Goal: Task Accomplishment & Management: Manage account settings

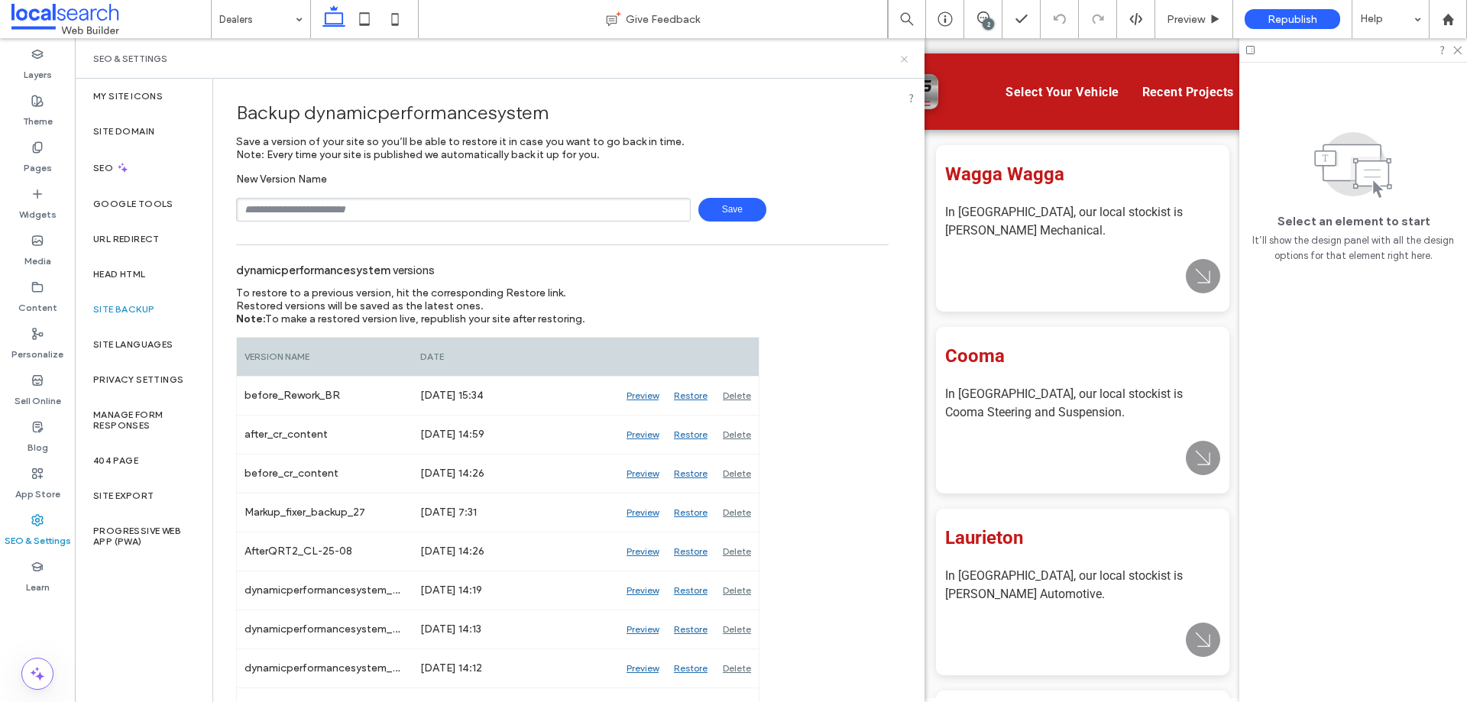
click at [898, 60] on icon at bounding box center [903, 58] width 11 height 11
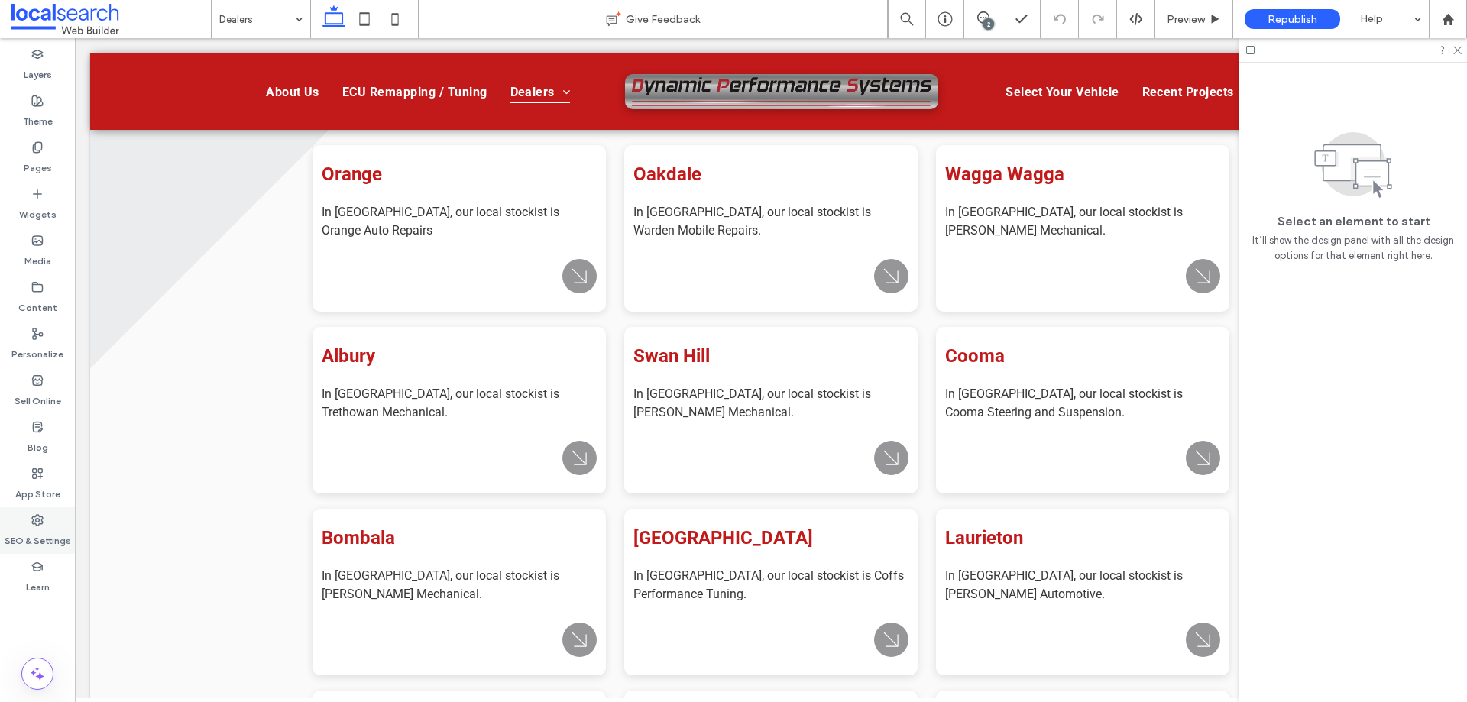
click at [53, 523] on div "SEO & Settings" at bounding box center [37, 530] width 75 height 47
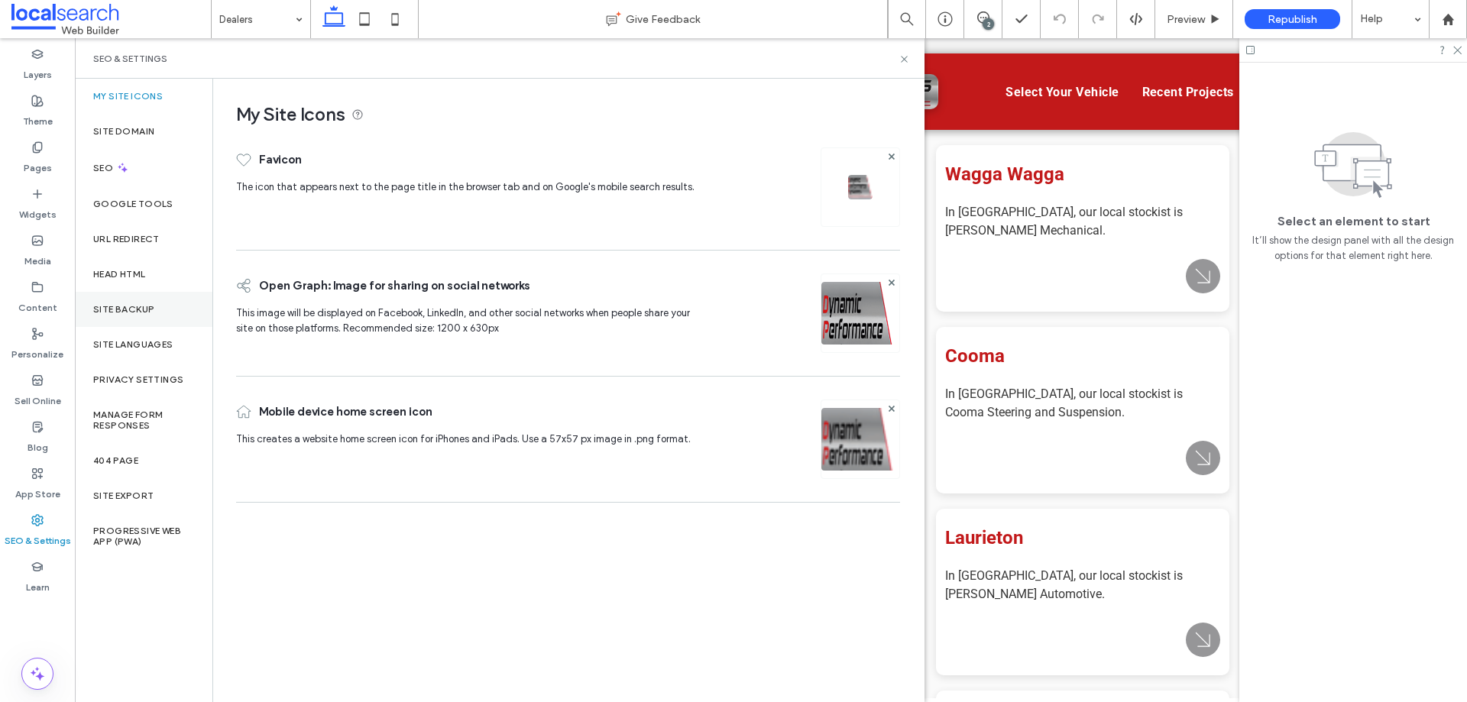
click at [149, 317] on div "Site Backup" at bounding box center [143, 309] width 137 height 35
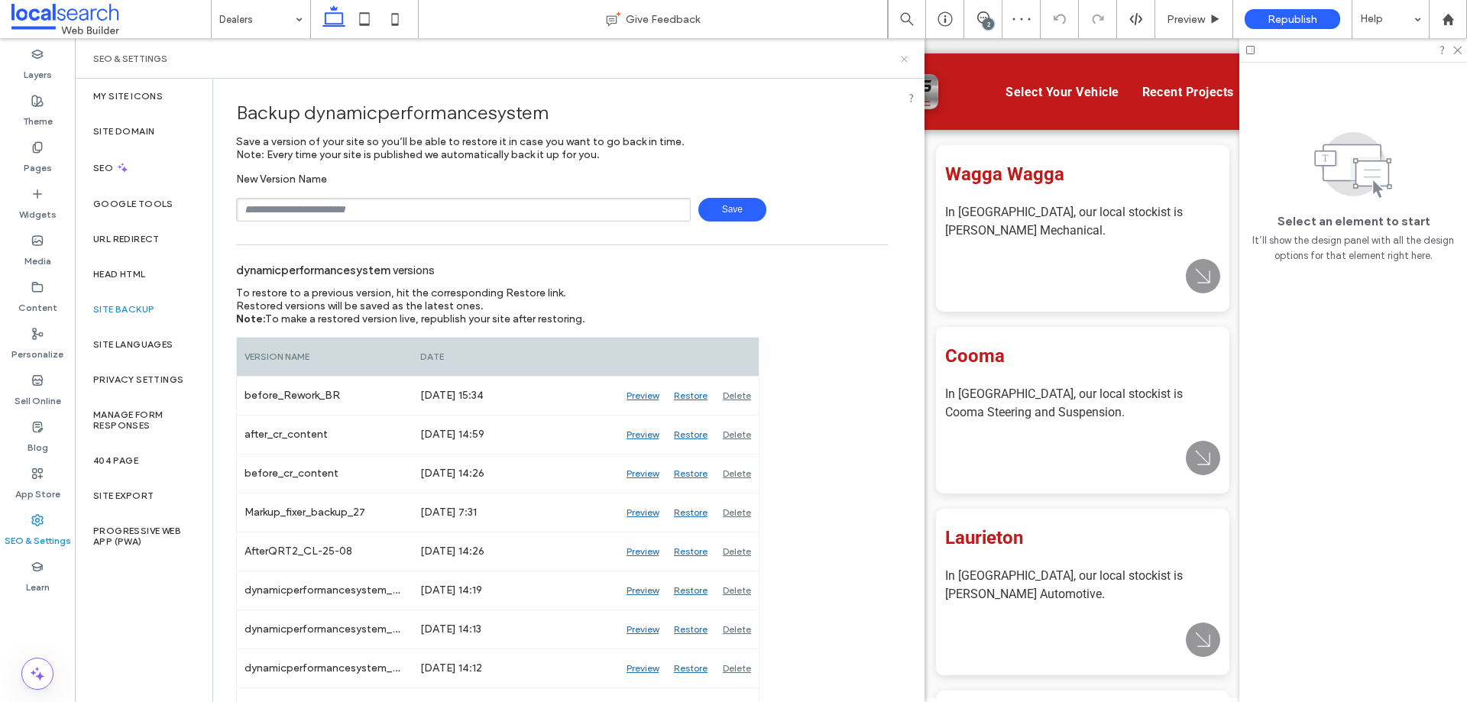
click at [908, 54] on icon at bounding box center [903, 58] width 11 height 11
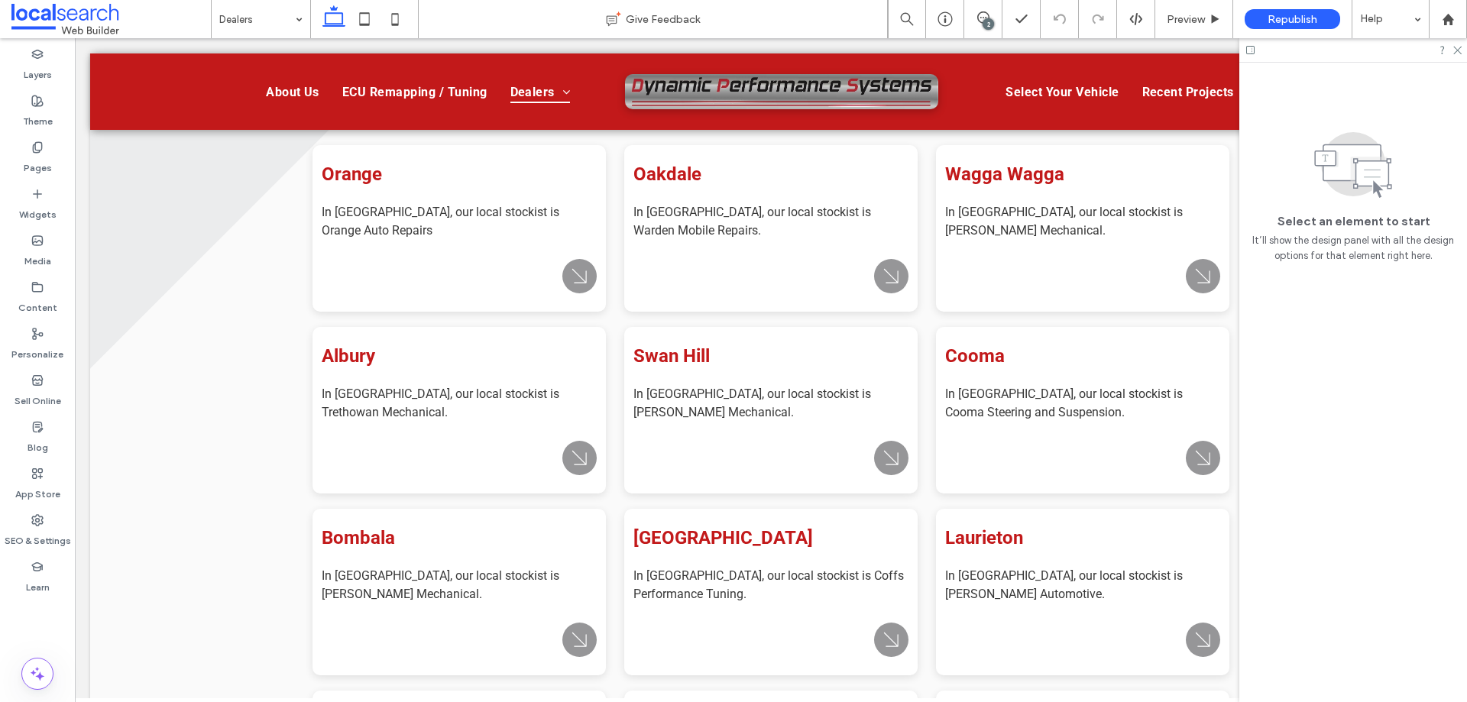
click at [984, 21] on div "2" at bounding box center [987, 23] width 11 height 11
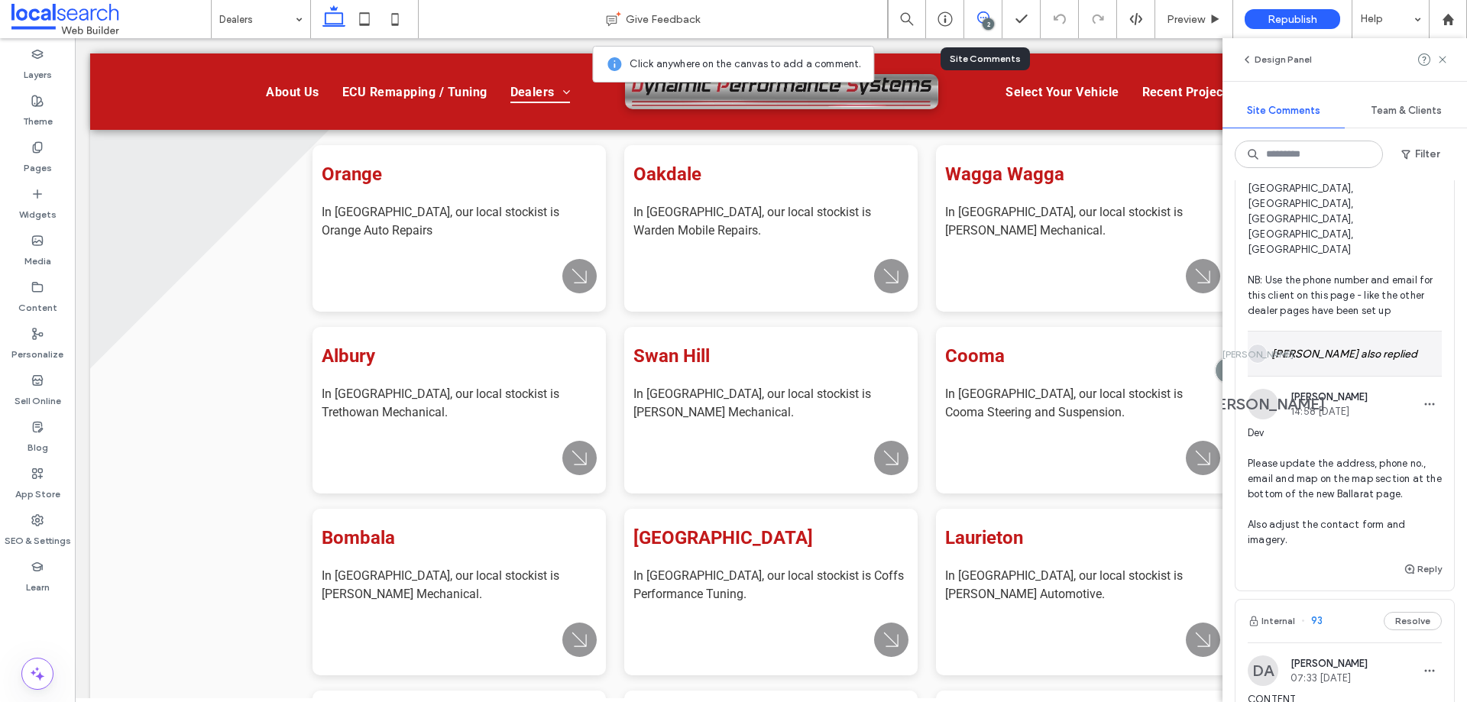
scroll to position [229, 0]
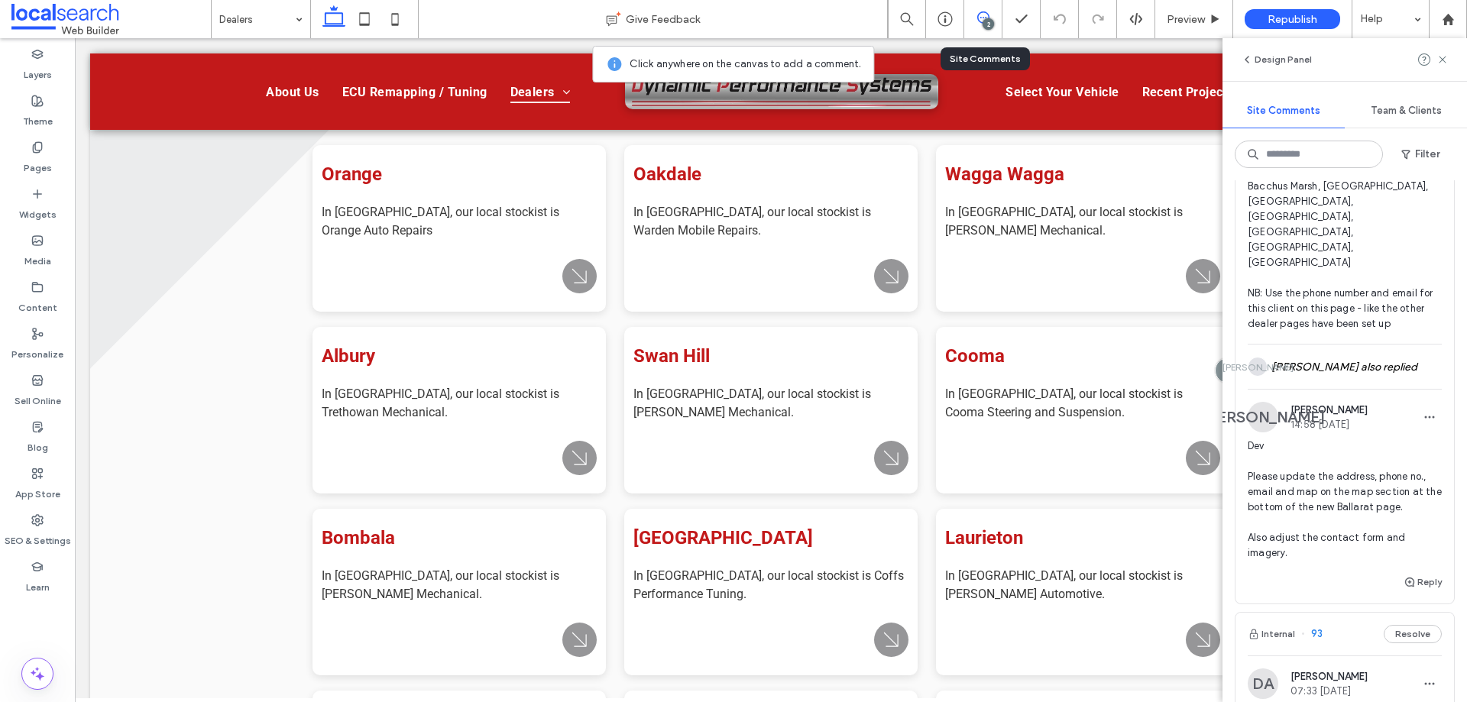
click at [1367, 461] on span "Dev Please update the address, phone no., email and map on the map section at t…" at bounding box center [1344, 499] width 194 height 122
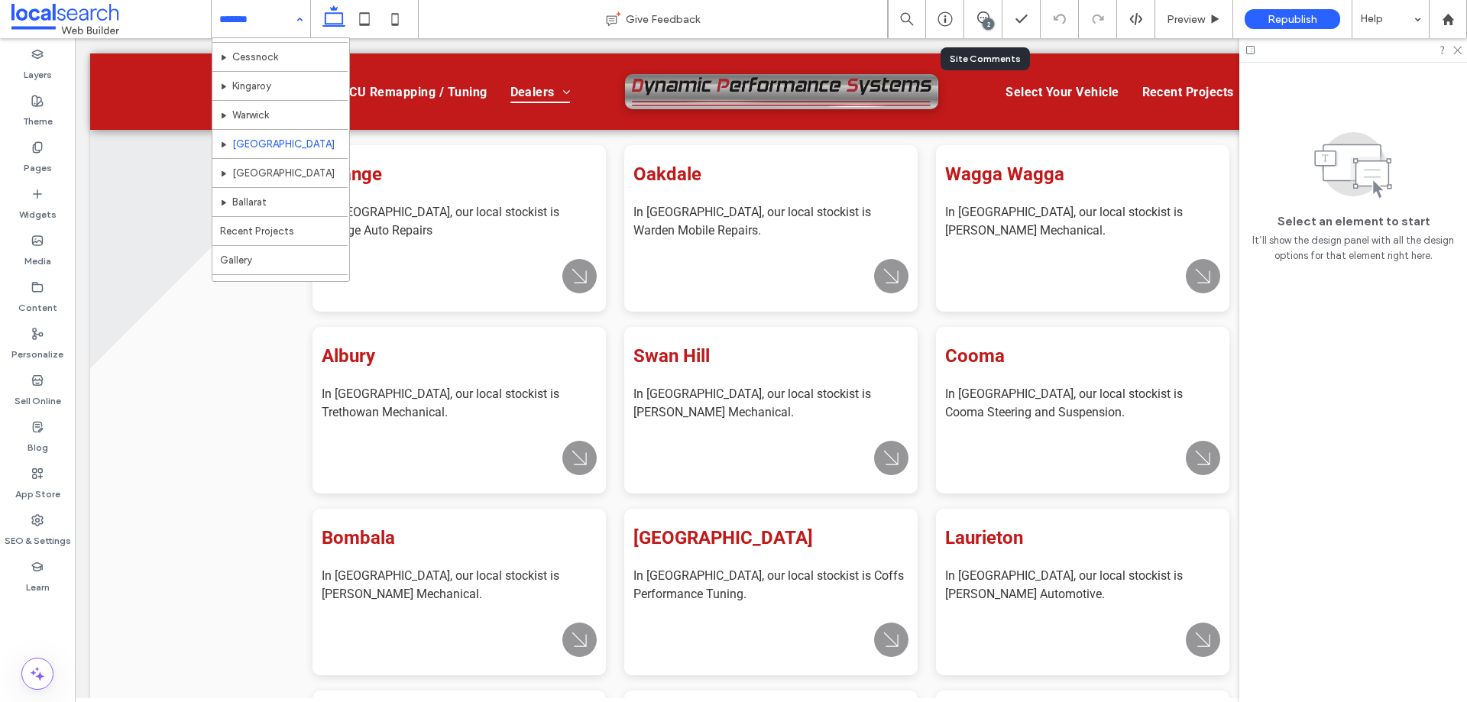
scroll to position [364, 0]
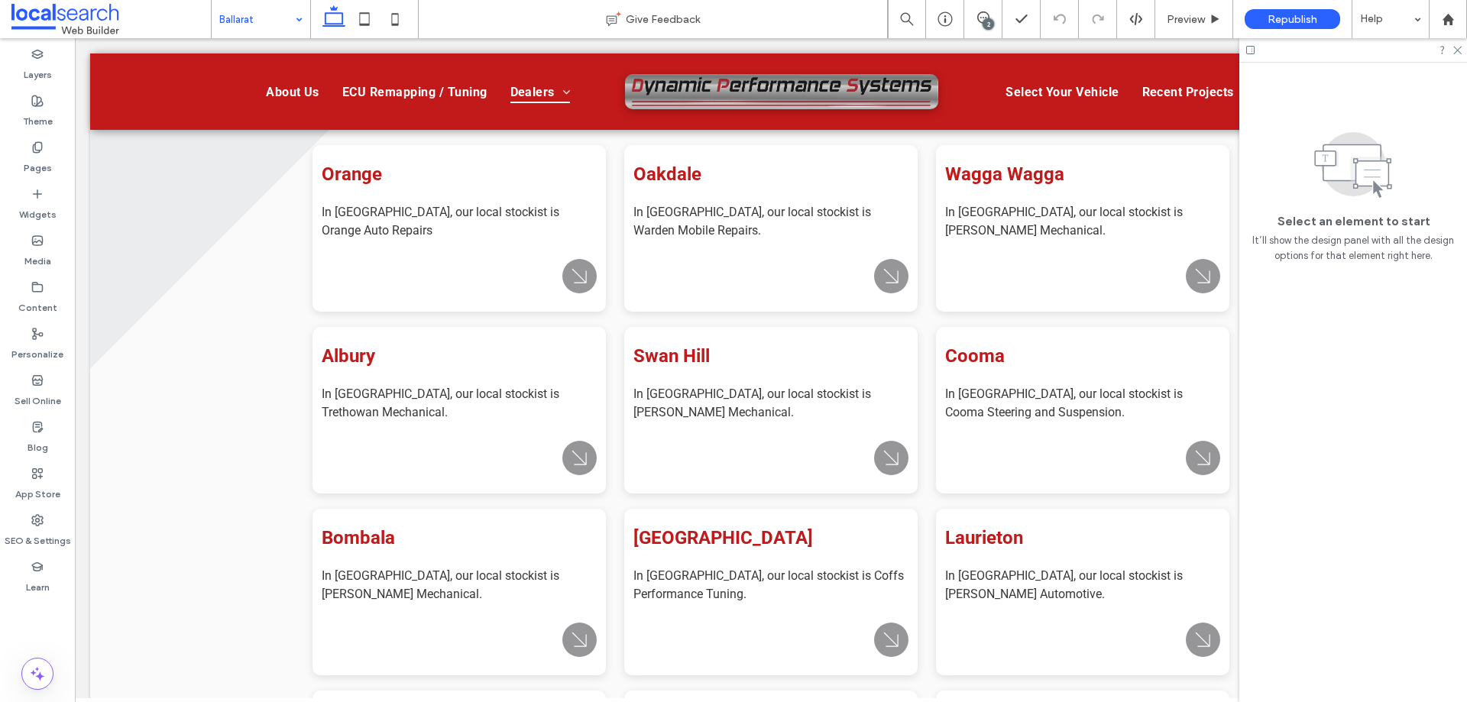
click at [989, 29] on div "2" at bounding box center [987, 23] width 11 height 11
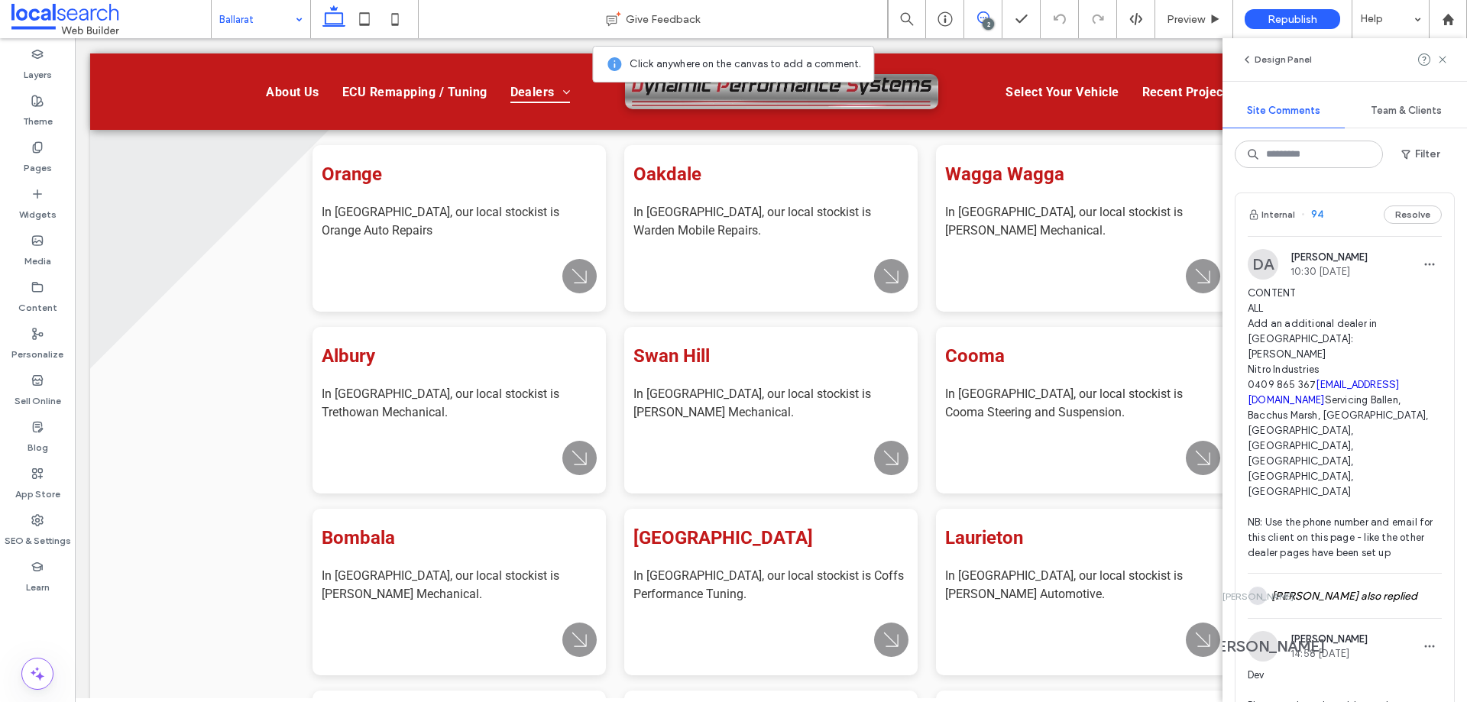
click at [1322, 358] on span "CONTENT ALL Add an additional dealer in [GEOGRAPHIC_DATA]: [PERSON_NAME] Nitro …" at bounding box center [1344, 423] width 194 height 275
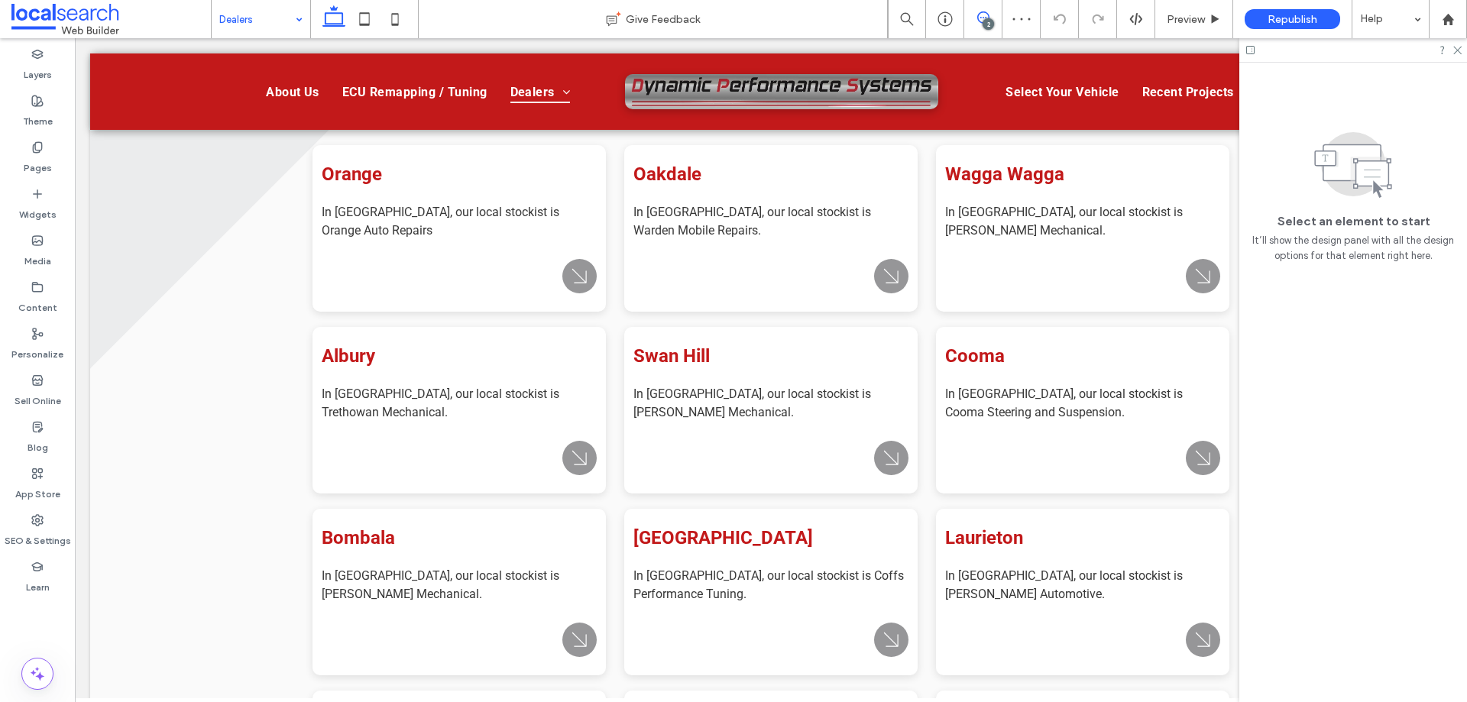
click at [992, 15] on span at bounding box center [982, 17] width 37 height 12
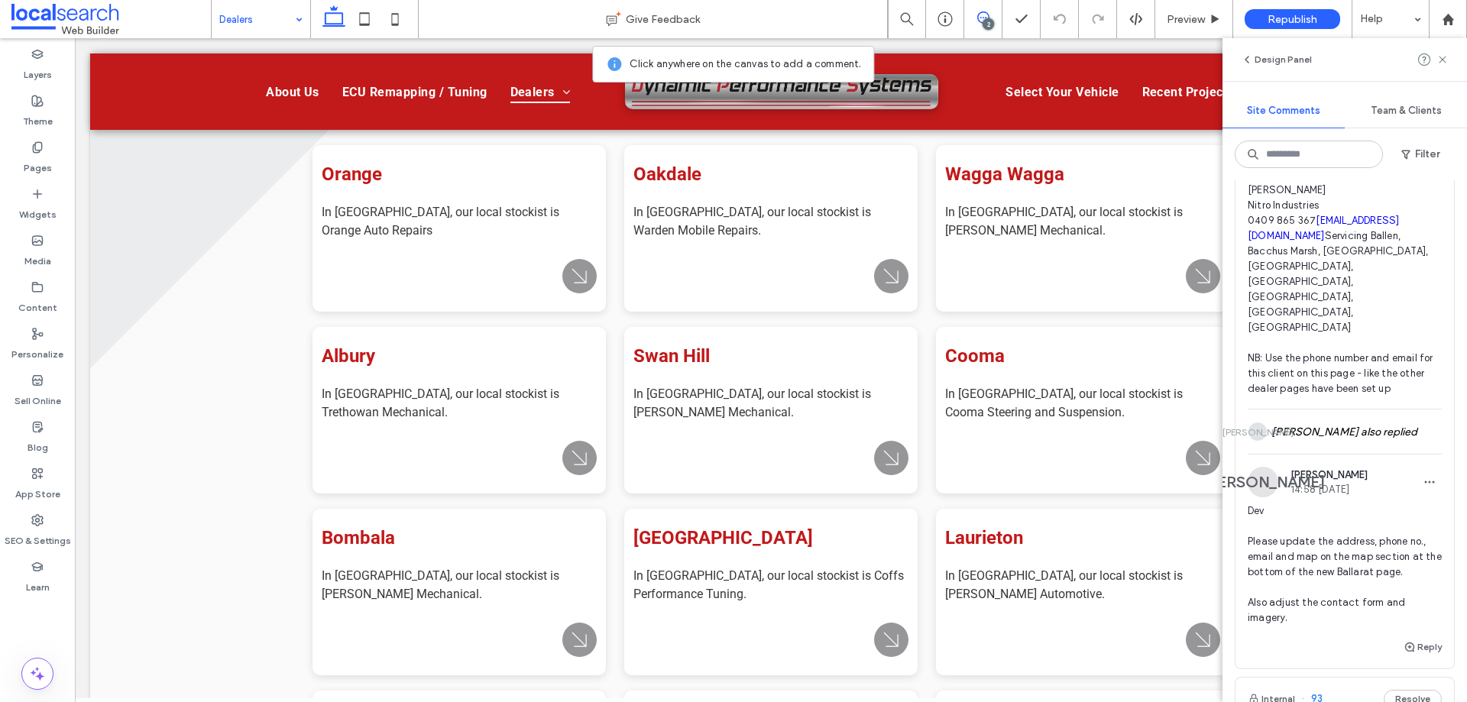
scroll to position [306, 0]
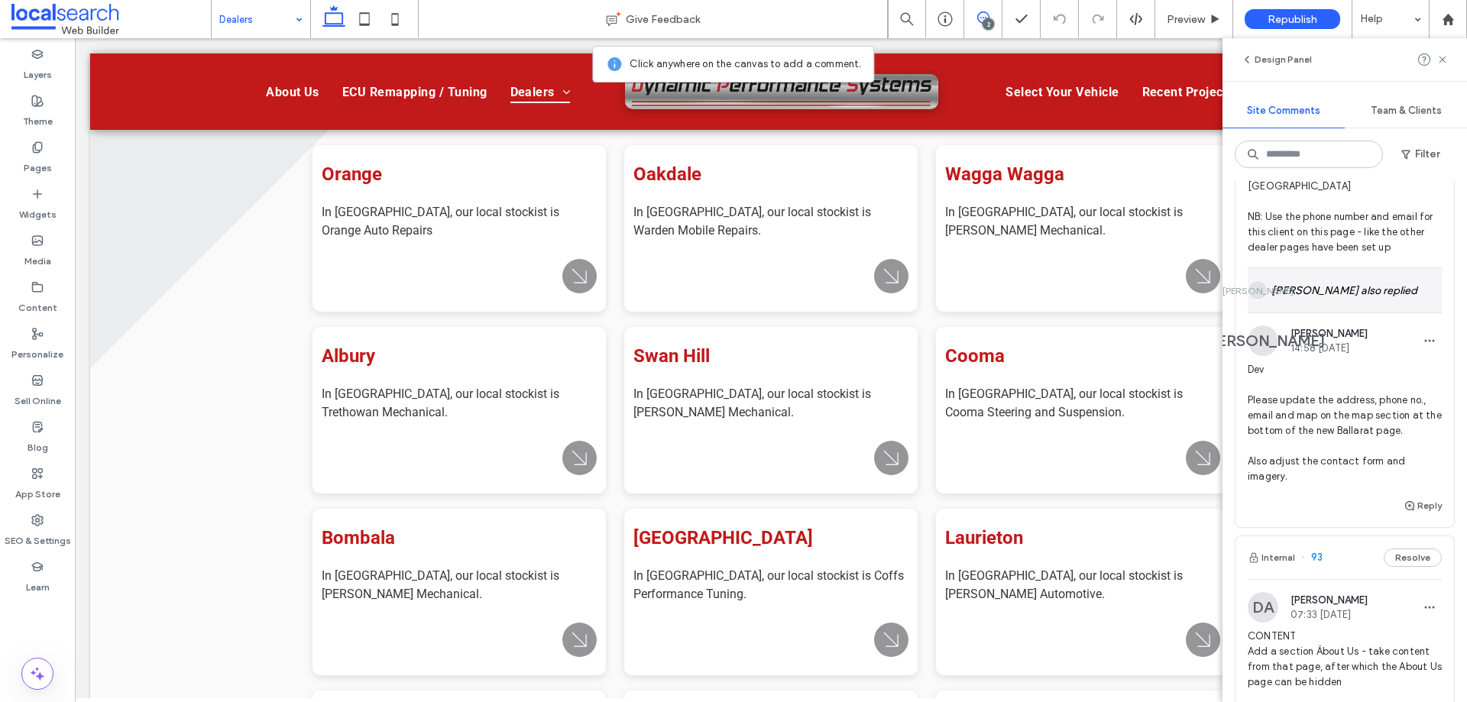
click at [1369, 268] on div "[PERSON_NAME] also replied" at bounding box center [1344, 290] width 194 height 44
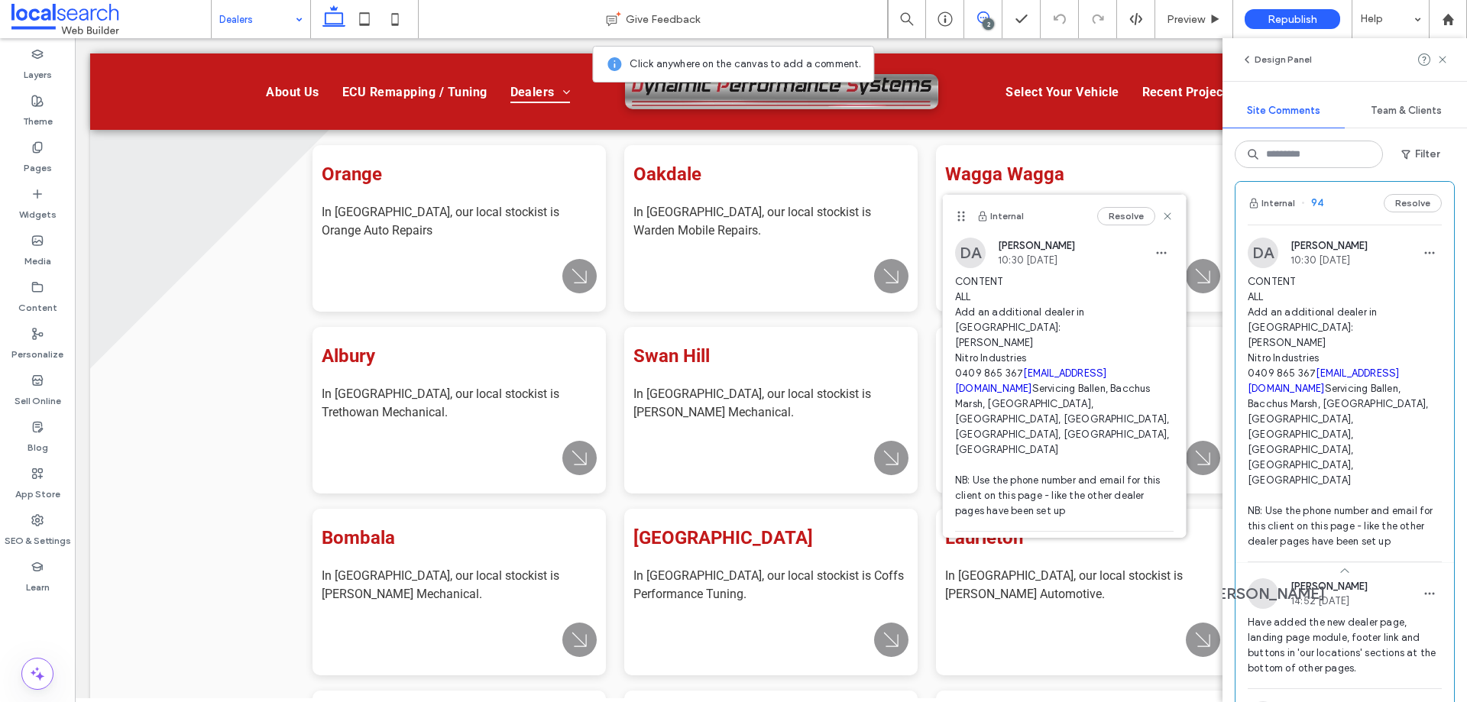
scroll to position [0, 0]
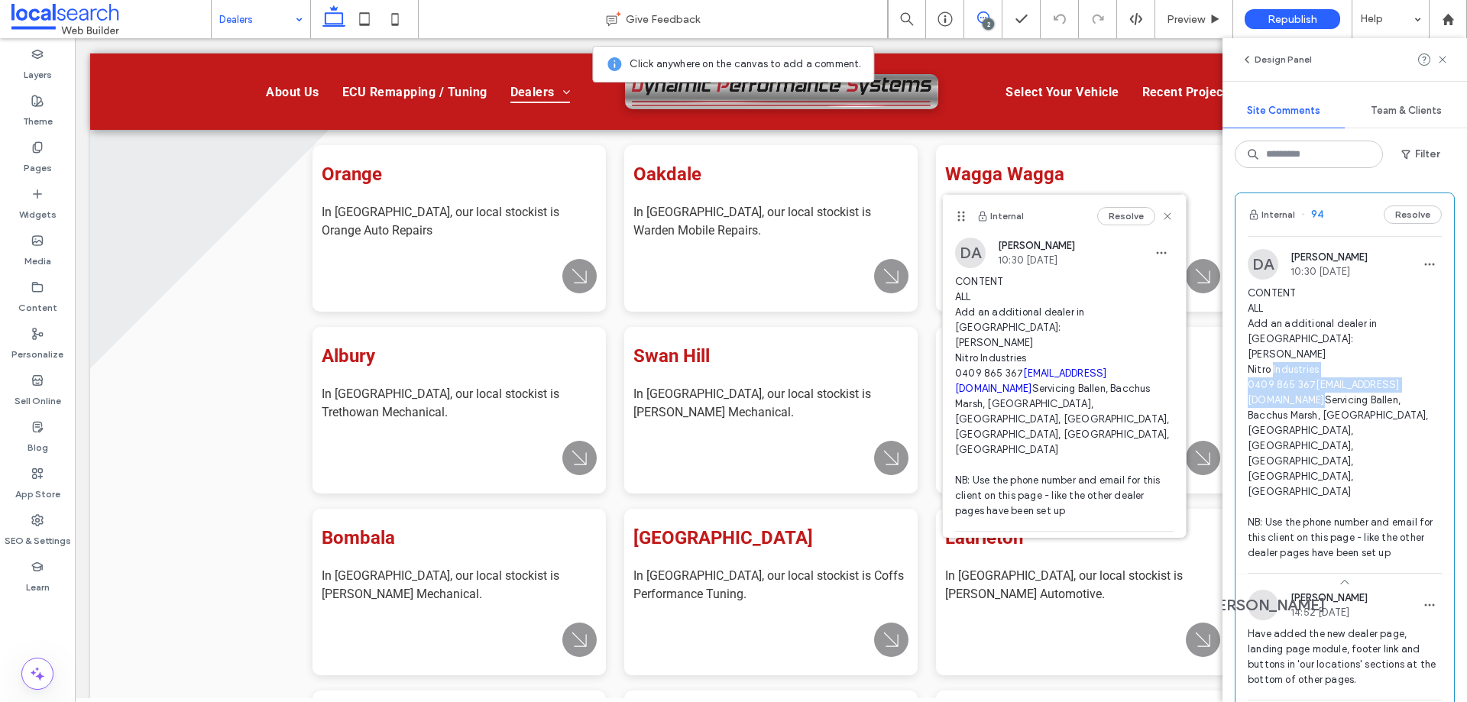
drag, startPoint x: 1245, startPoint y: 368, endPoint x: 1415, endPoint y: 383, distance: 170.3
click at [1415, 383] on div "DA [PERSON_NAME] 10:30 [DATE] CONTENT ALL Add an additional dealer in [GEOGRAPH…" at bounding box center [1344, 411] width 218 height 324
copy span "0409 865 367 [EMAIL_ADDRESS][DOMAIN_NAME]"
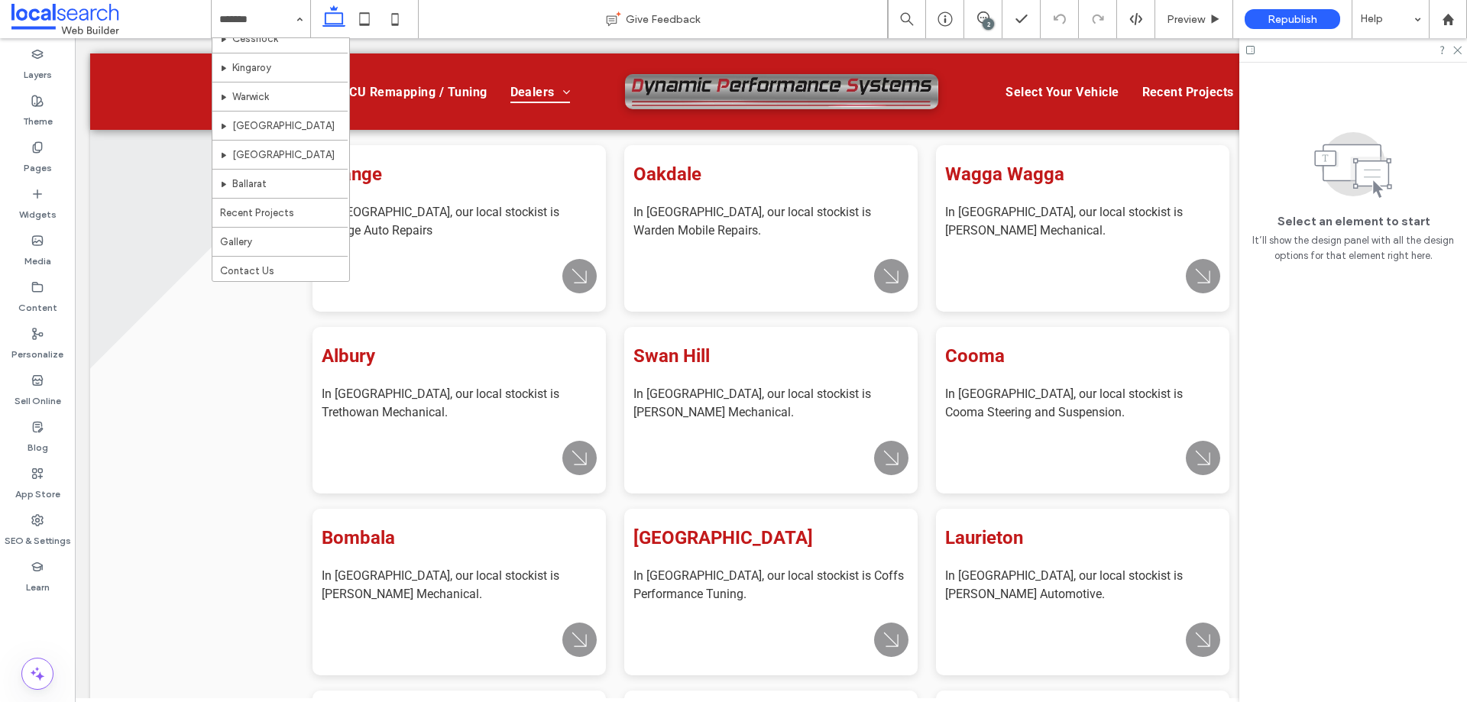
scroll to position [364, 0]
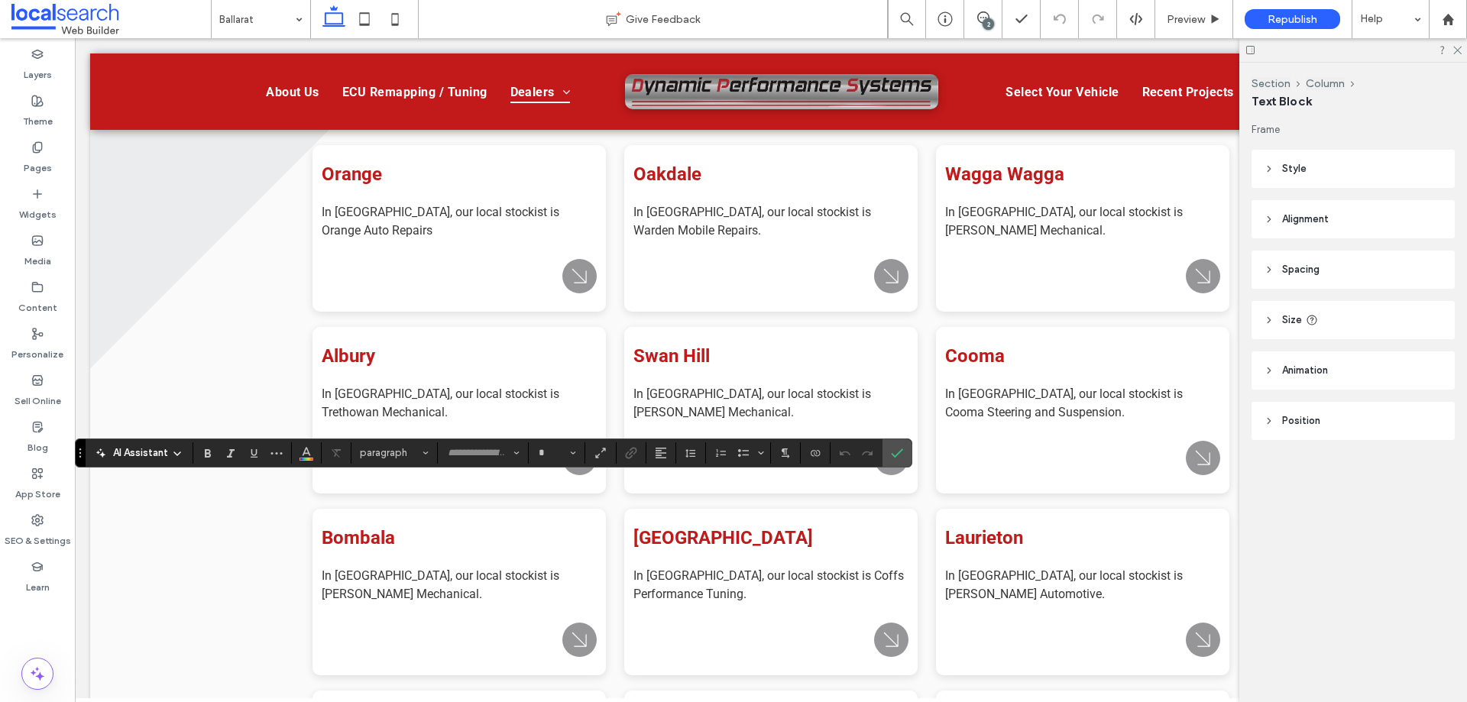
type input "******"
type input "**"
click at [632, 456] on use "Link" at bounding box center [631, 452] width 11 height 11
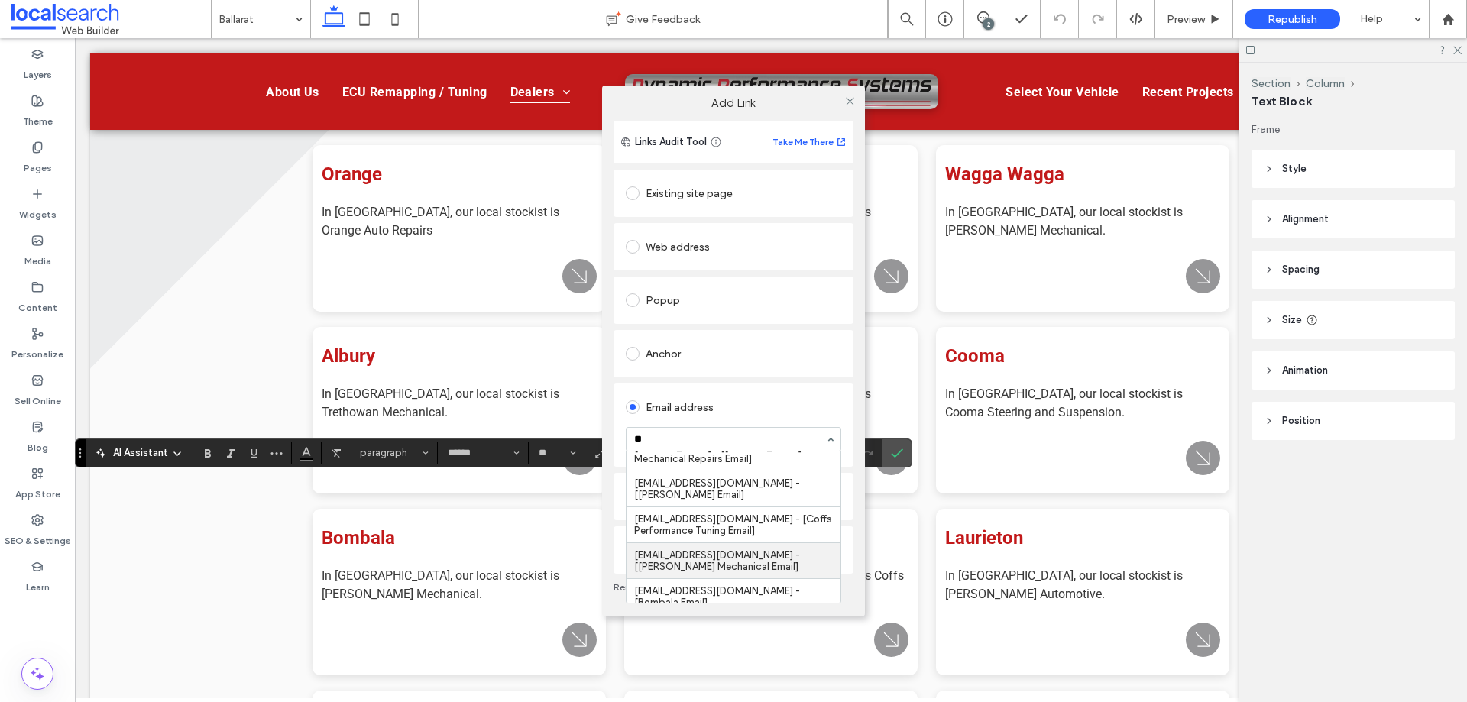
scroll to position [0, 0]
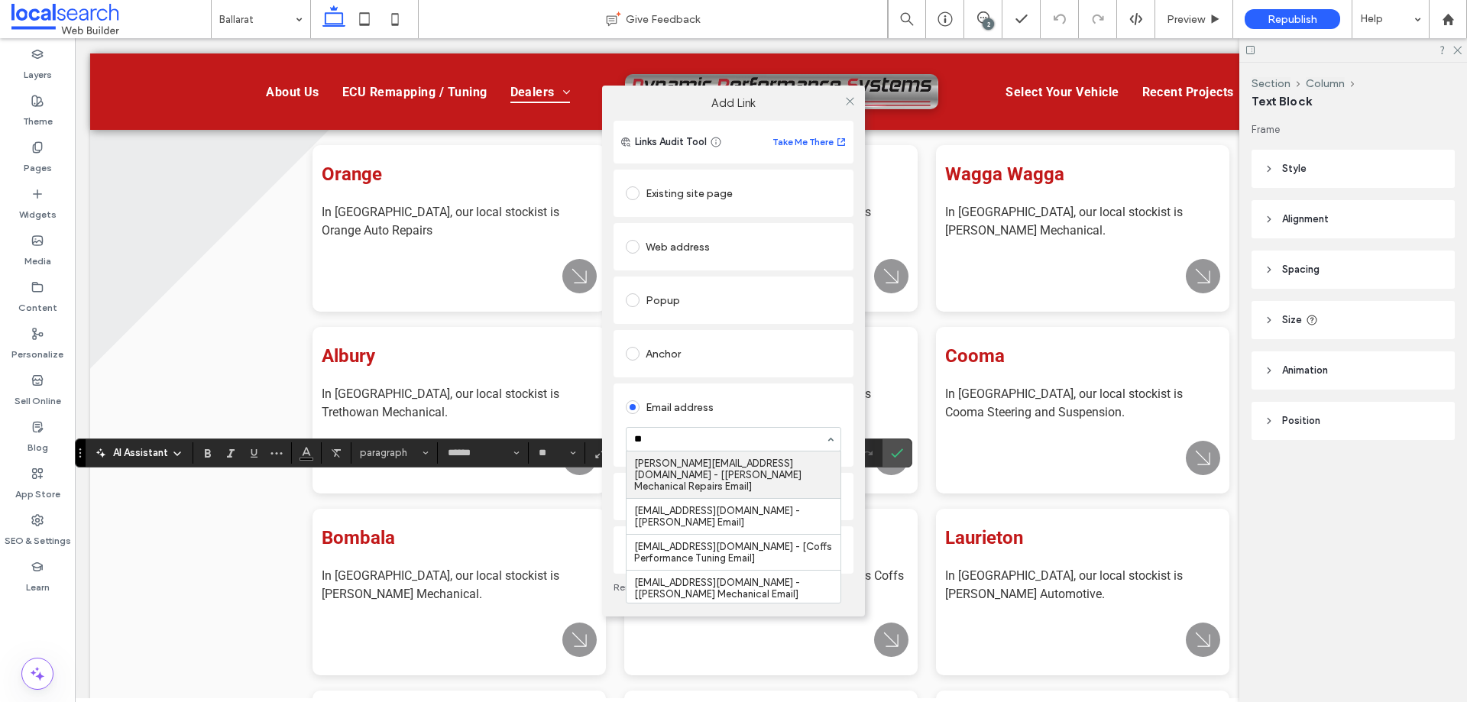
type input "**"
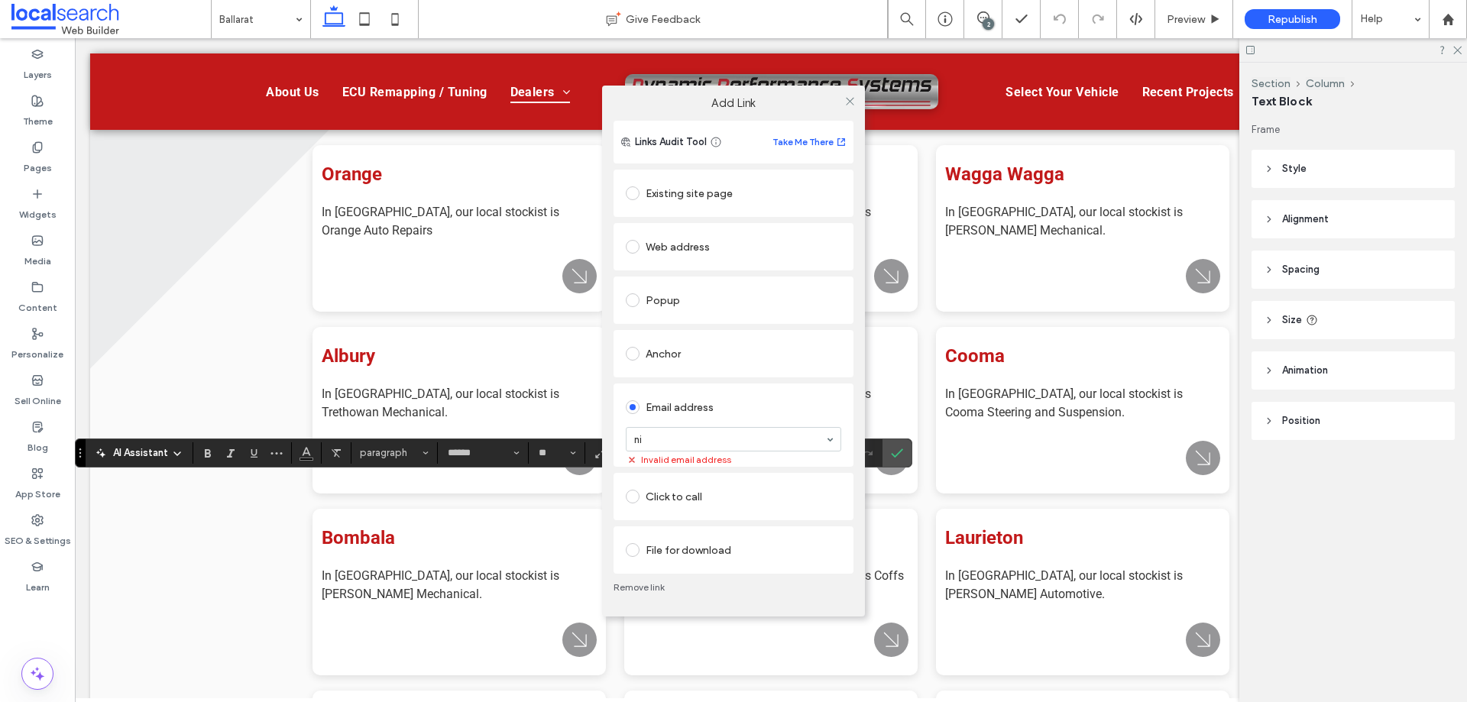
click at [832, 438] on div "ni Invalid email address" at bounding box center [733, 439] width 215 height 24
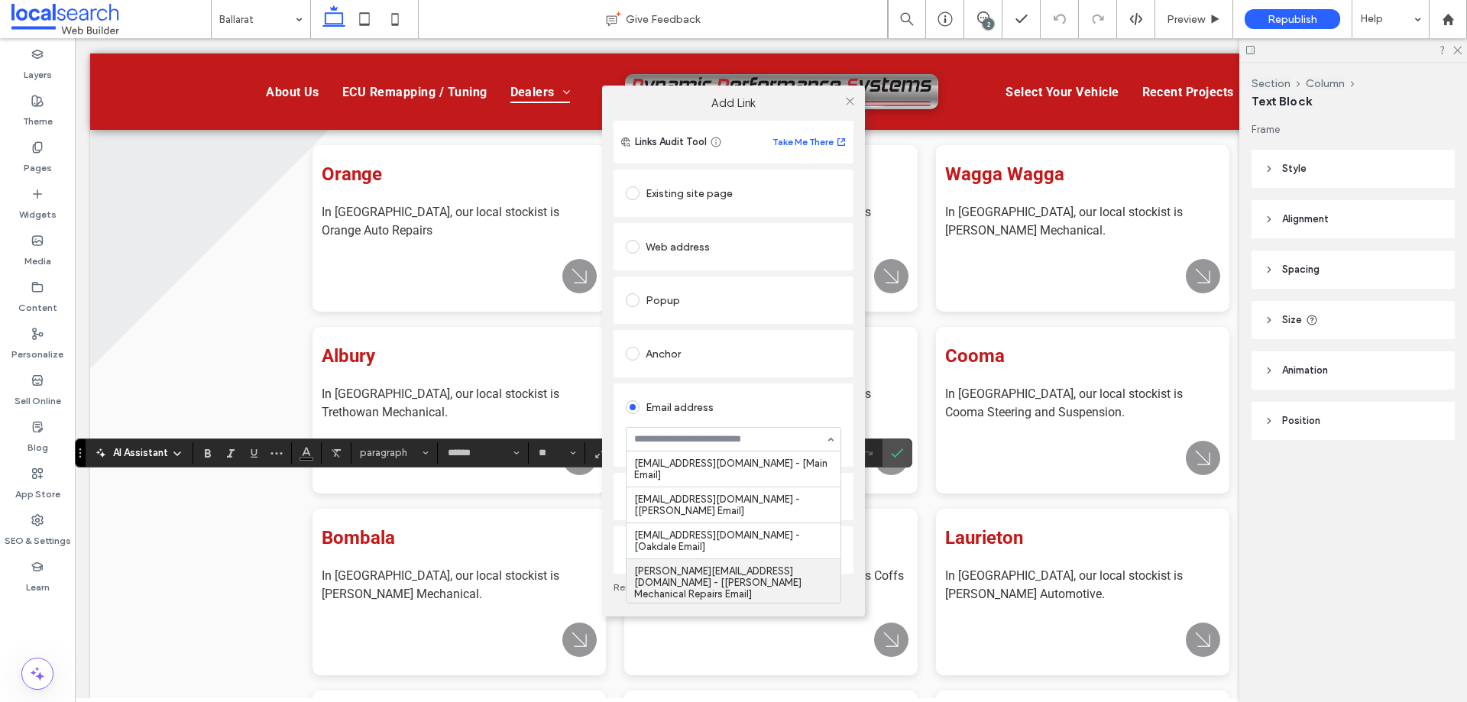
scroll to position [108, 0]
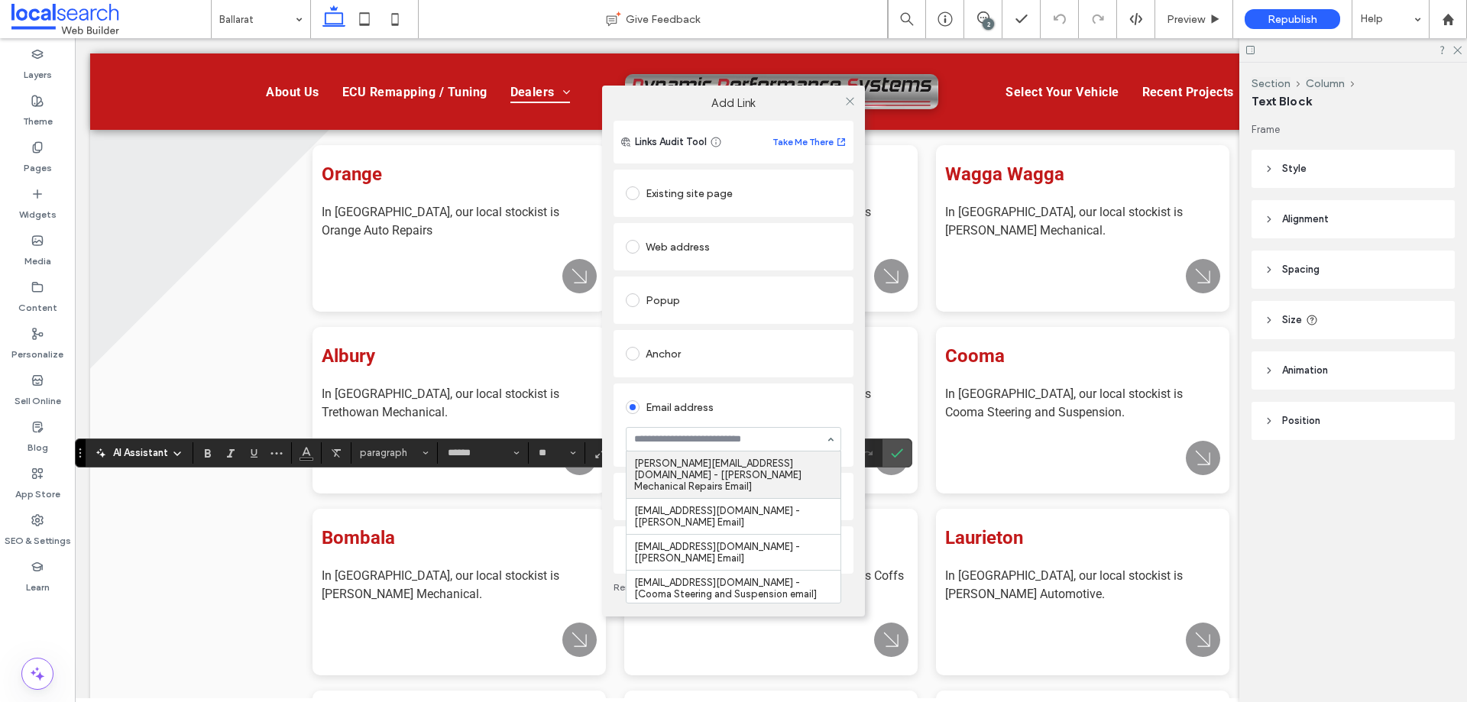
click at [834, 429] on div "[EMAIL_ADDRESS][DOMAIN_NAME] - [Main Email] [EMAIL_ADDRESS][DOMAIN_NAME] - [[PE…" at bounding box center [733, 439] width 215 height 40
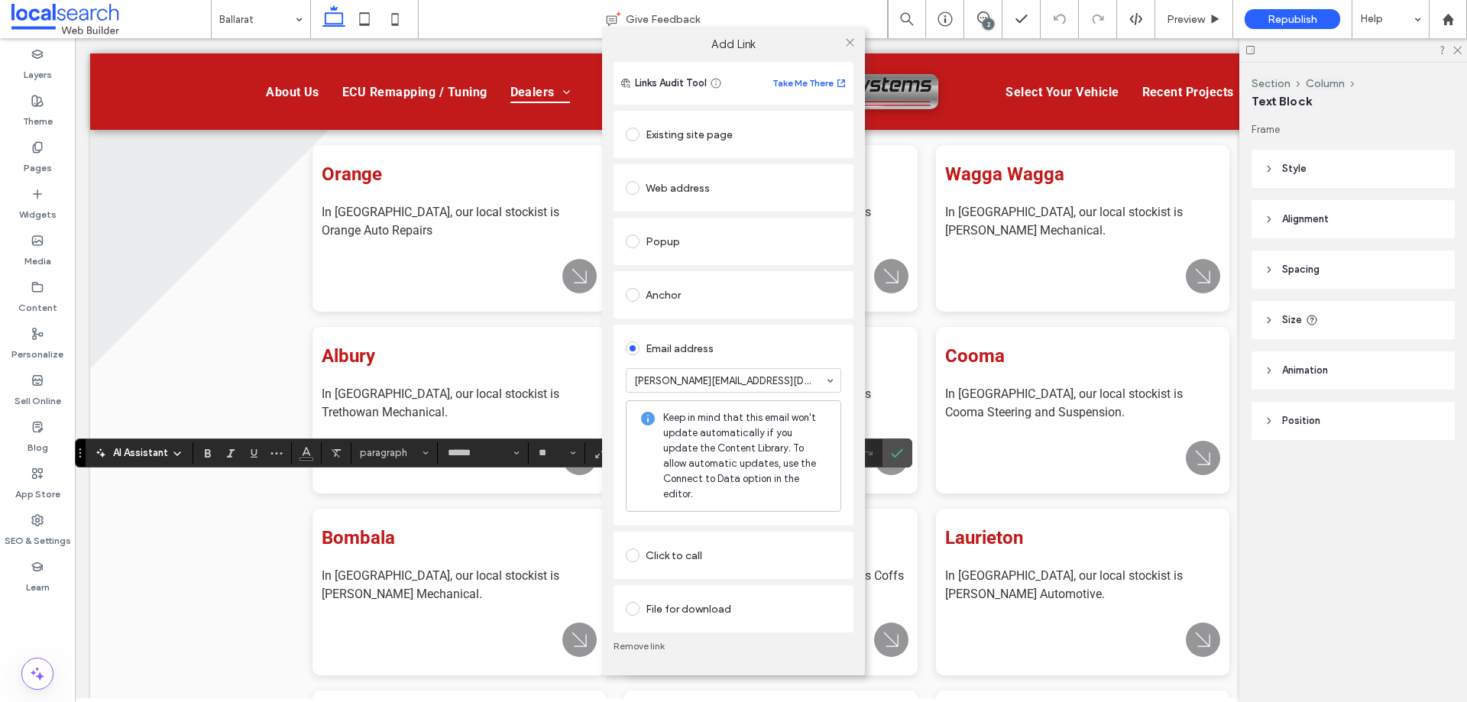
drag, startPoint x: 470, startPoint y: 488, endPoint x: 415, endPoint y: 488, distance: 55.0
click at [415, 488] on div "Add Link Links Audit Tool Take Me There Existing site page Web address Popup An…" at bounding box center [733, 351] width 1467 height 702
click at [849, 47] on icon at bounding box center [849, 42] width 11 height 11
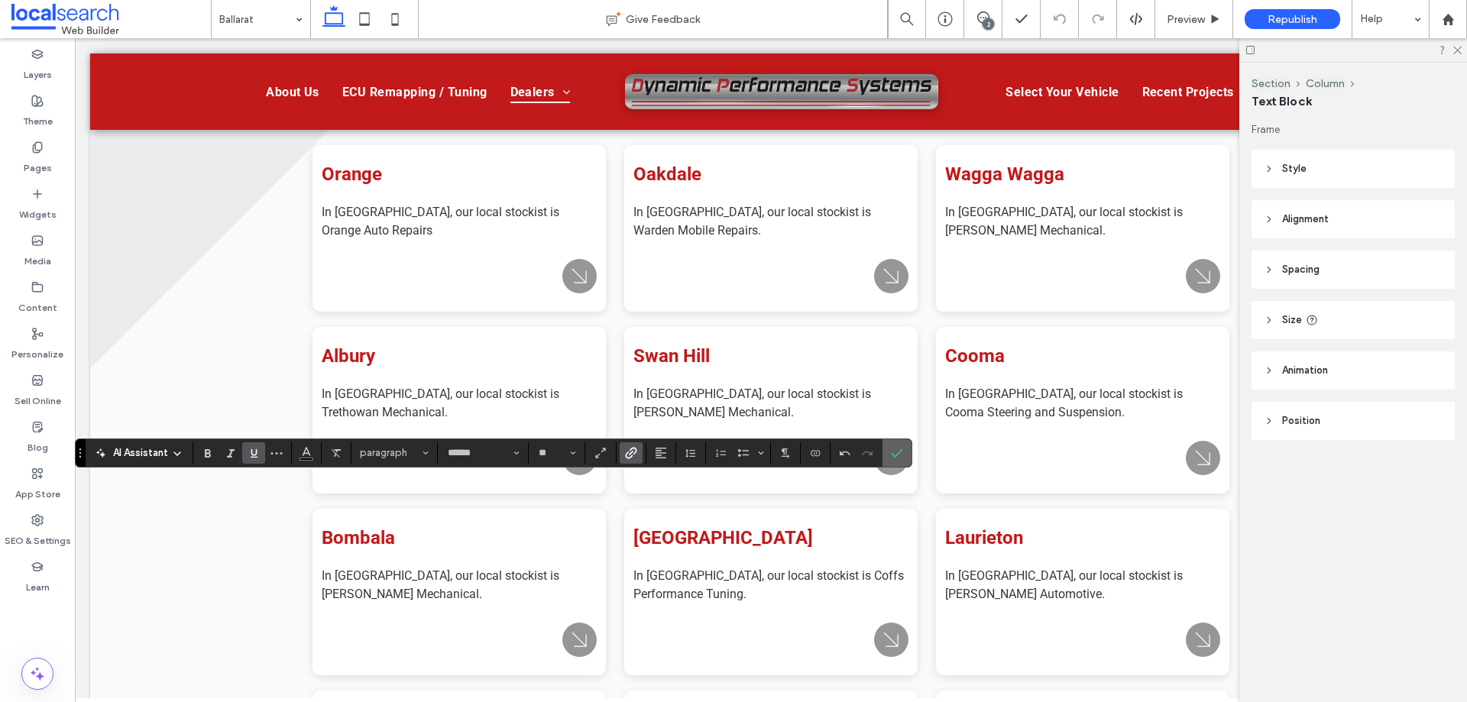
click at [898, 458] on icon "Confirm" at bounding box center [897, 453] width 12 height 12
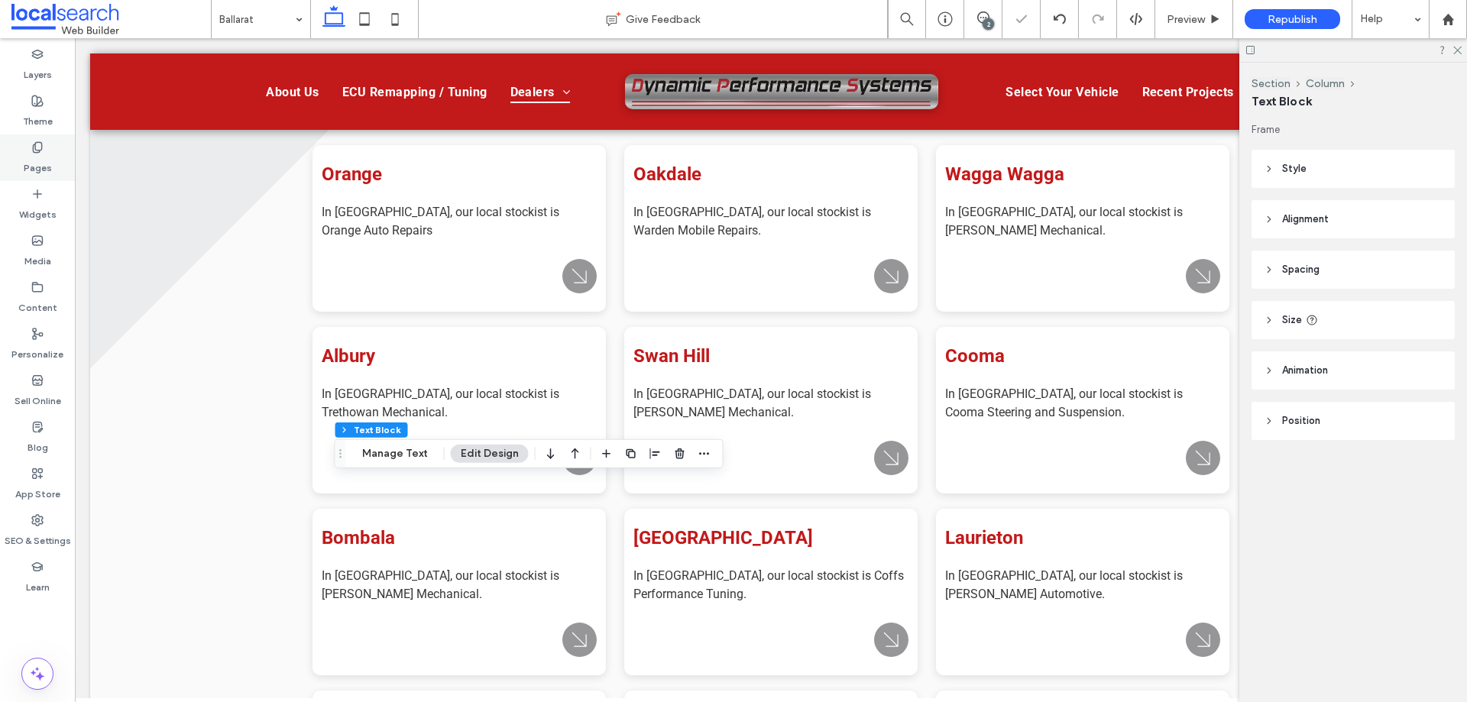
click at [36, 154] on div "Pages" at bounding box center [37, 157] width 75 height 47
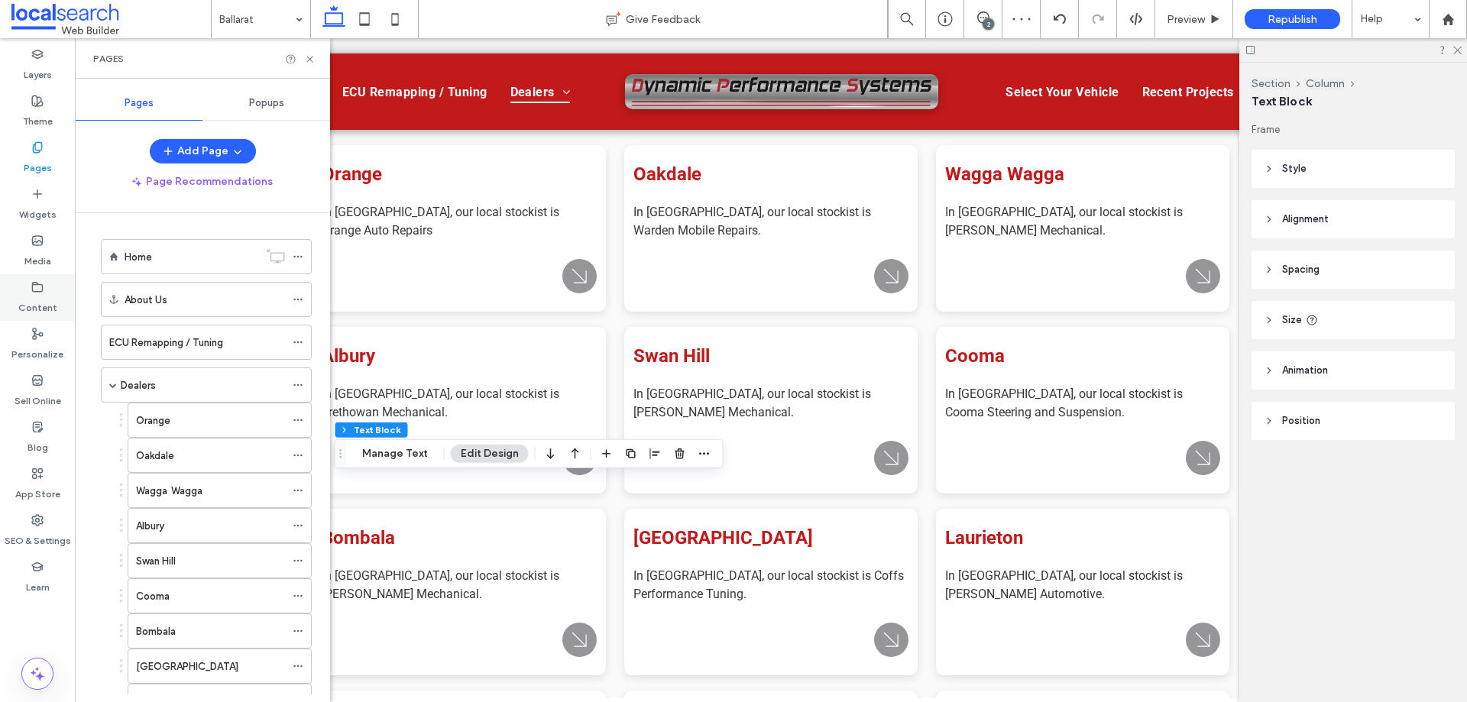
click at [40, 298] on label "Content" at bounding box center [37, 303] width 39 height 21
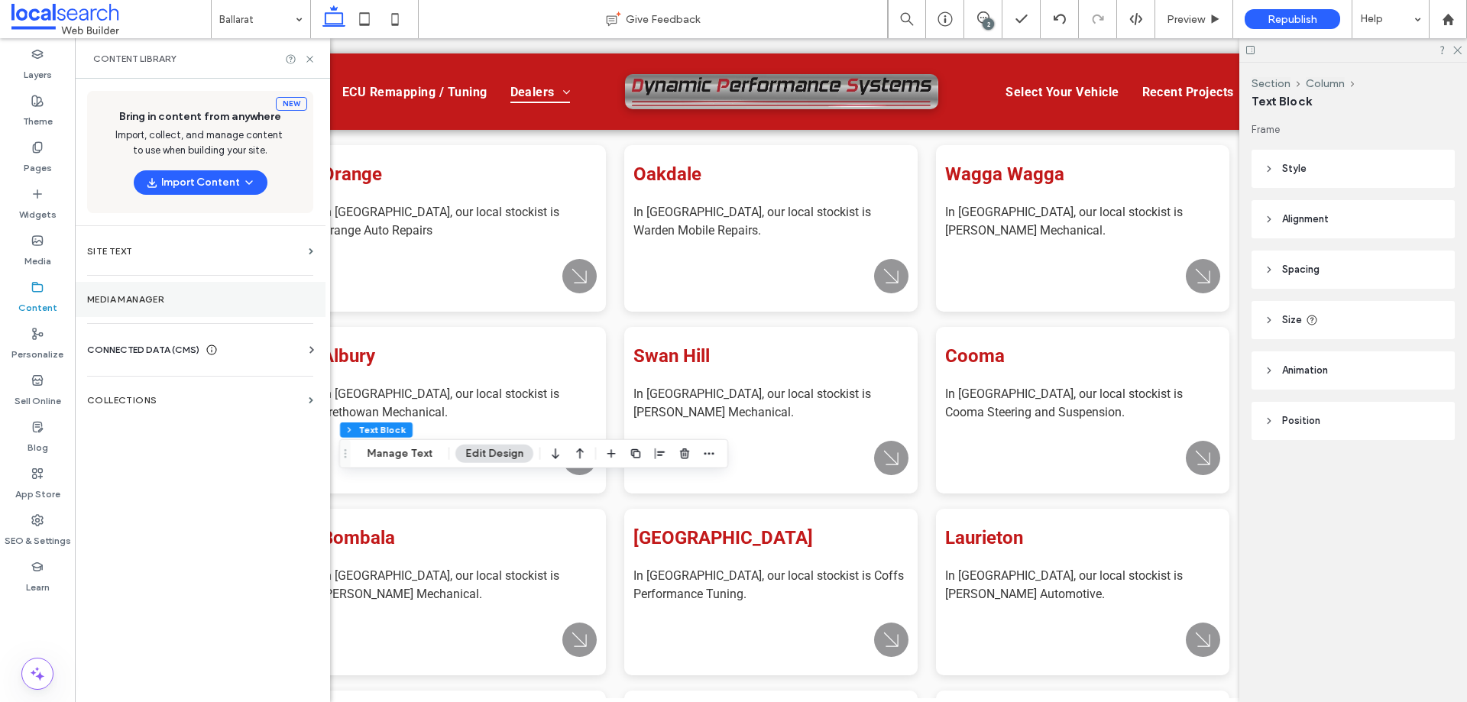
click at [162, 299] on label "Media Manager" at bounding box center [200, 299] width 226 height 11
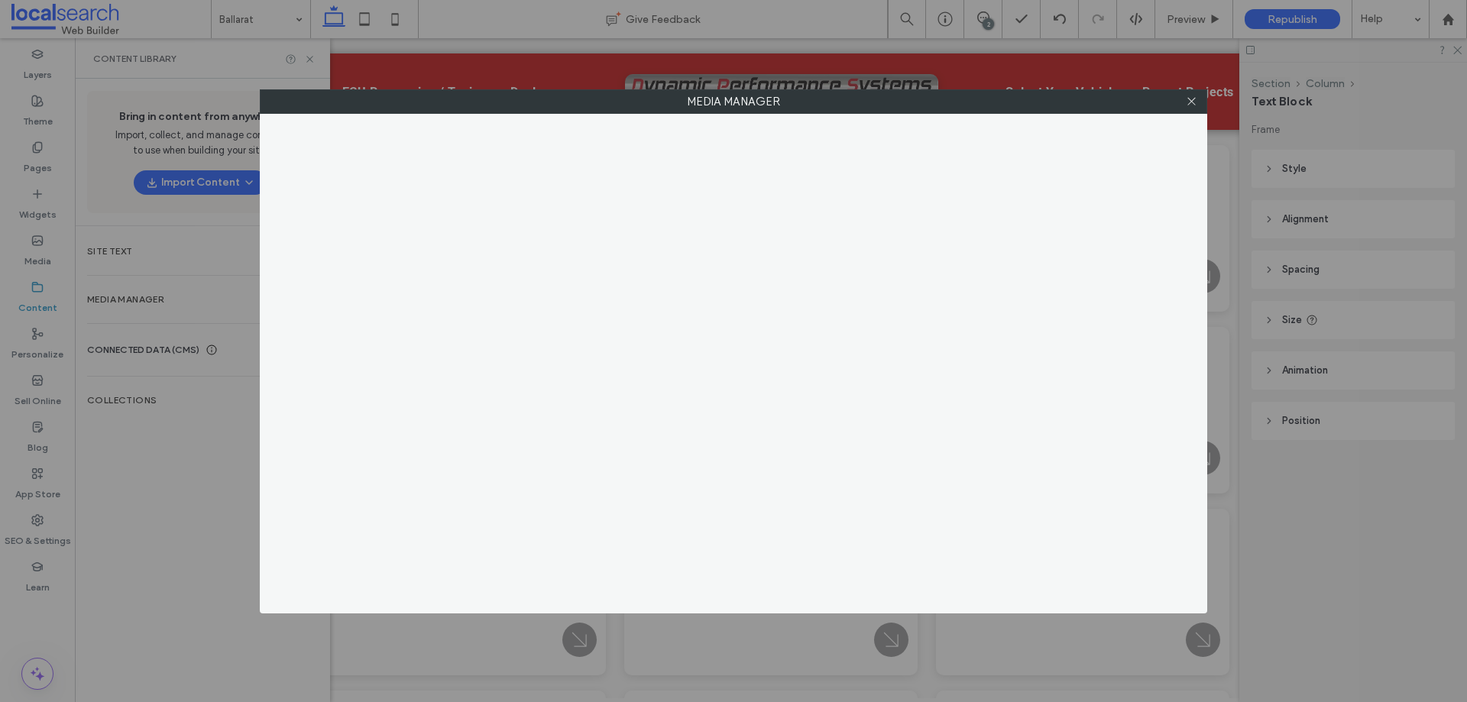
click at [35, 252] on div "Media Manager Images Icons Videos Audio Files Upload Images Import Images Free …" at bounding box center [733, 351] width 1467 height 702
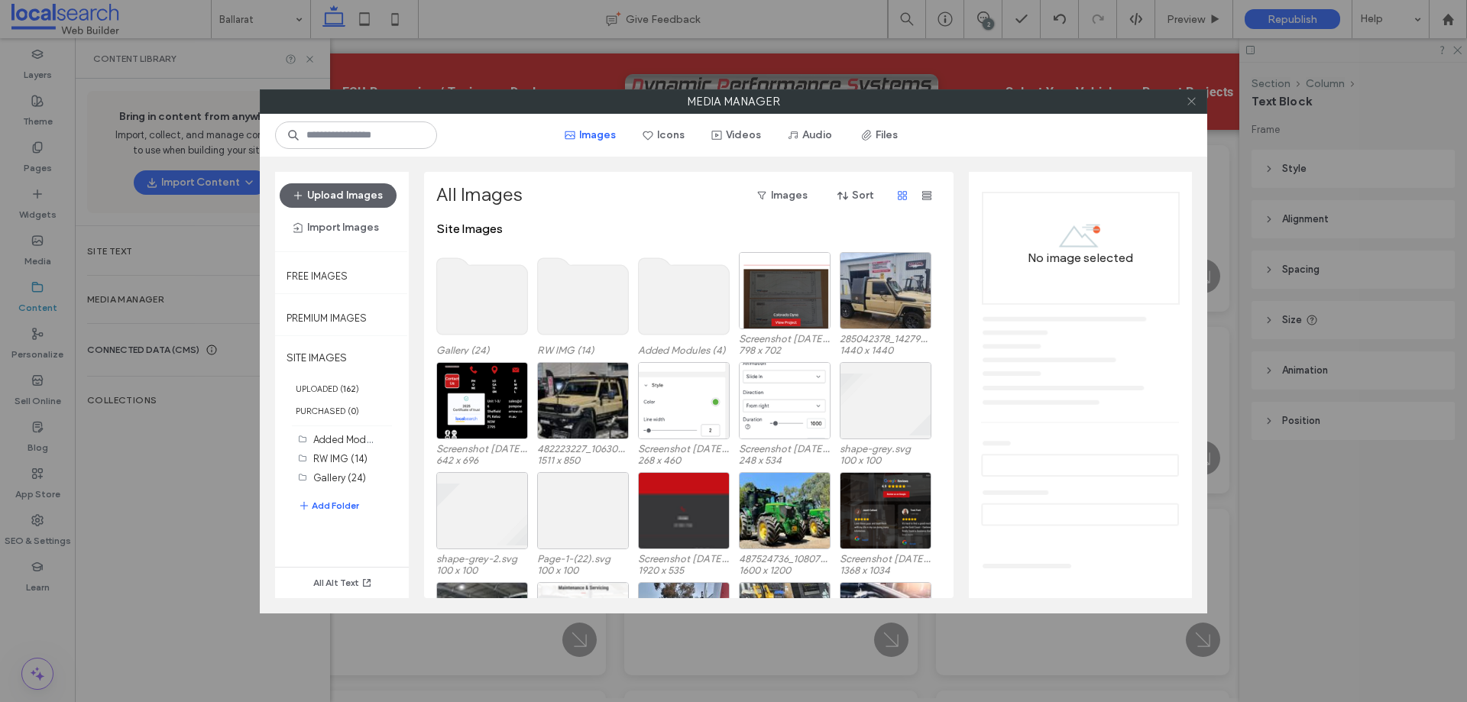
click at [1195, 101] on icon at bounding box center [1190, 100] width 11 height 11
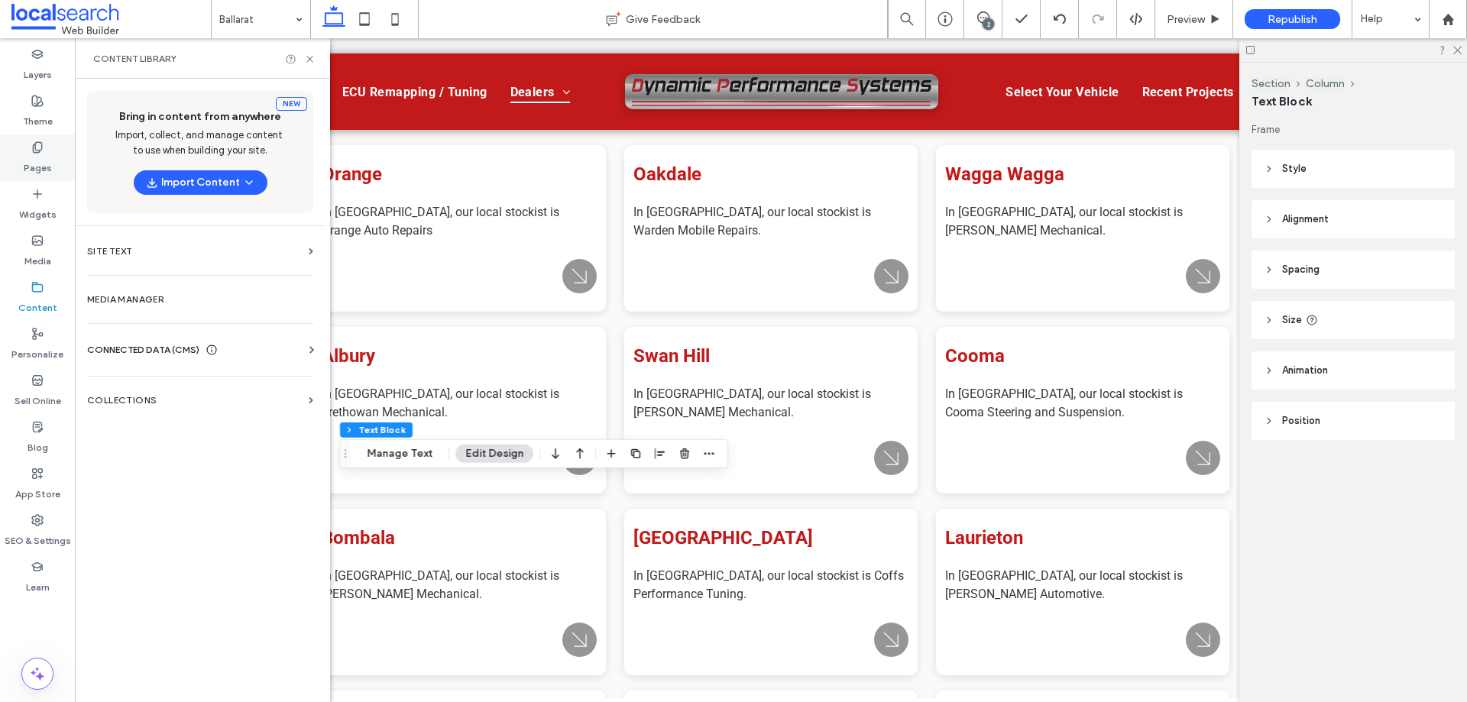
click at [40, 162] on label "Pages" at bounding box center [38, 164] width 28 height 21
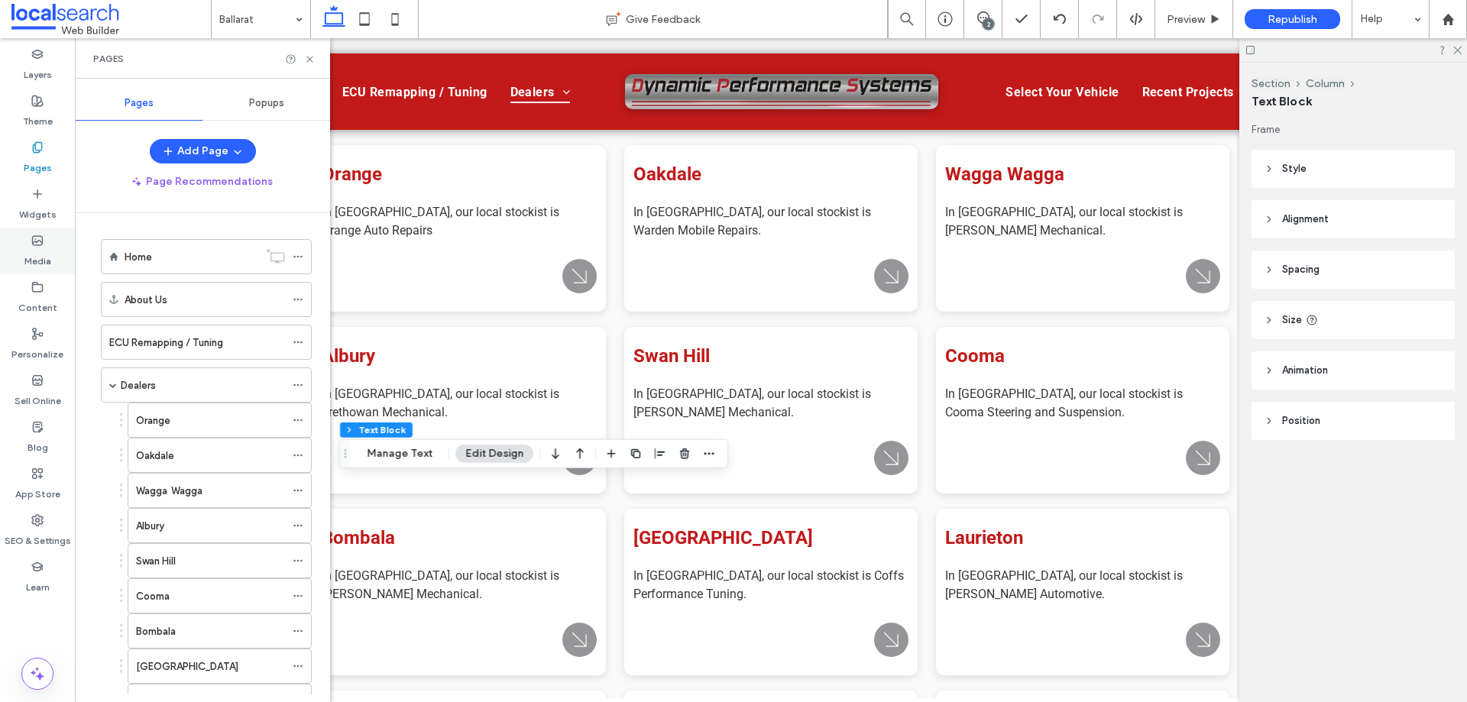
click at [43, 241] on use at bounding box center [38, 240] width 10 height 9
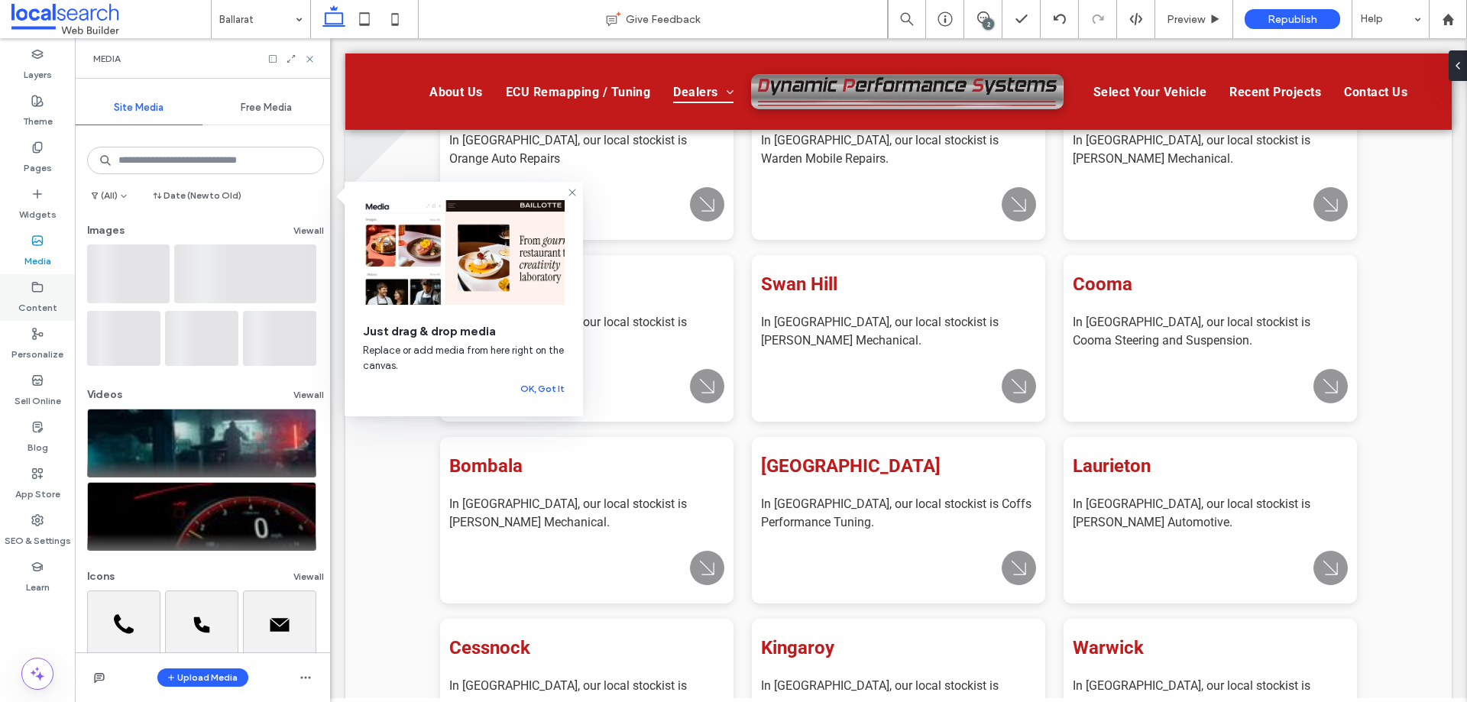
click at [35, 290] on icon at bounding box center [37, 287] width 12 height 12
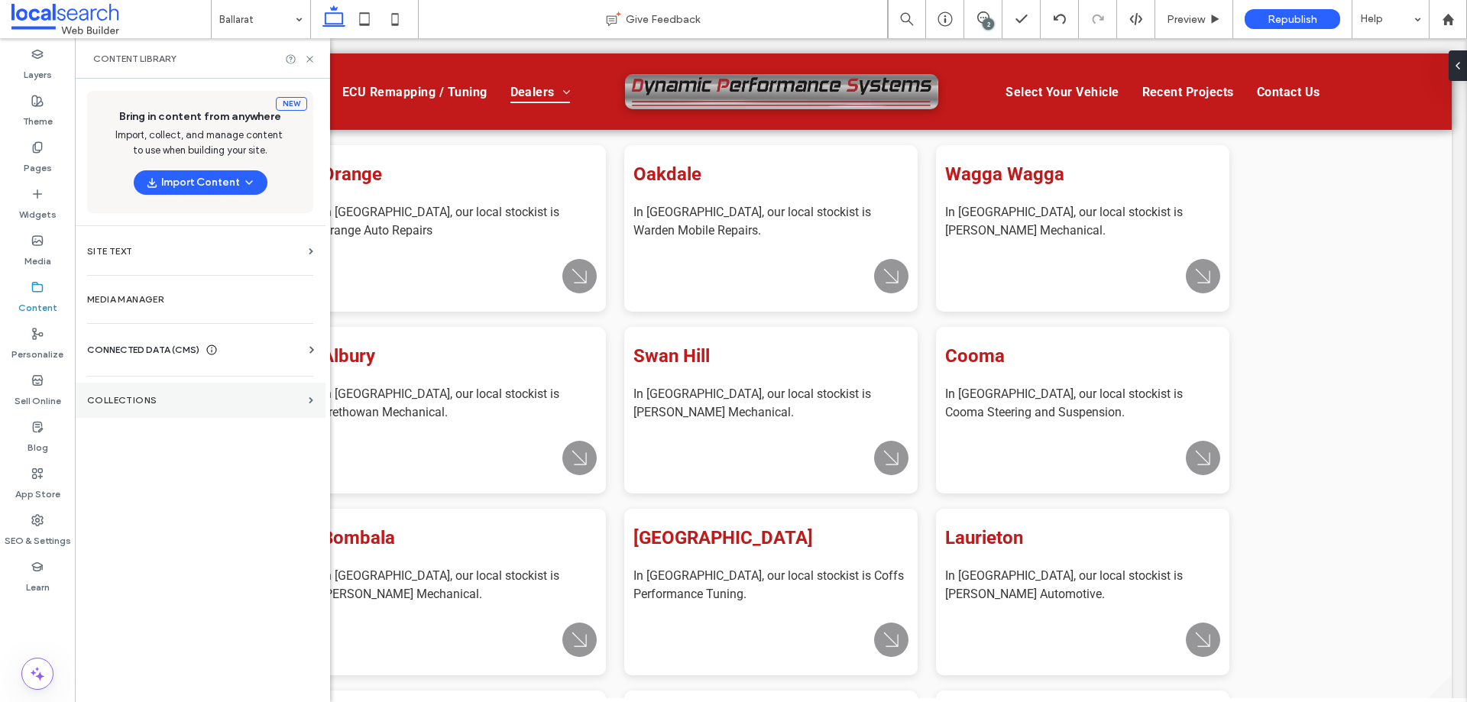
click at [154, 399] on label "Collections" at bounding box center [194, 400] width 215 height 11
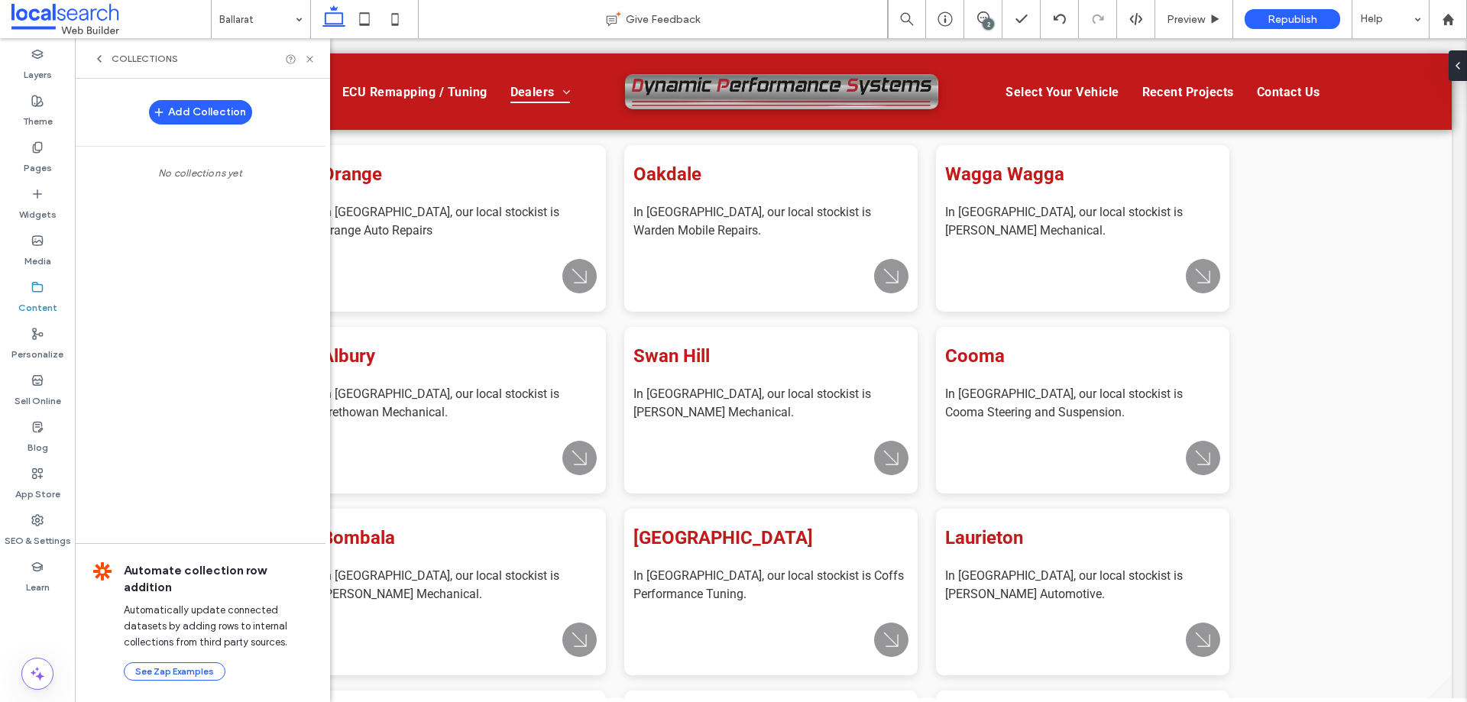
click at [102, 60] on icon at bounding box center [99, 59] width 12 height 12
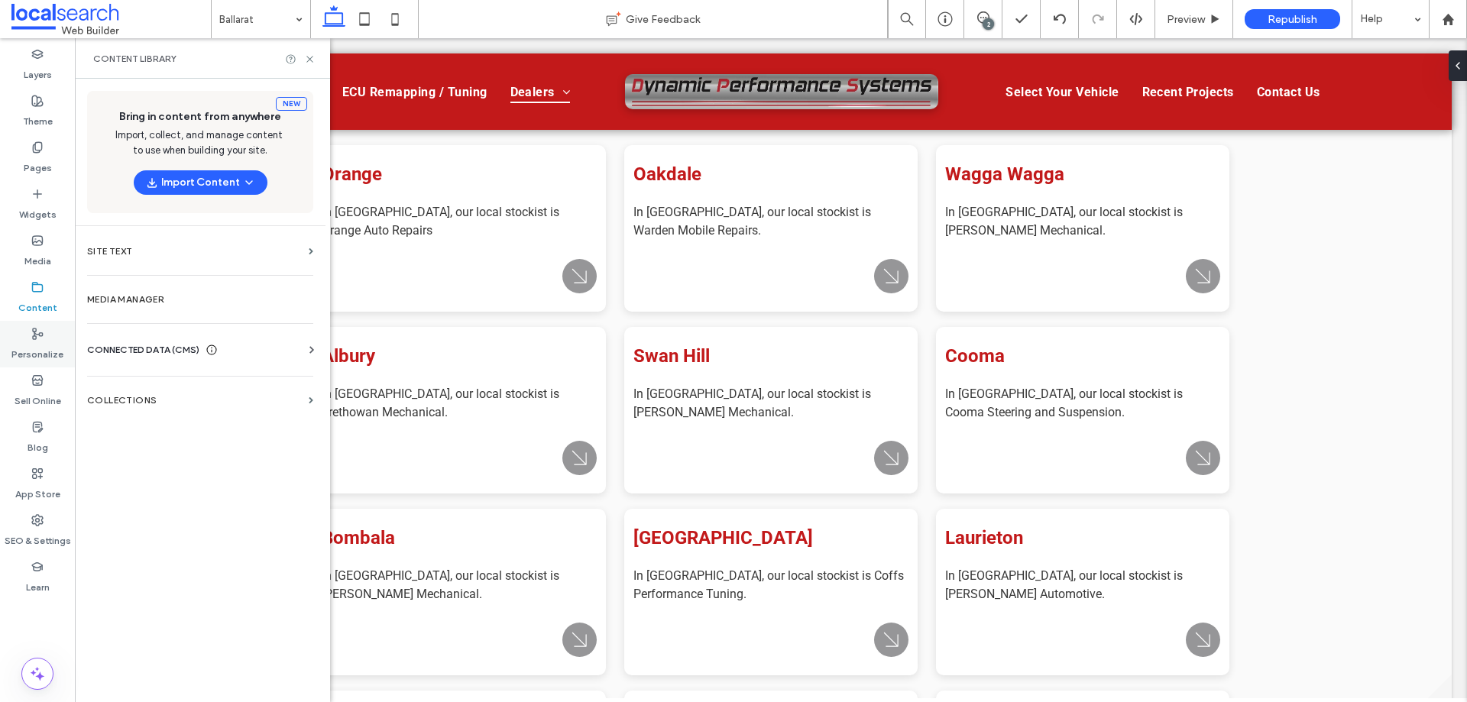
click at [39, 351] on label "Personalize" at bounding box center [37, 350] width 52 height 21
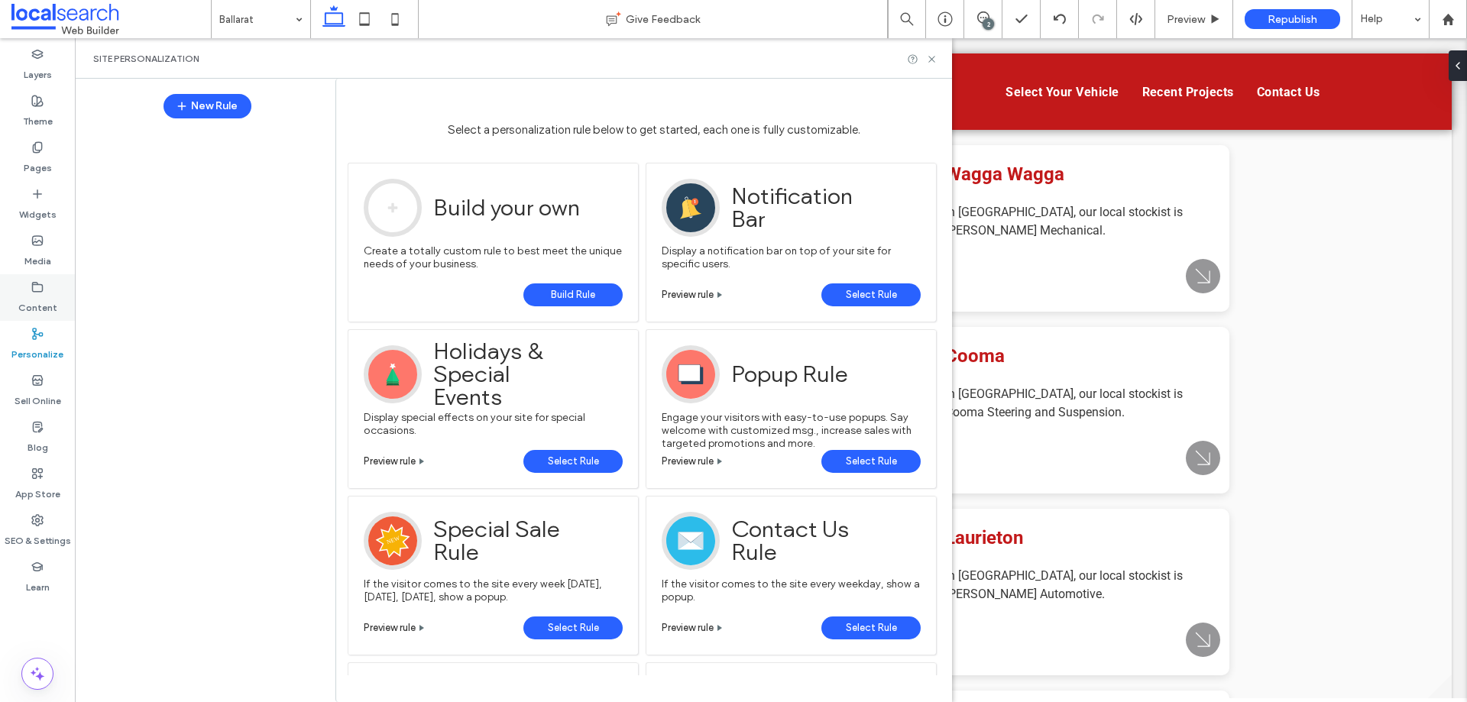
click at [36, 281] on icon at bounding box center [37, 287] width 12 height 12
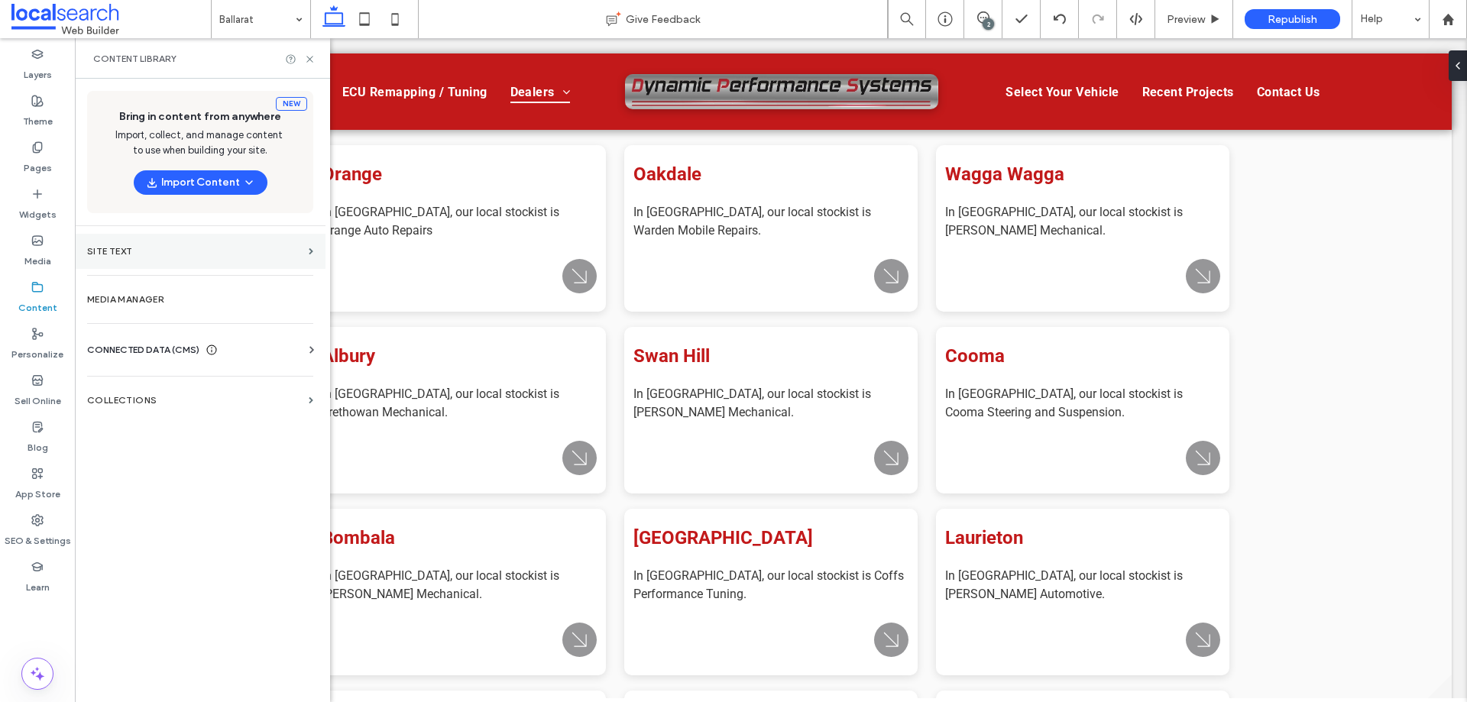
click at [173, 254] on label "Site Text" at bounding box center [194, 251] width 215 height 11
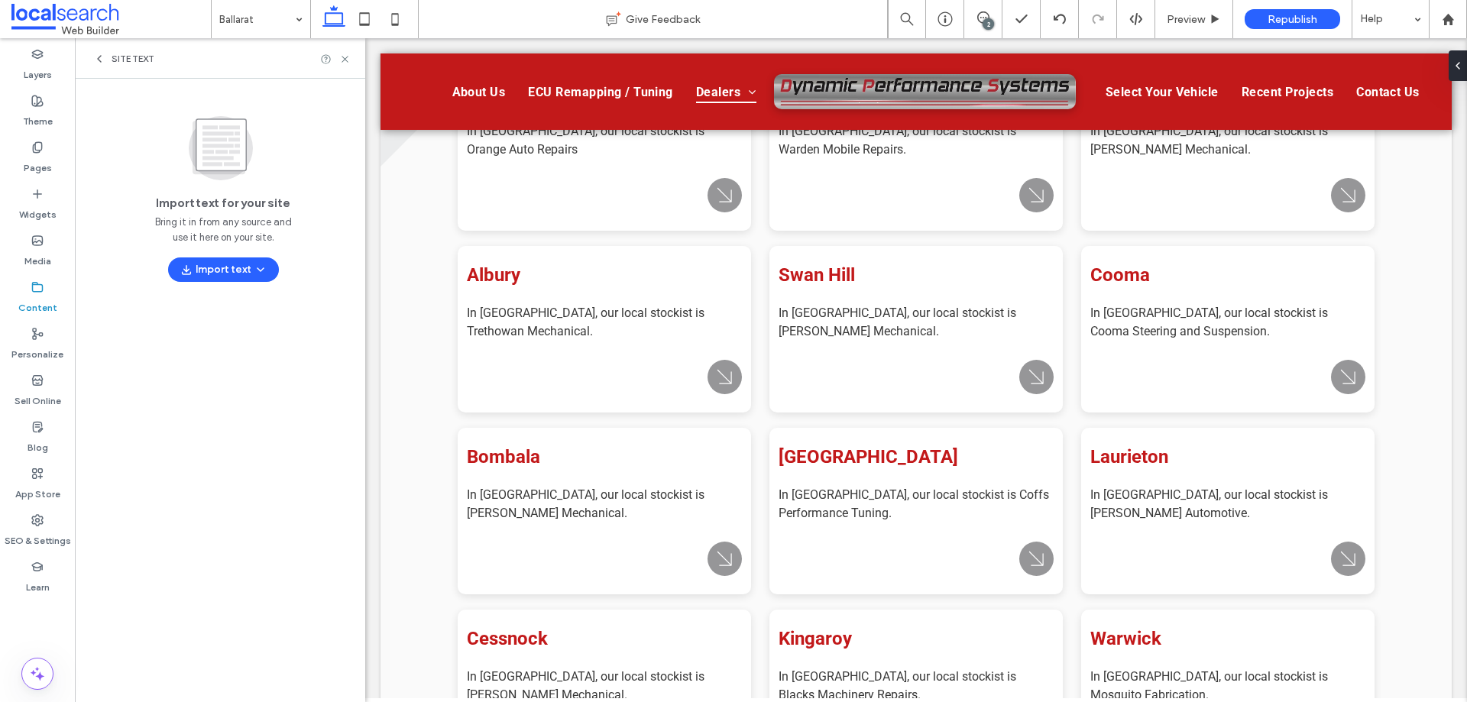
click at [103, 50] on div "Site Text" at bounding box center [220, 58] width 290 height 40
click at [101, 58] on icon at bounding box center [99, 59] width 12 height 12
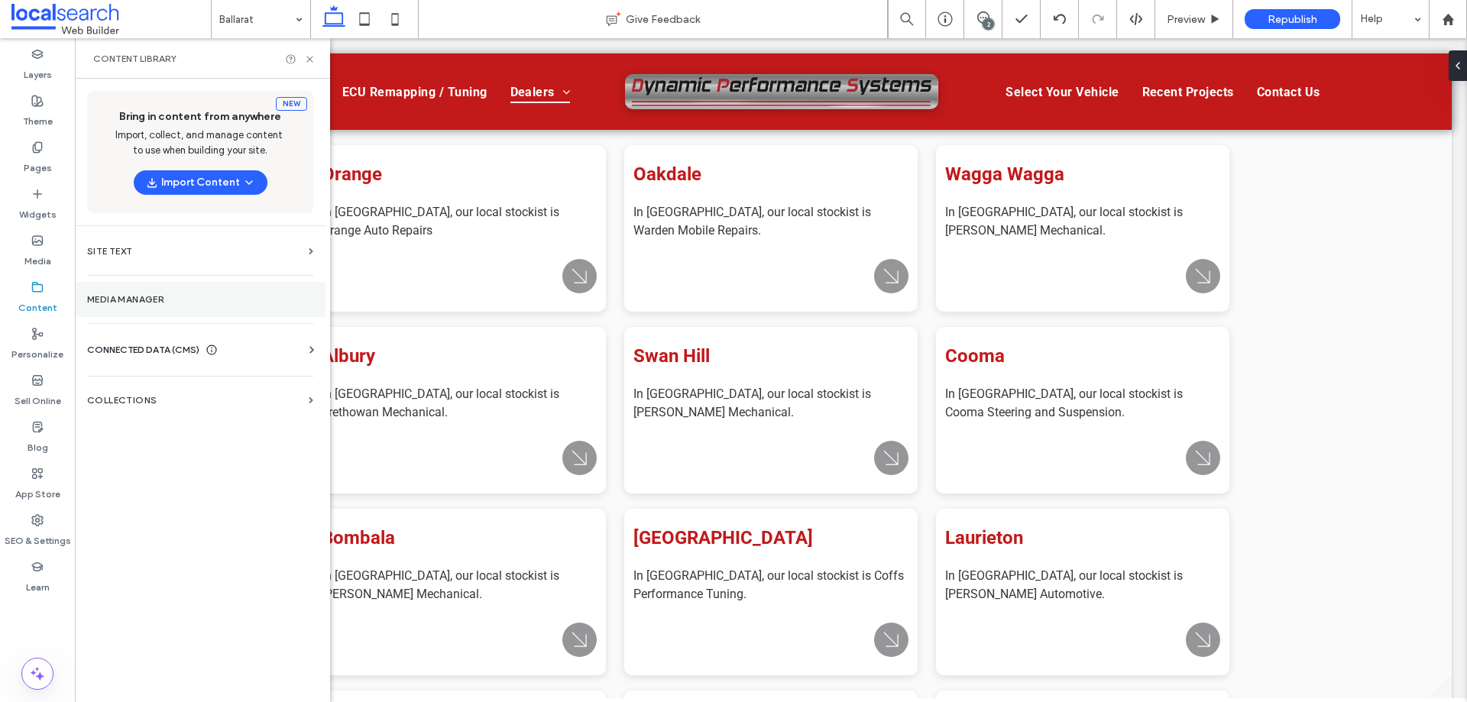
click at [157, 297] on label "Media Manager" at bounding box center [200, 299] width 226 height 11
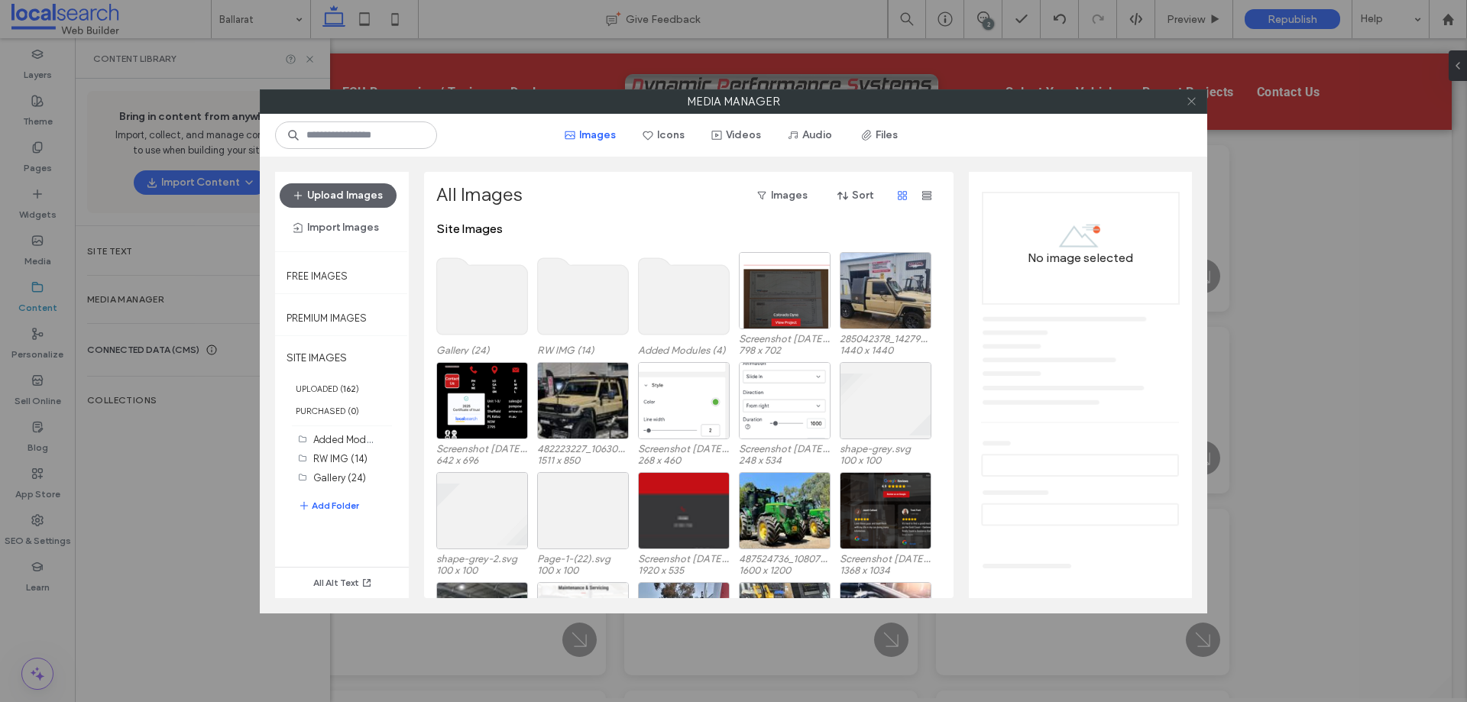
click at [1188, 101] on icon at bounding box center [1190, 100] width 11 height 11
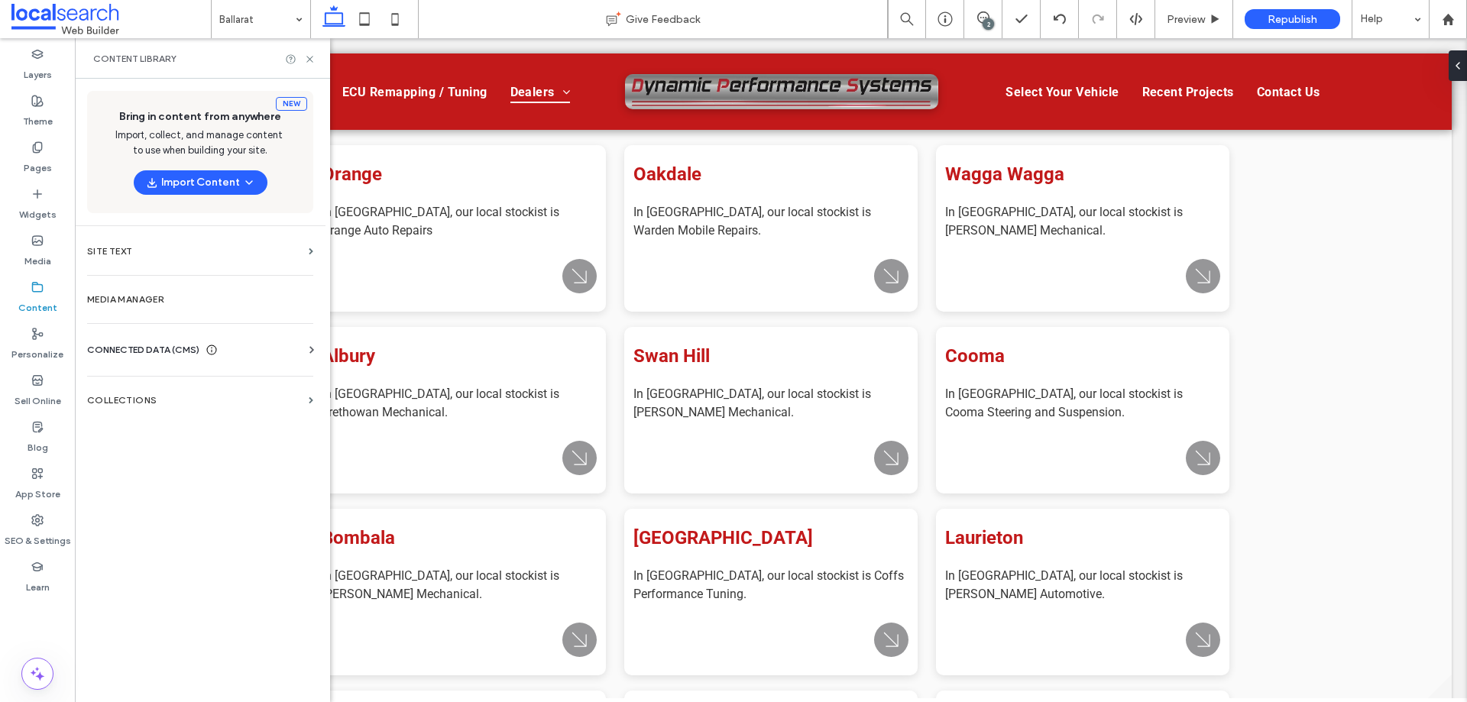
click at [177, 356] on span "CONNECTED DATA (CMS)" at bounding box center [143, 349] width 112 height 15
click at [180, 390] on label "Business Info" at bounding box center [203, 387] width 208 height 11
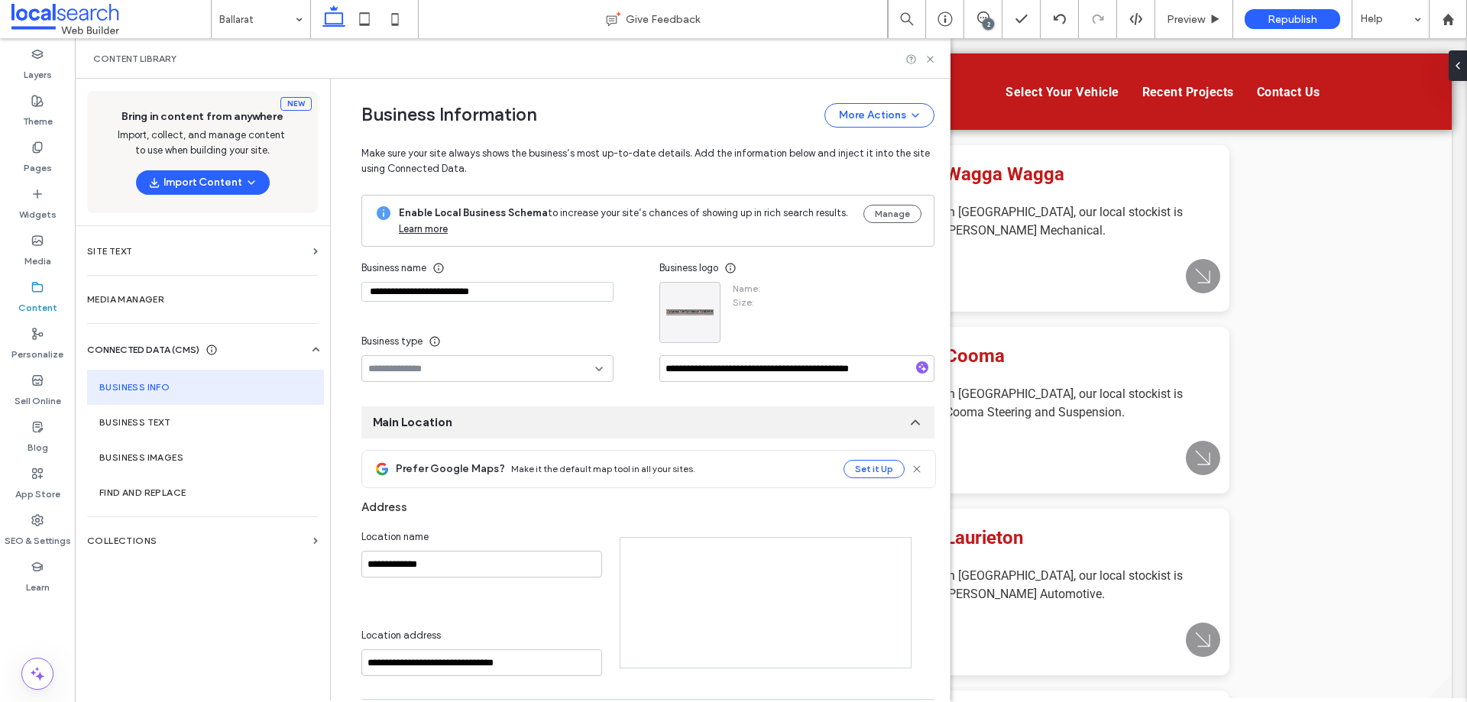
type input "**********"
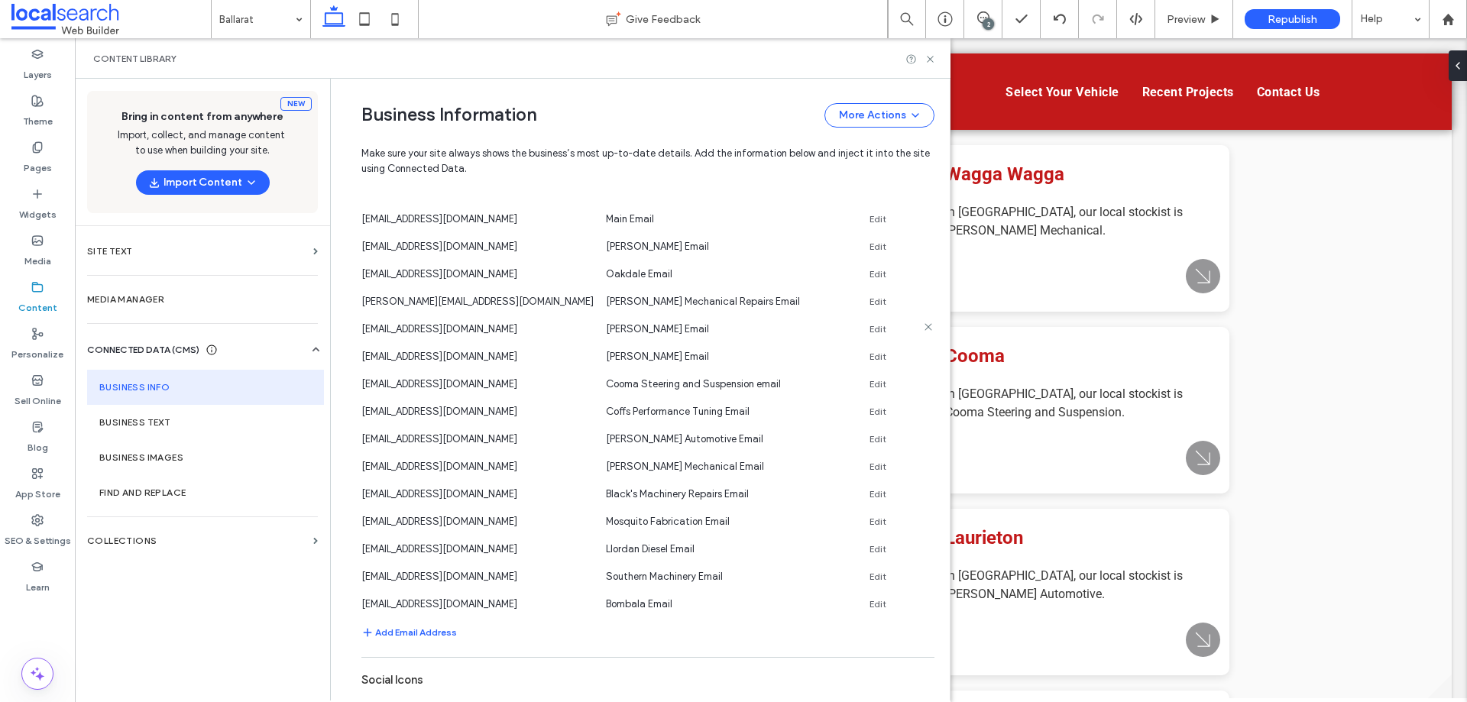
scroll to position [1166, 0]
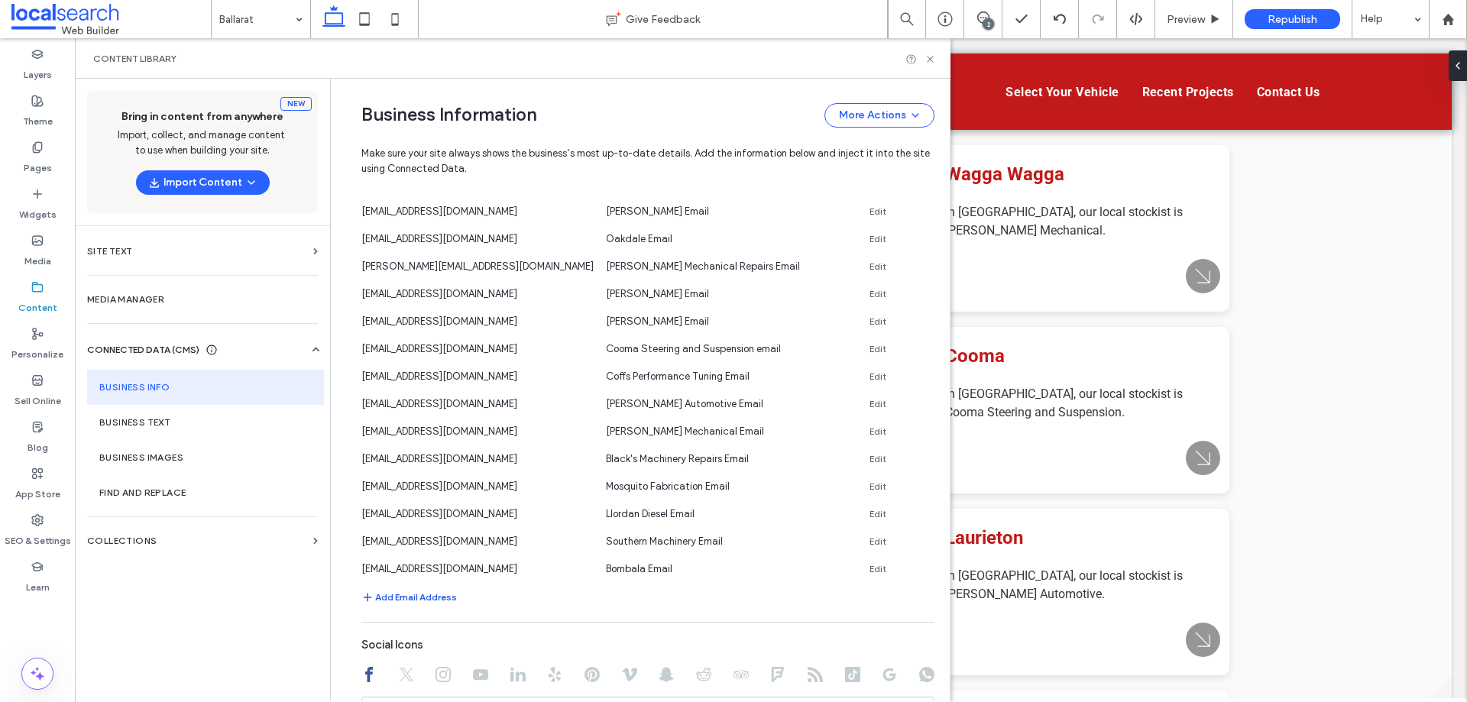
click at [406, 603] on button "Add Email Address" at bounding box center [408, 597] width 95 height 18
type input "**********"
click at [869, 590] on button "Save" at bounding box center [880, 593] width 69 height 24
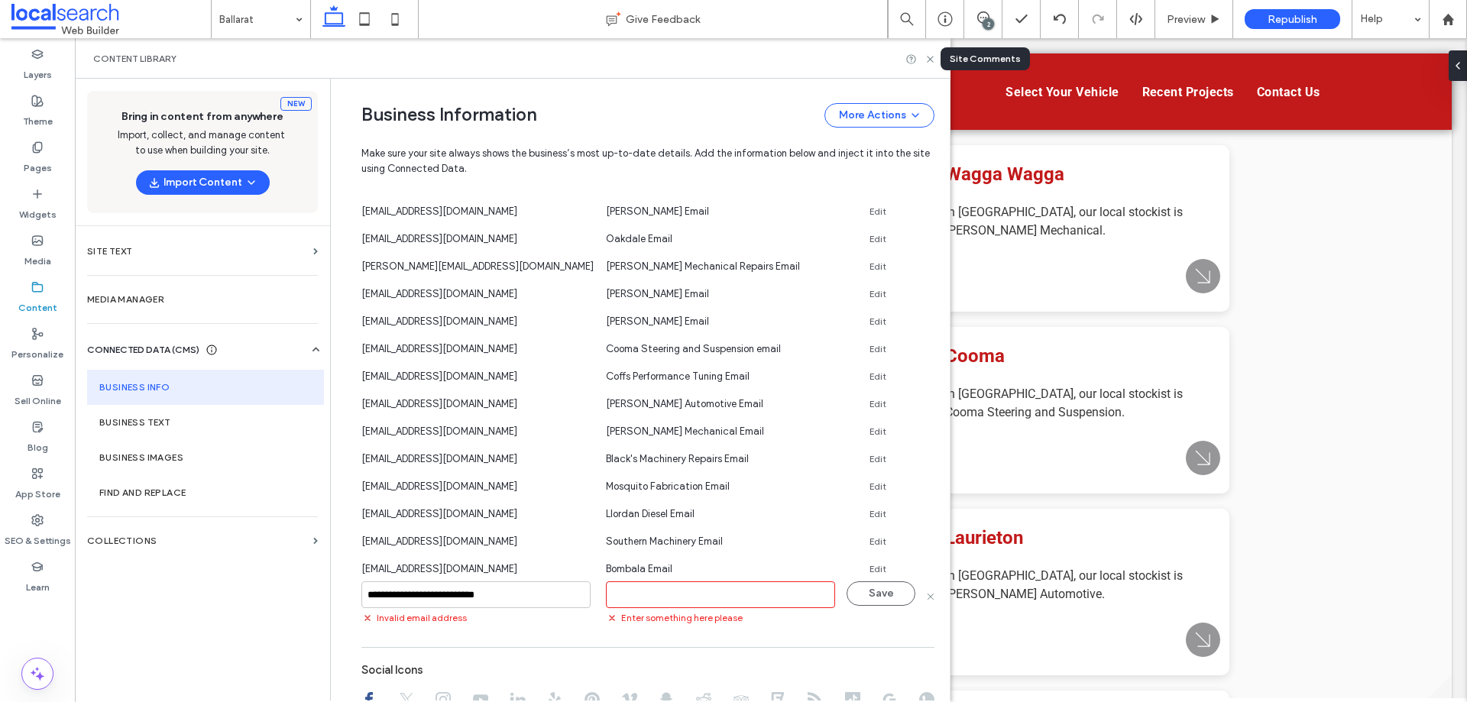
click at [995, 27] on div "2" at bounding box center [983, 19] width 38 height 38
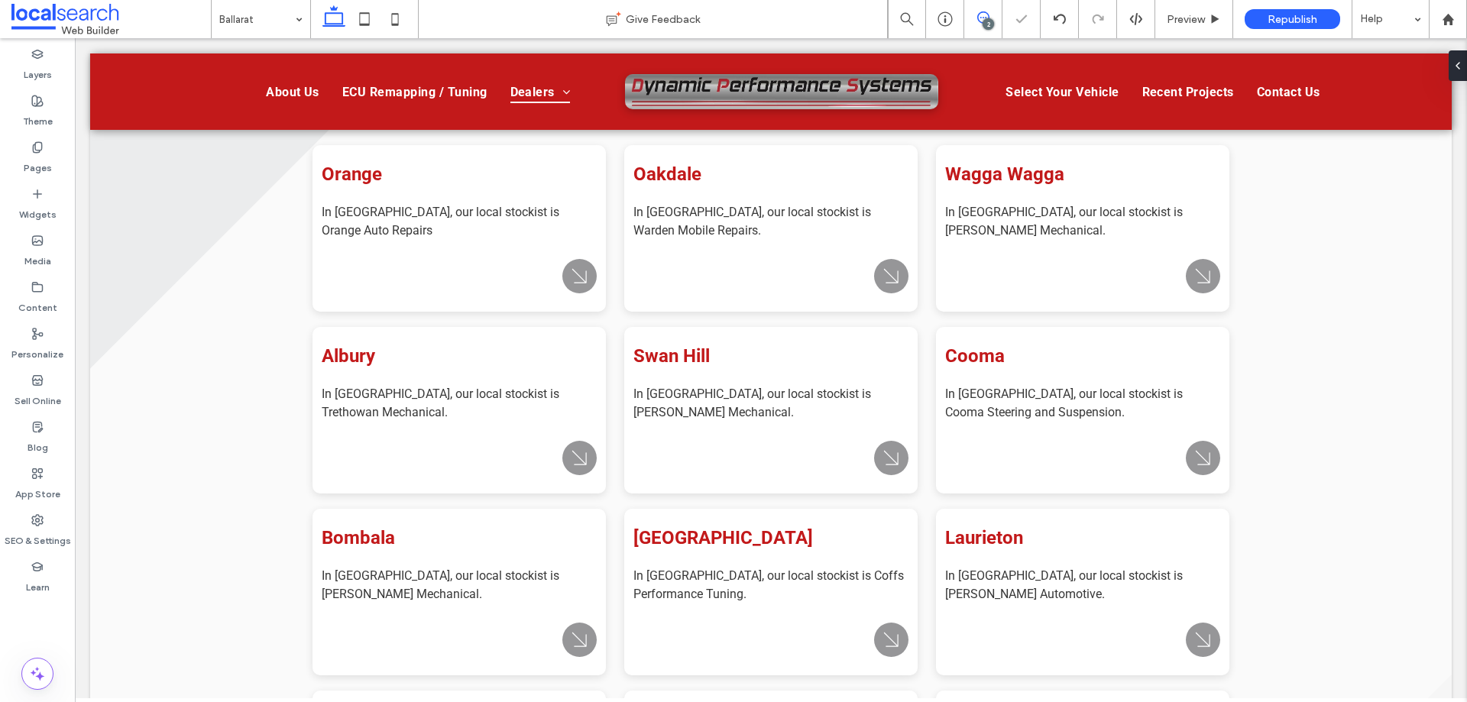
click at [980, 15] on icon at bounding box center [983, 17] width 12 height 12
click at [981, 24] on div "2" at bounding box center [982, 18] width 37 height 15
click at [981, 18] on icon at bounding box center [983, 17] width 12 height 12
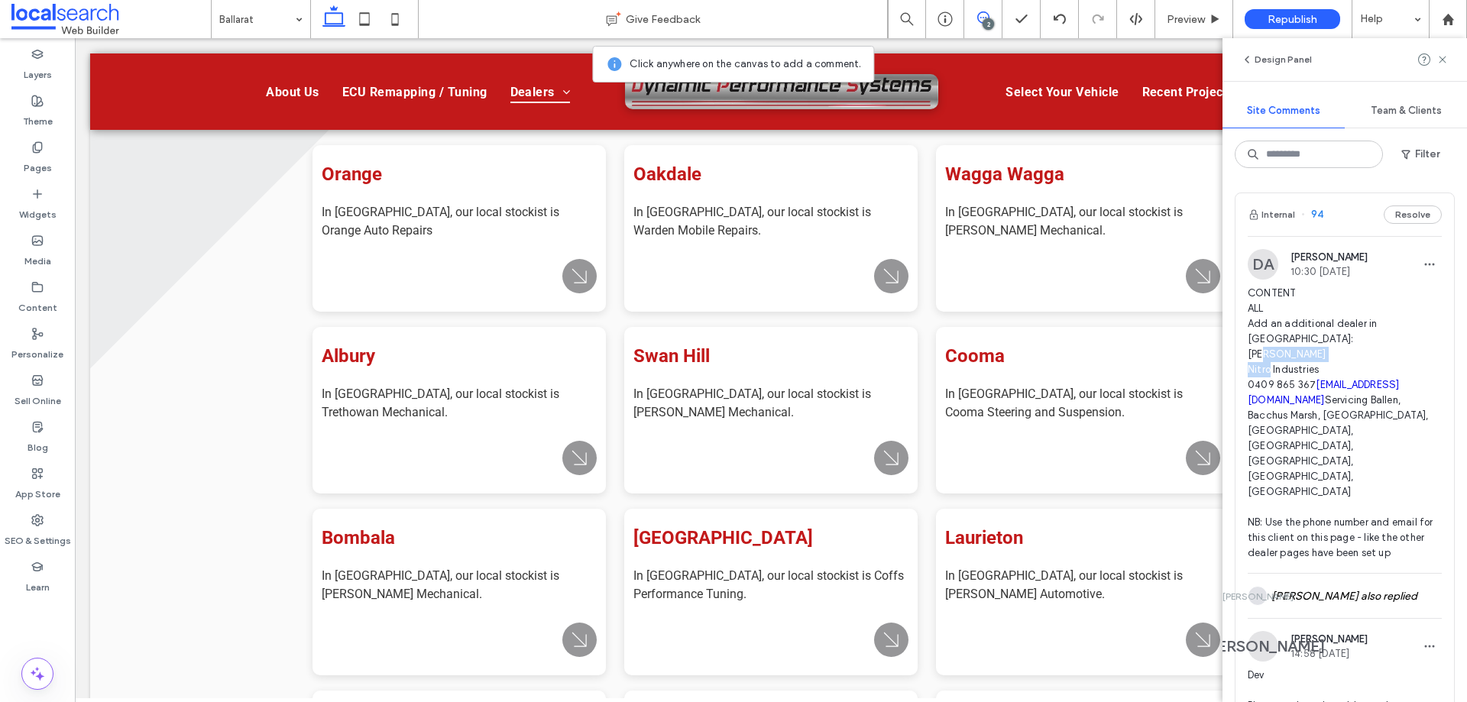
drag, startPoint x: 1327, startPoint y: 357, endPoint x: 1248, endPoint y: 357, distance: 78.7
click at [1248, 357] on span "CONTENT ALL Add an additional dealer in [GEOGRAPHIC_DATA]: [PERSON_NAME] Nitro …" at bounding box center [1344, 423] width 194 height 275
copy span "Nitro Industries"
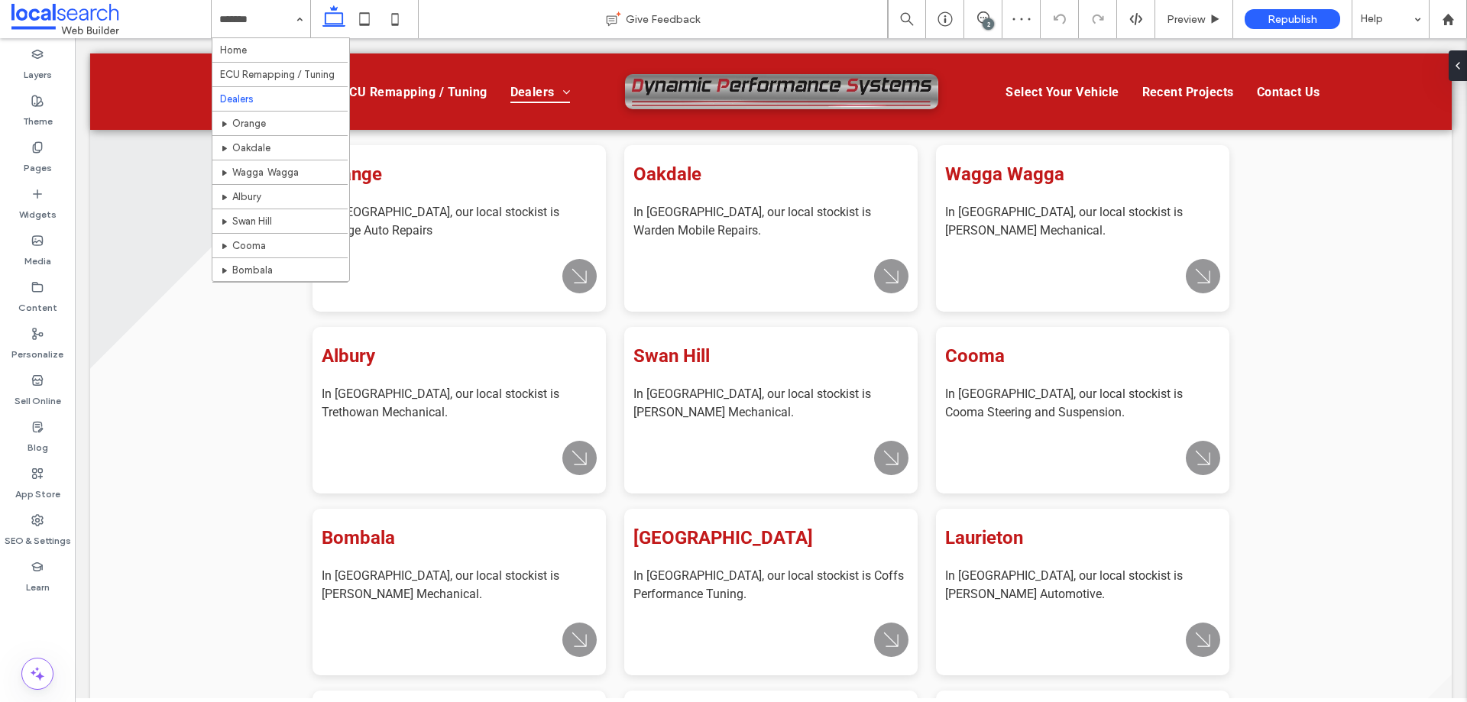
scroll to position [268, 0]
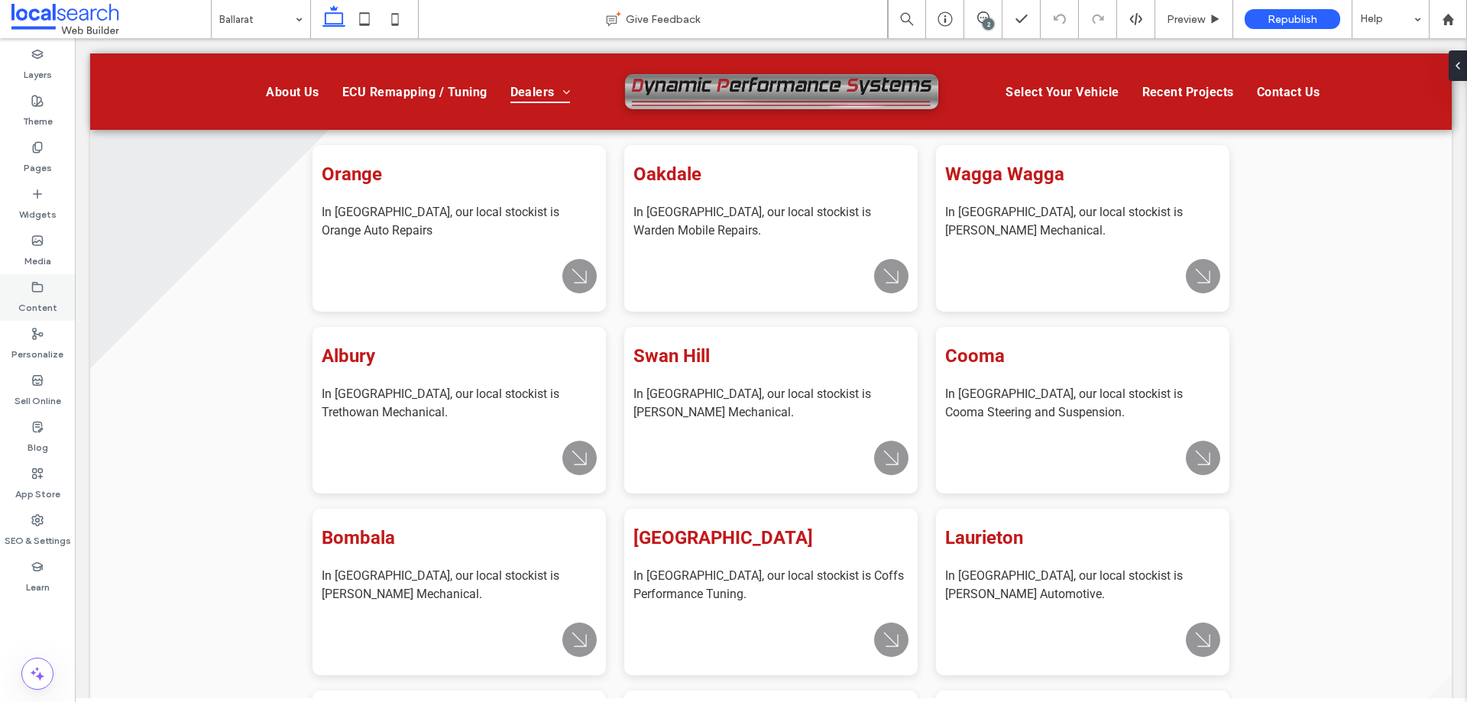
click at [34, 299] on label "Content" at bounding box center [37, 303] width 39 height 21
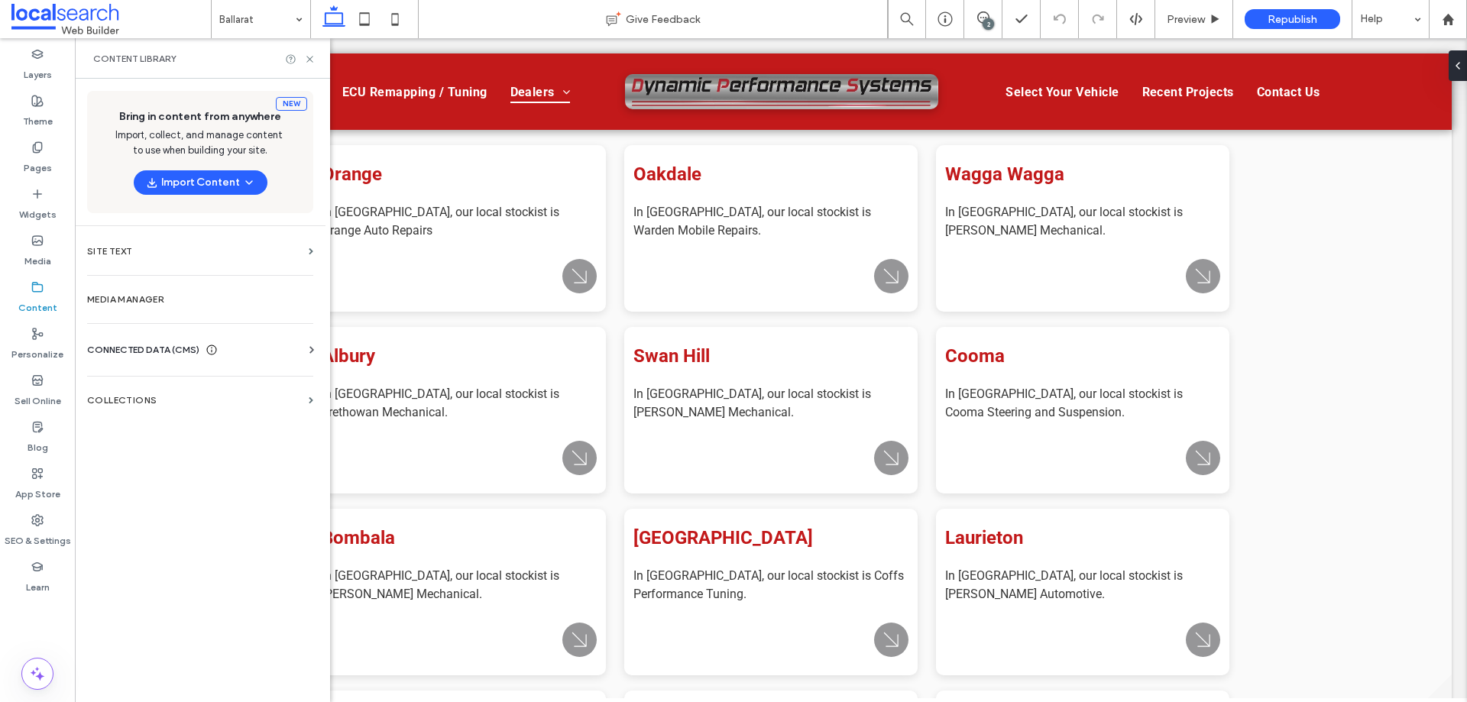
click at [208, 350] on icon at bounding box center [211, 350] width 12 height 12
click at [234, 416] on section "Business Text" at bounding box center [203, 422] width 232 height 35
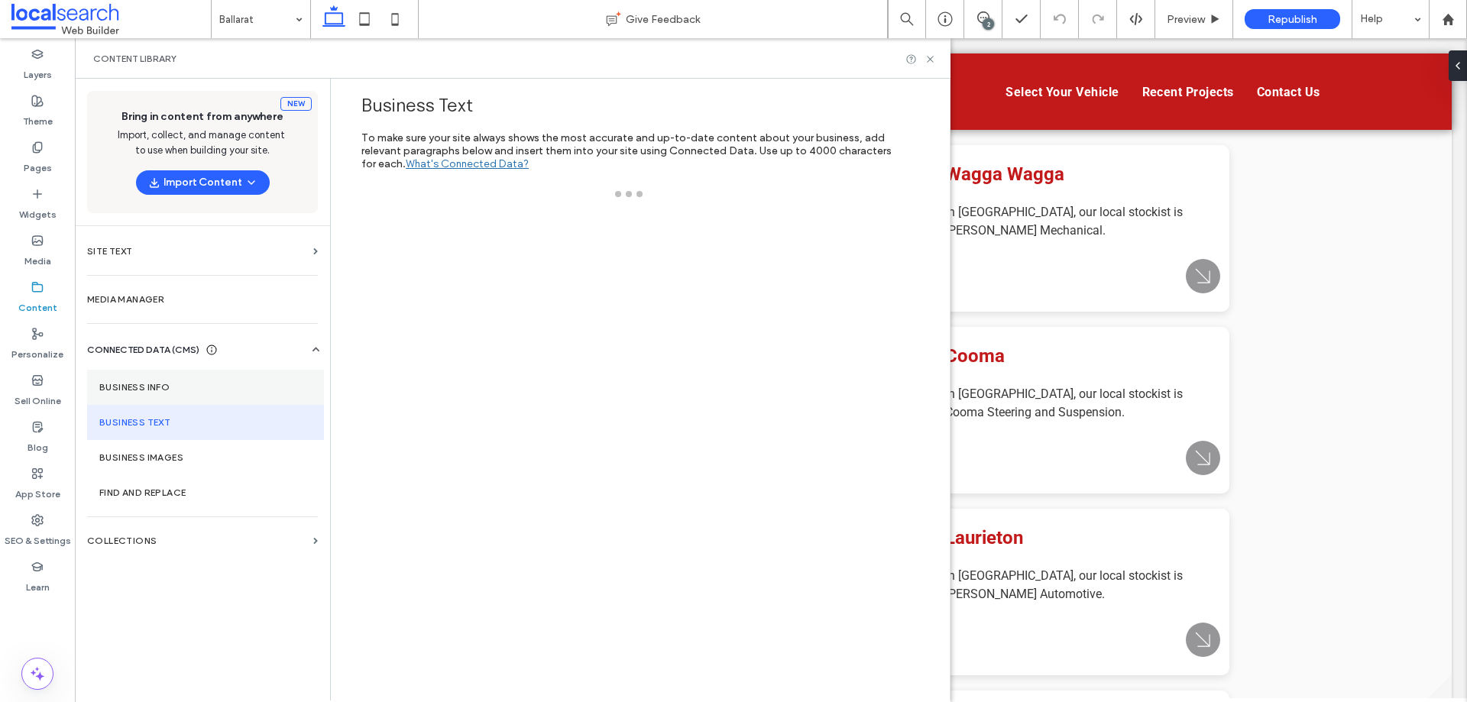
click at [233, 389] on label "Business Info" at bounding box center [205, 387] width 212 height 11
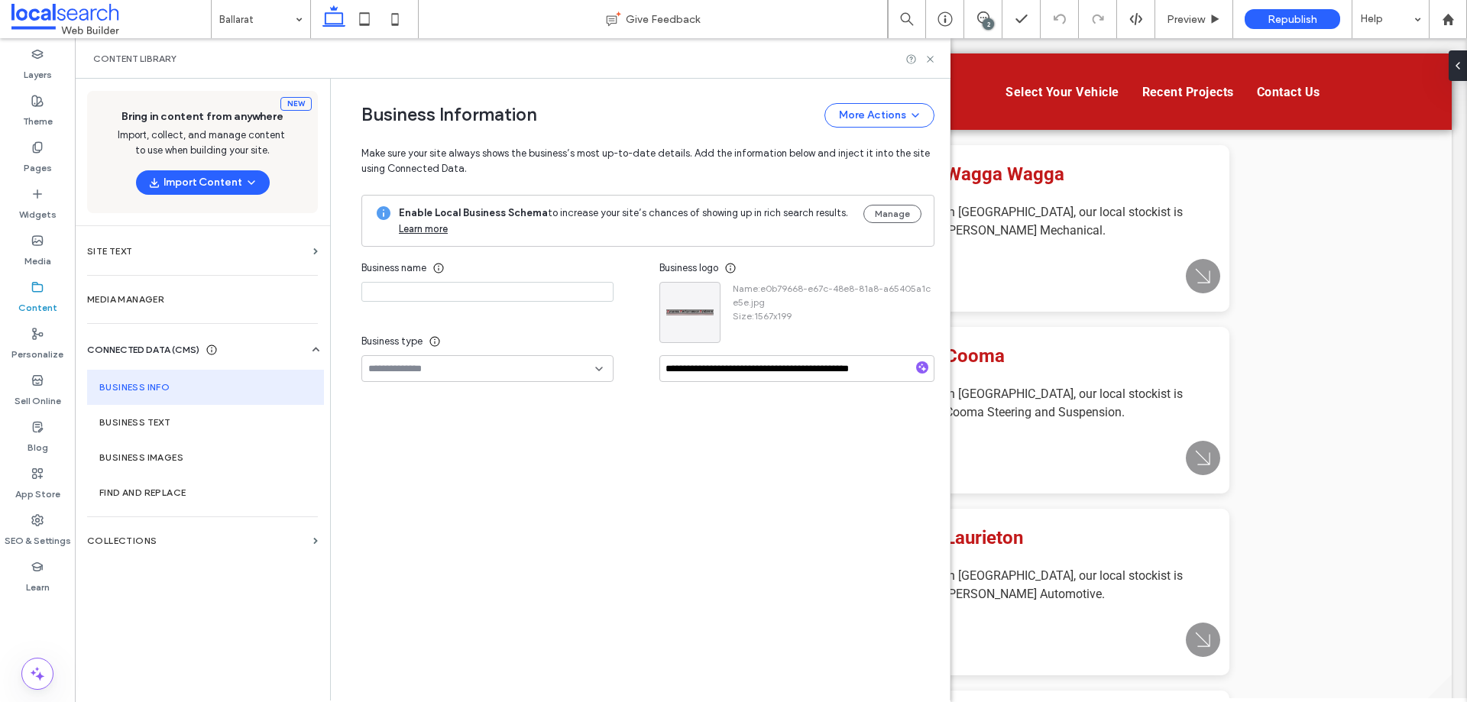
type input "**********"
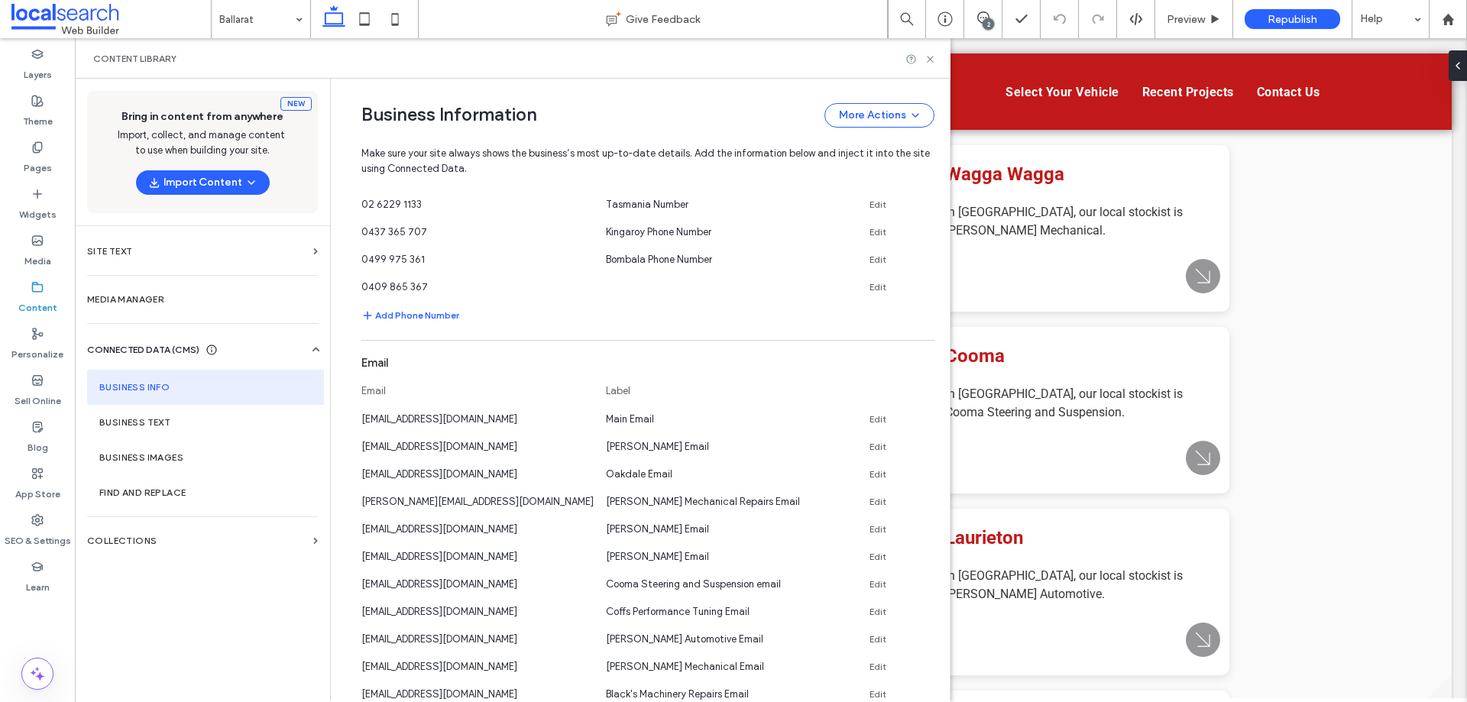
scroll to position [1299, 0]
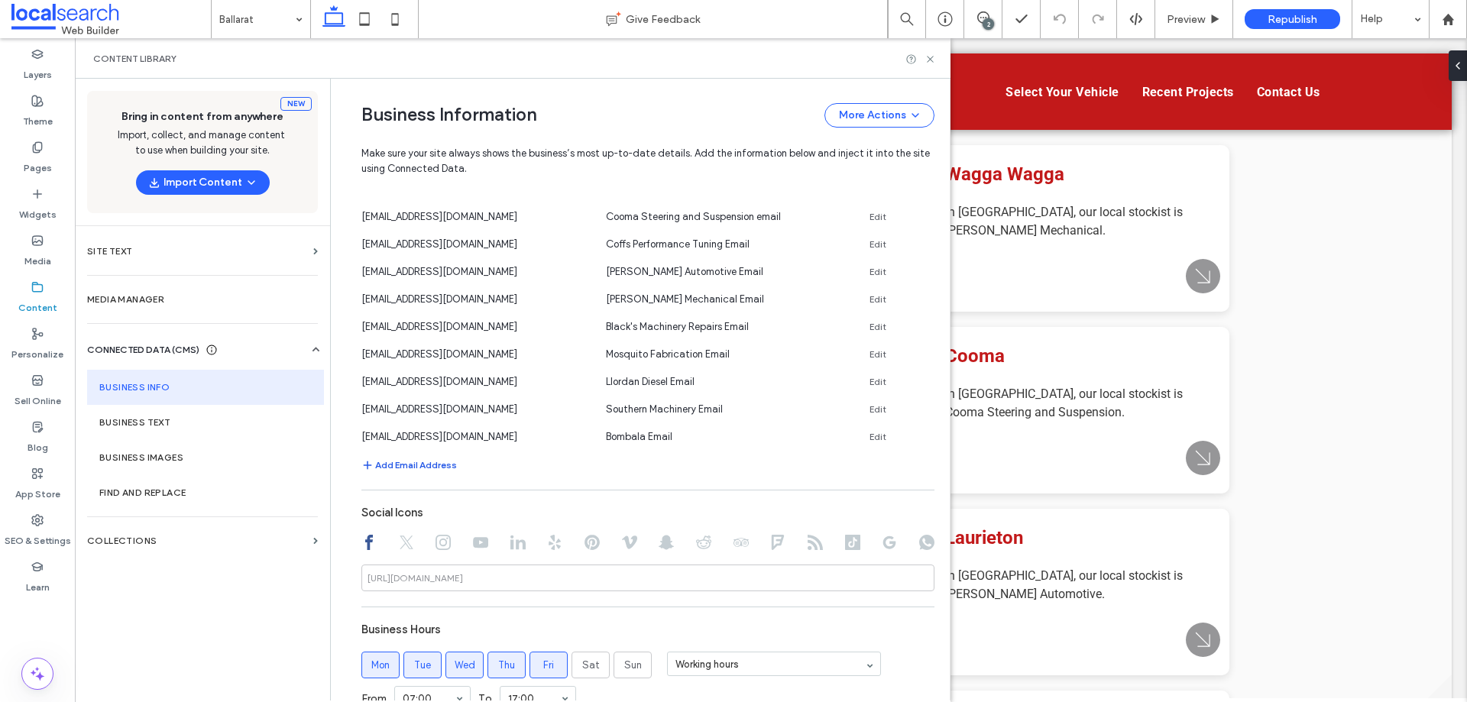
click at [438, 465] on button "Add Email Address" at bounding box center [408, 465] width 95 height 18
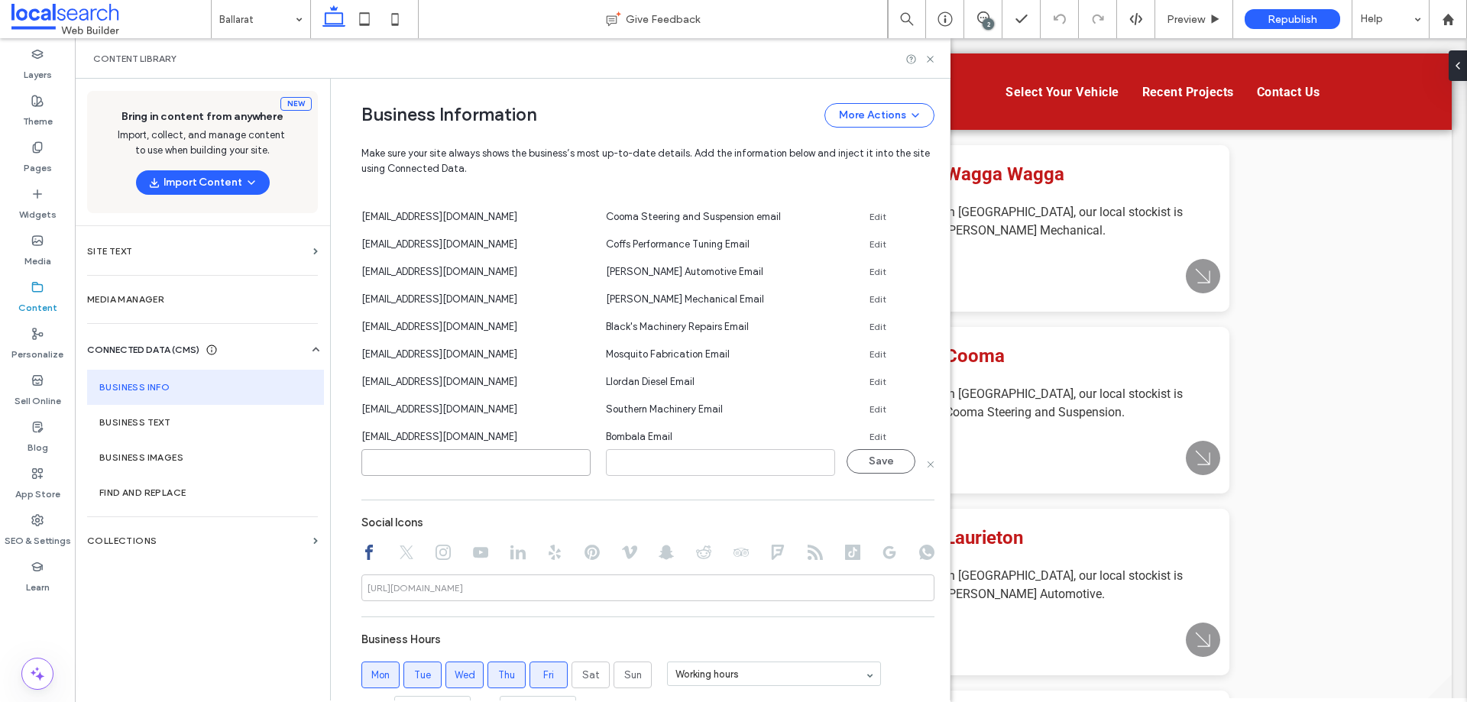
click at [462, 455] on input at bounding box center [475, 462] width 229 height 27
paste input "**********"
type input "**********"
click at [642, 465] on input at bounding box center [720, 462] width 229 height 27
paste input "**********"
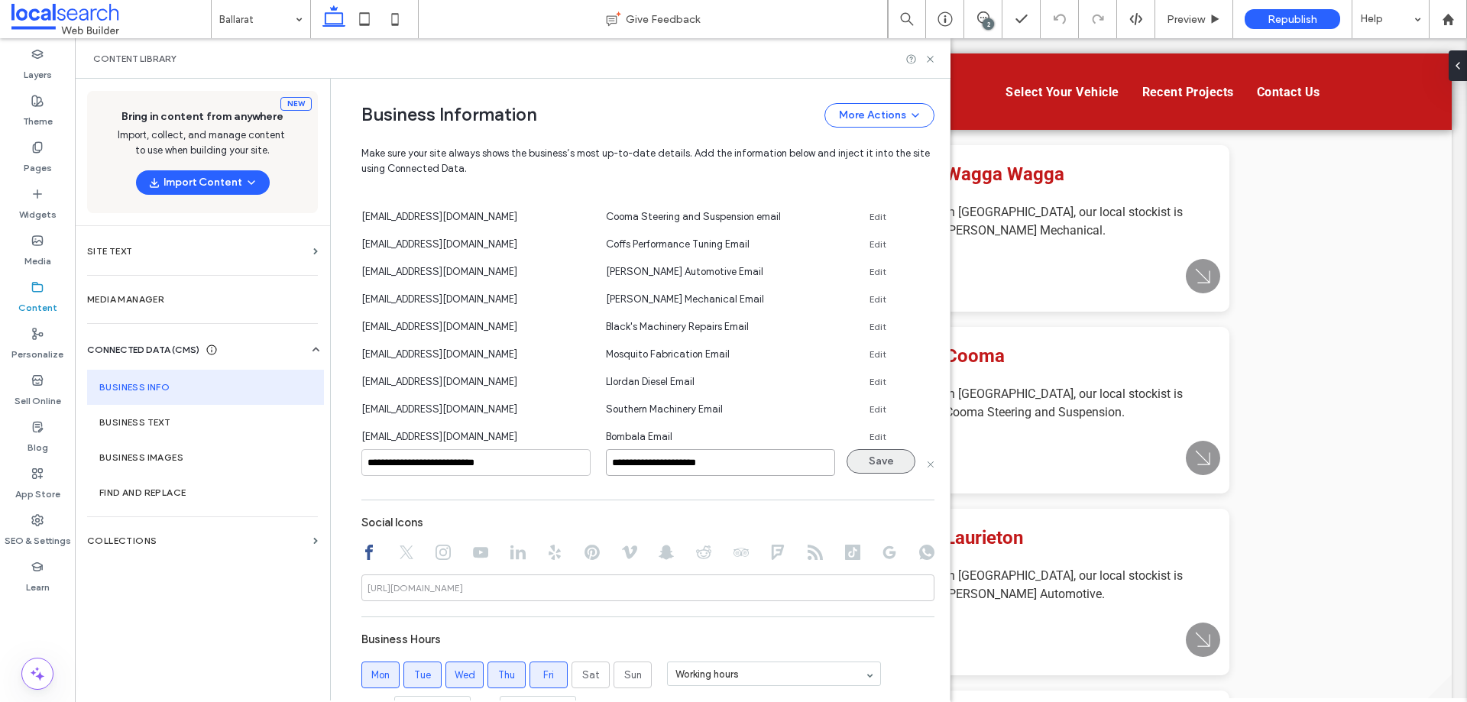
type input "**********"
click at [872, 463] on button "Save" at bounding box center [880, 461] width 69 height 24
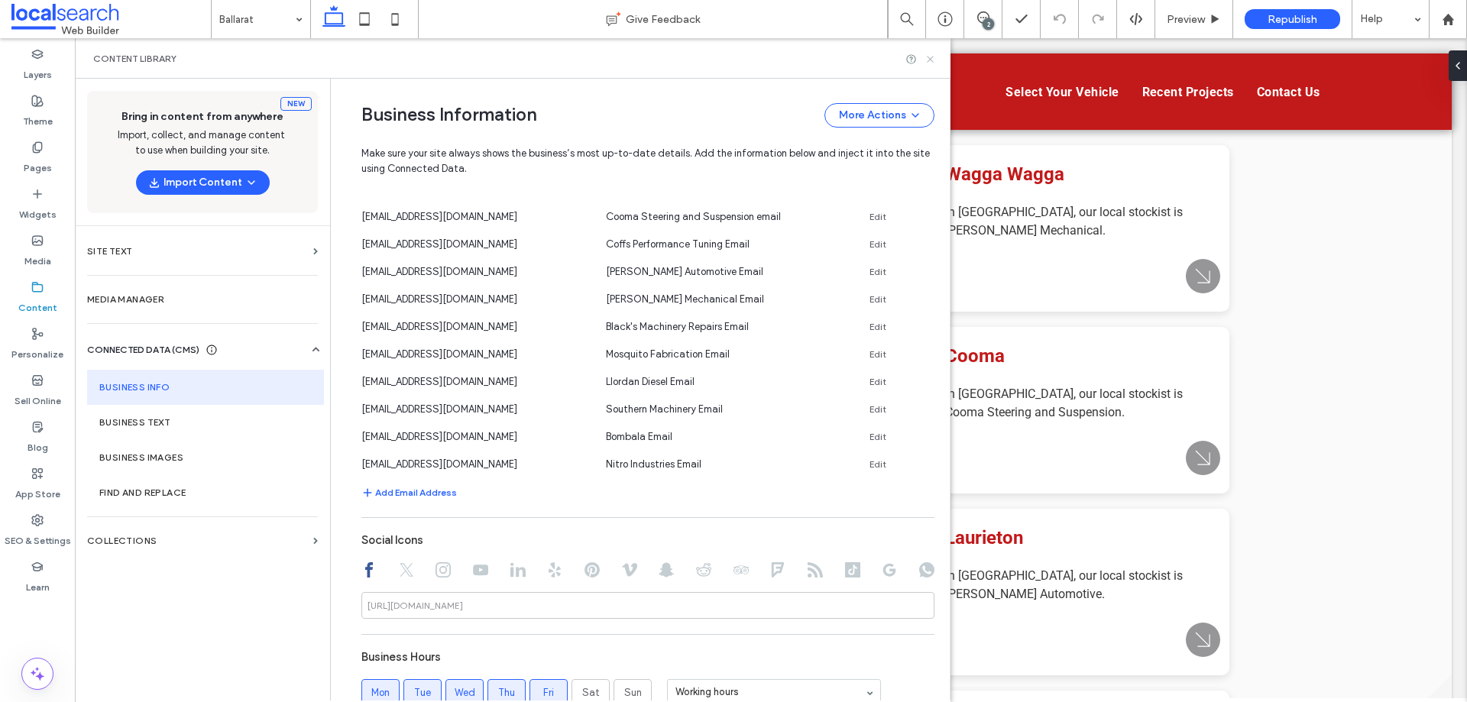
click at [933, 57] on icon at bounding box center [929, 58] width 11 height 11
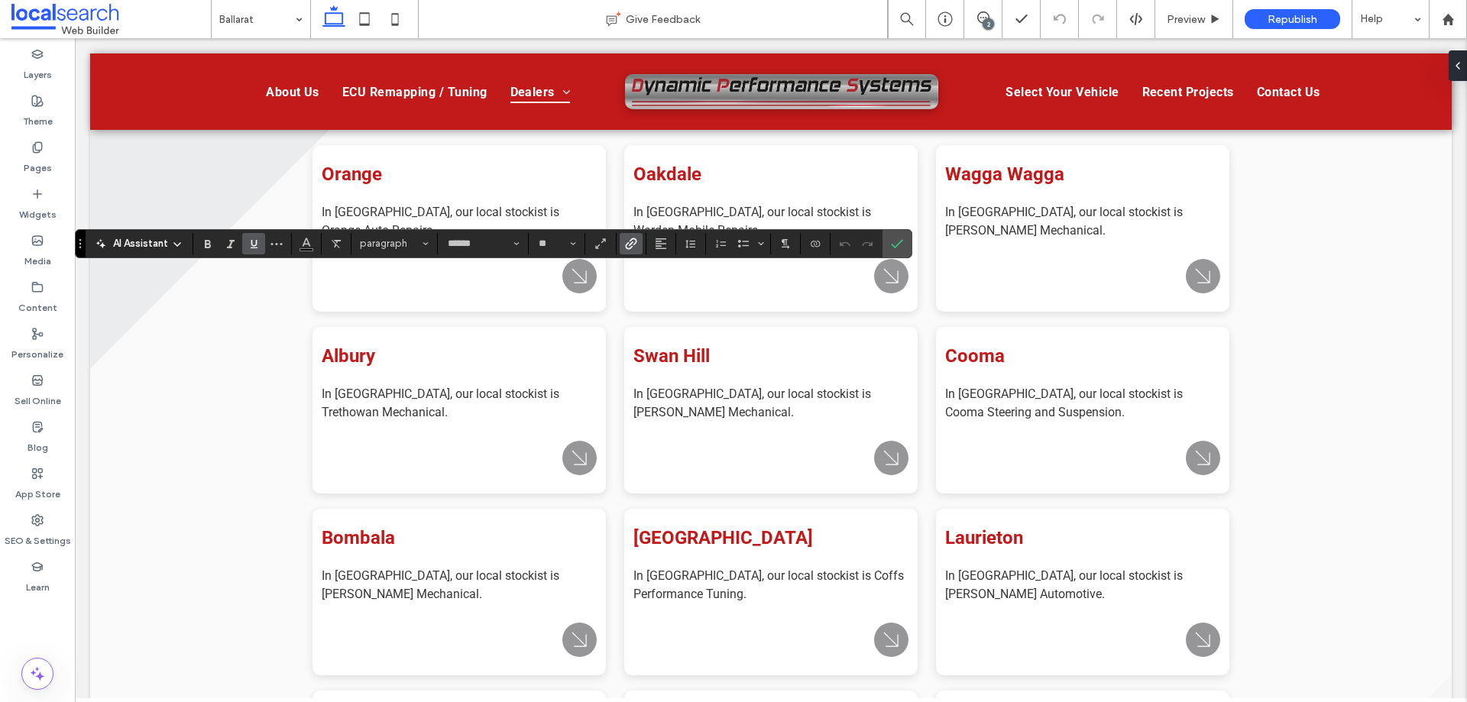
click at [629, 246] on icon "Link" at bounding box center [631, 244] width 12 height 12
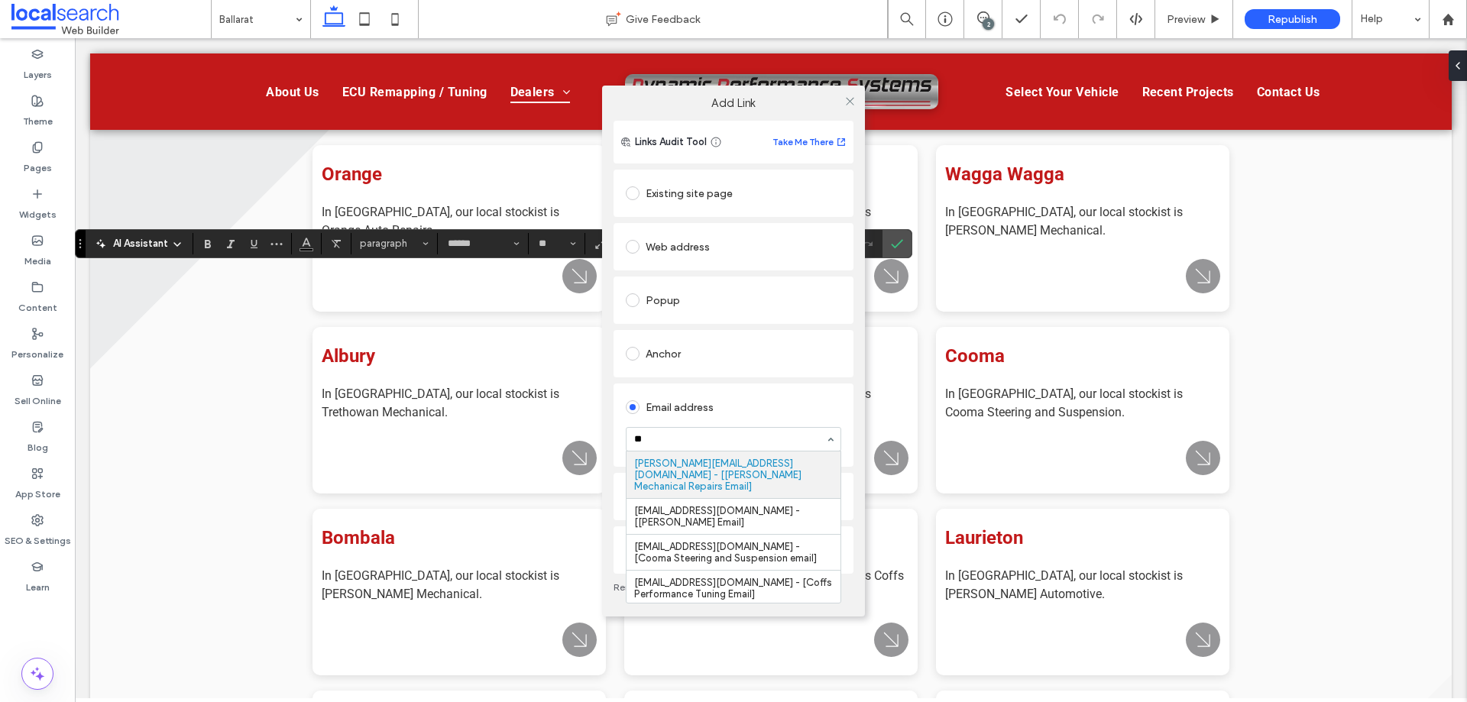
scroll to position [63, 0]
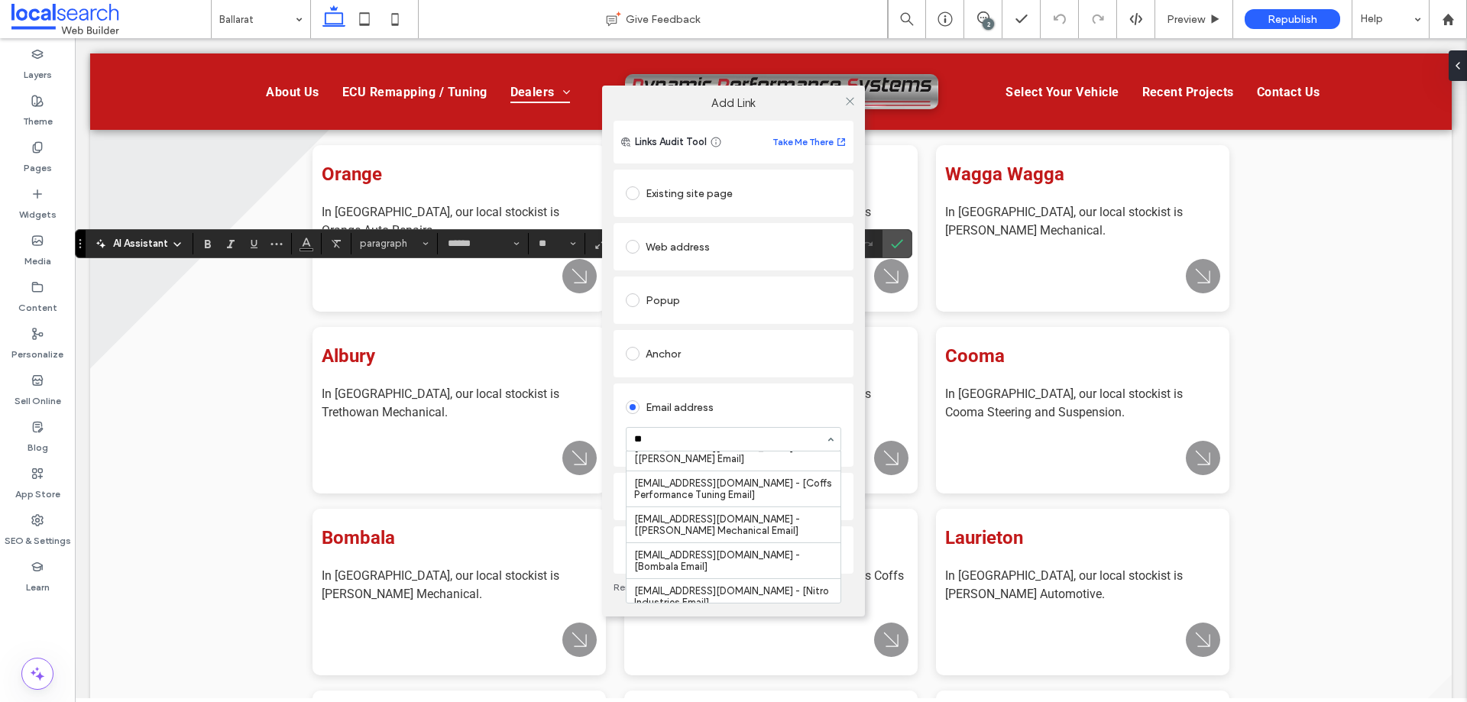
type input "***"
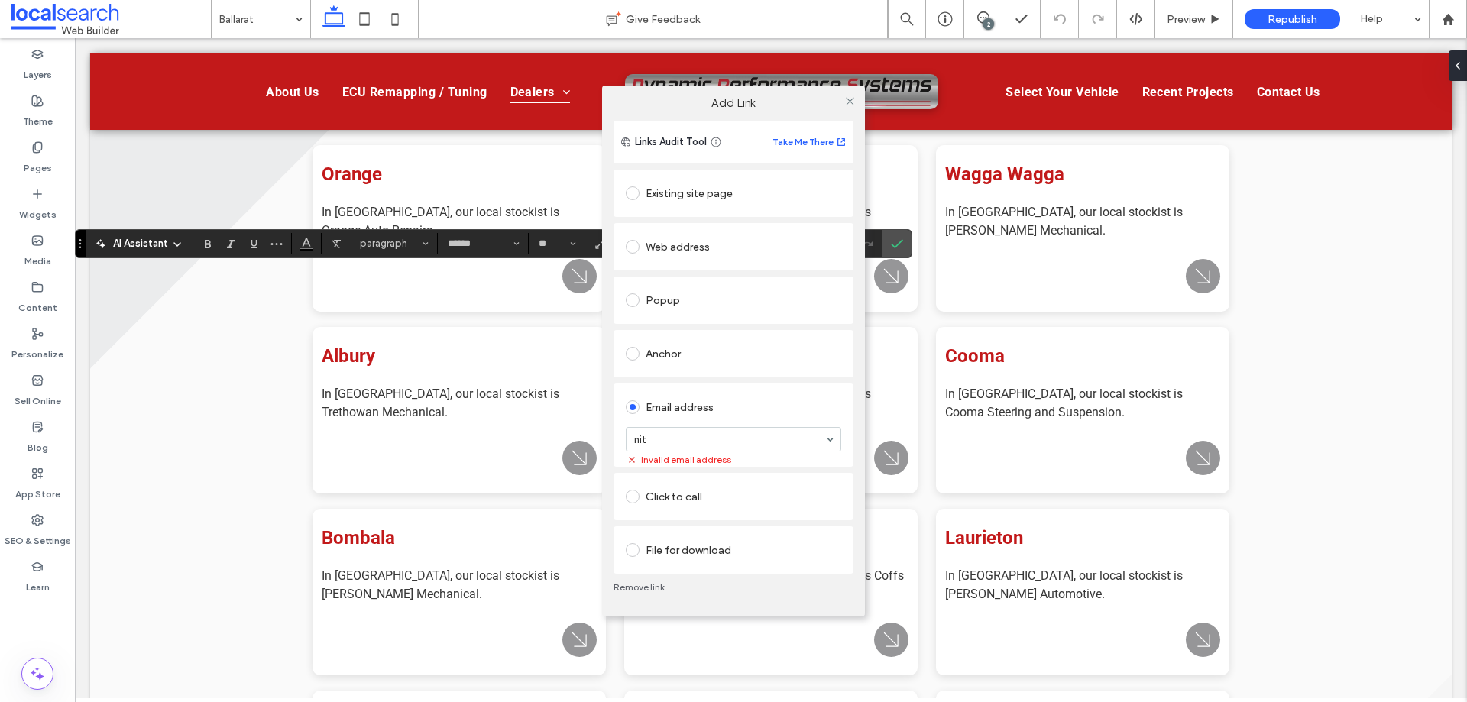
drag, startPoint x: 722, startPoint y: 435, endPoint x: 724, endPoint y: 445, distance: 10.9
click at [722, 435] on input at bounding box center [729, 439] width 191 height 11
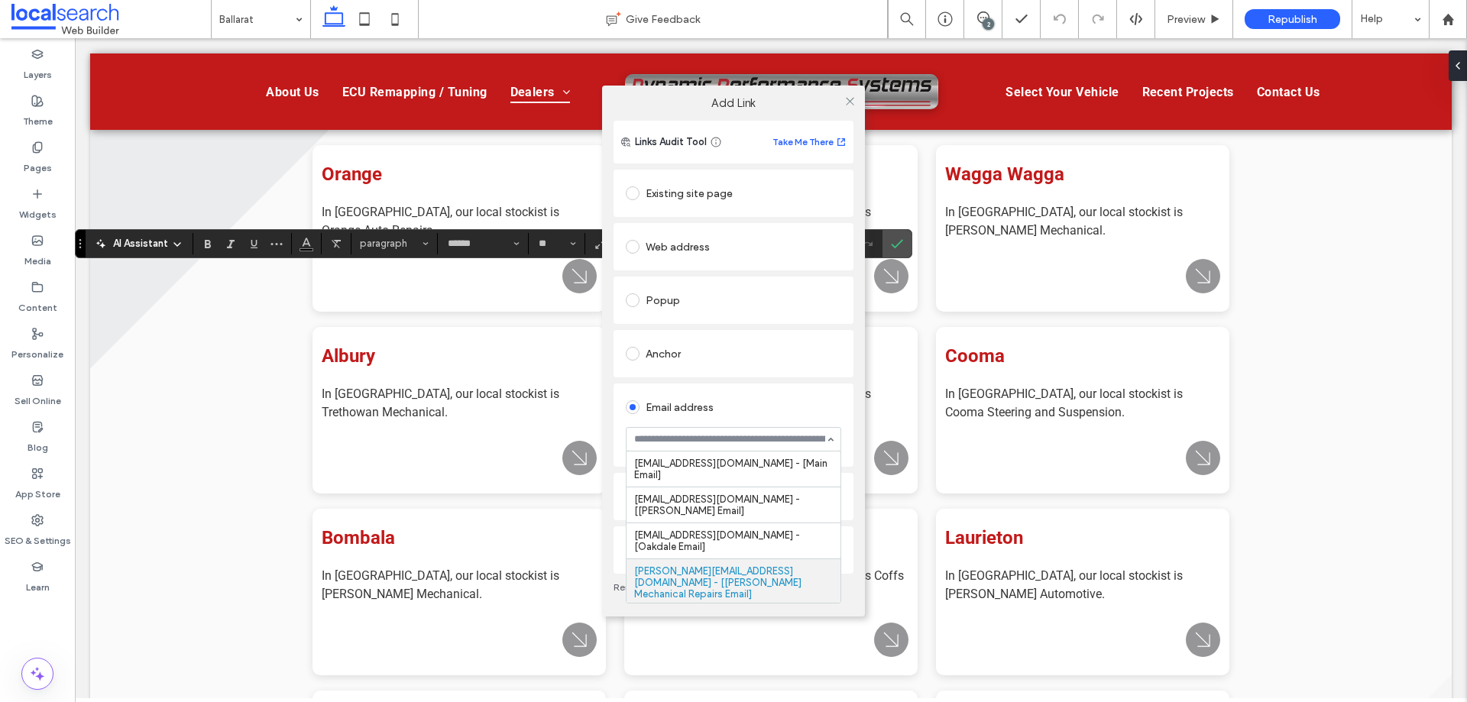
click at [750, 432] on div at bounding box center [733, 439] width 214 height 23
type input "***"
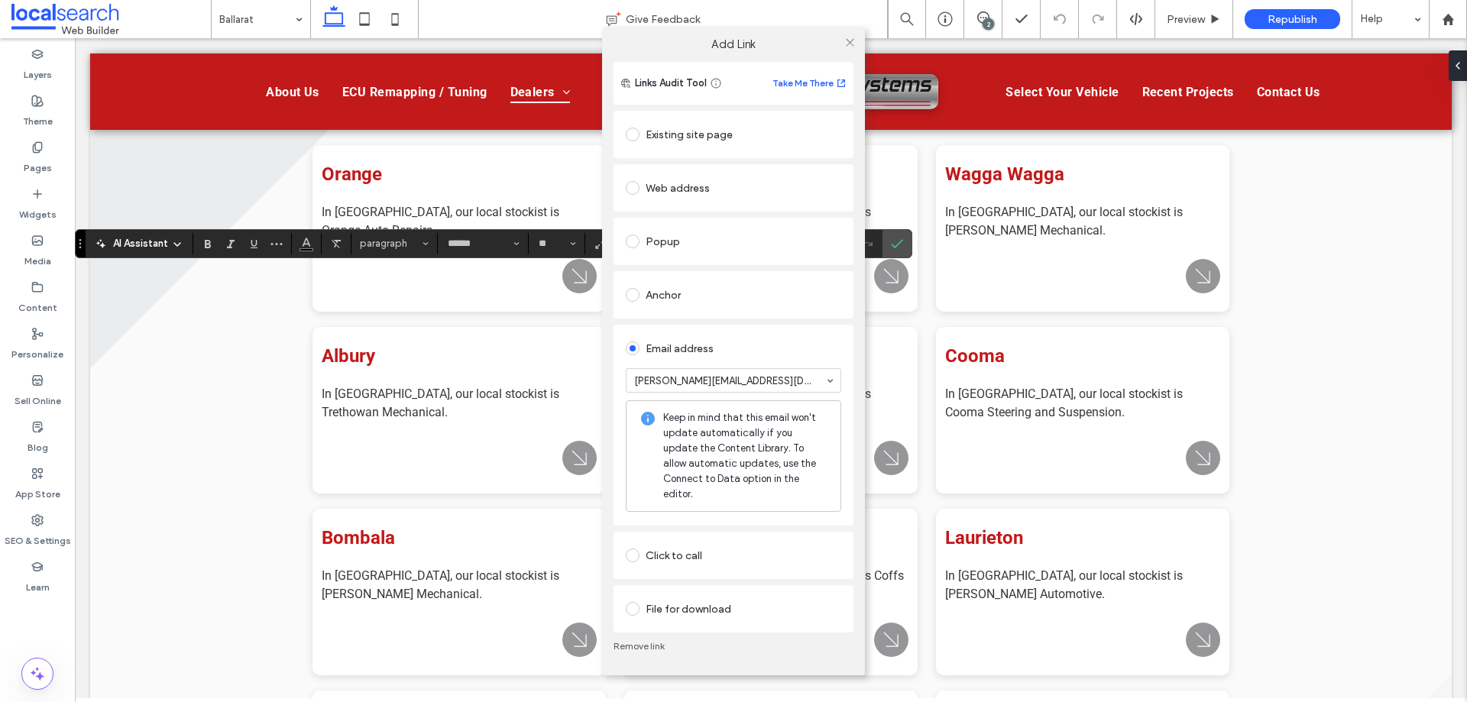
click at [858, 174] on div "Links Audit Tool Take Me There Existing site page Web address Popup Anchor Emai…" at bounding box center [733, 368] width 263 height 613
click at [852, 47] on icon at bounding box center [849, 42] width 11 height 11
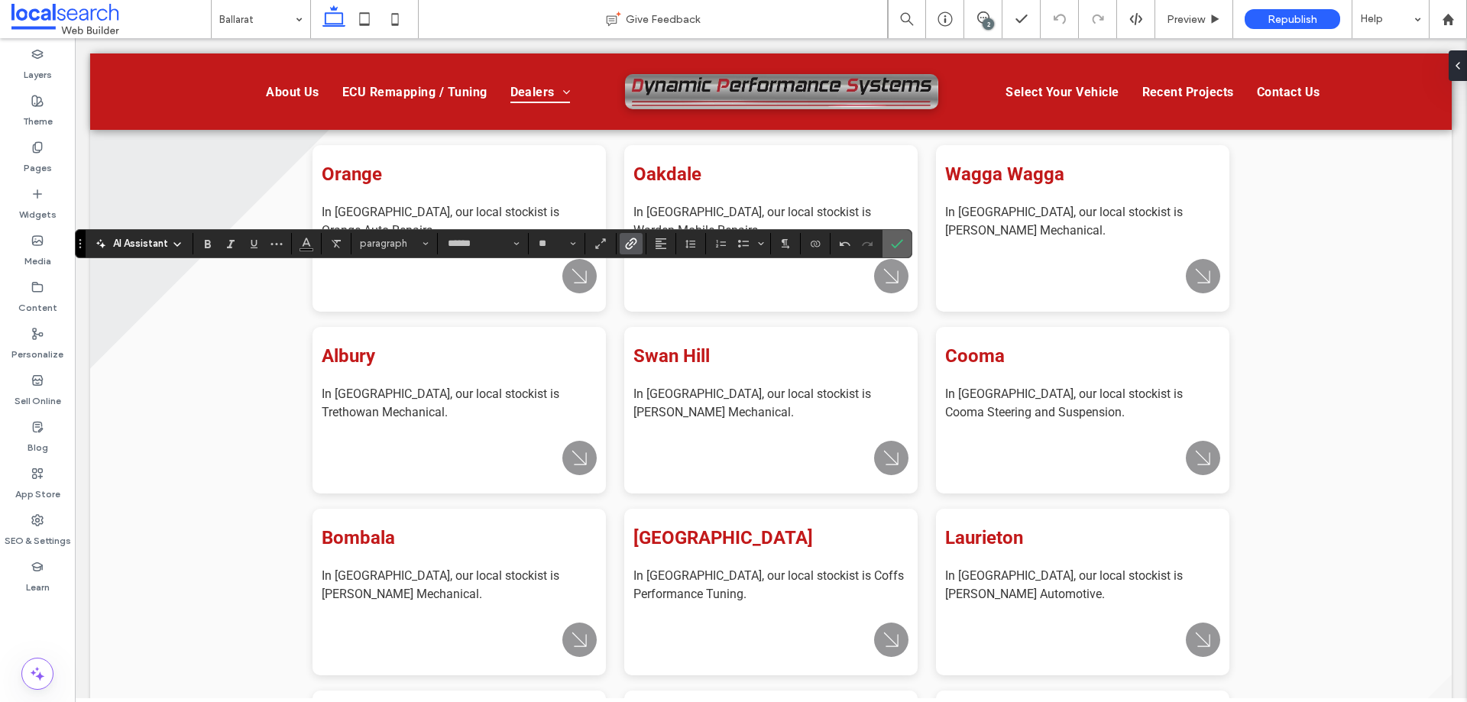
click at [893, 251] on span "Confirm" at bounding box center [894, 243] width 7 height 27
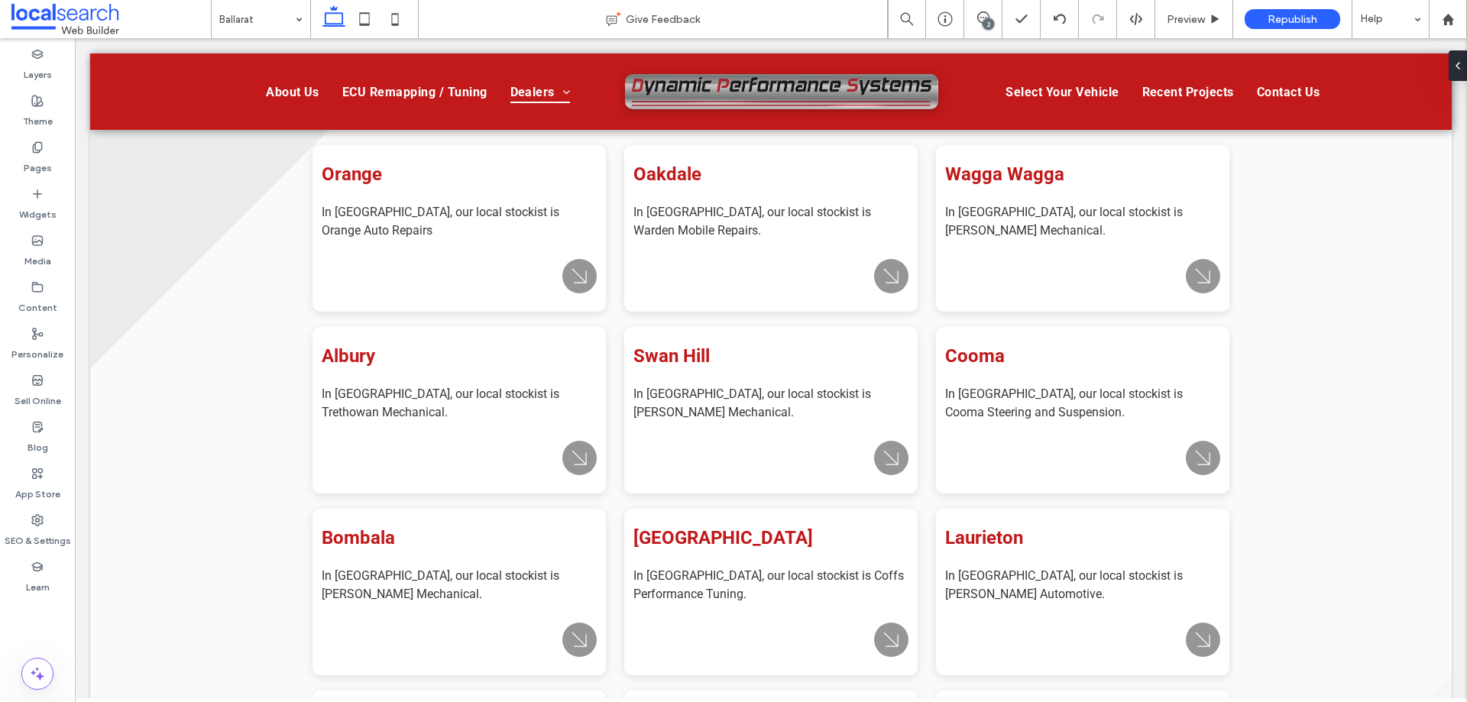
type input "******"
type input "**"
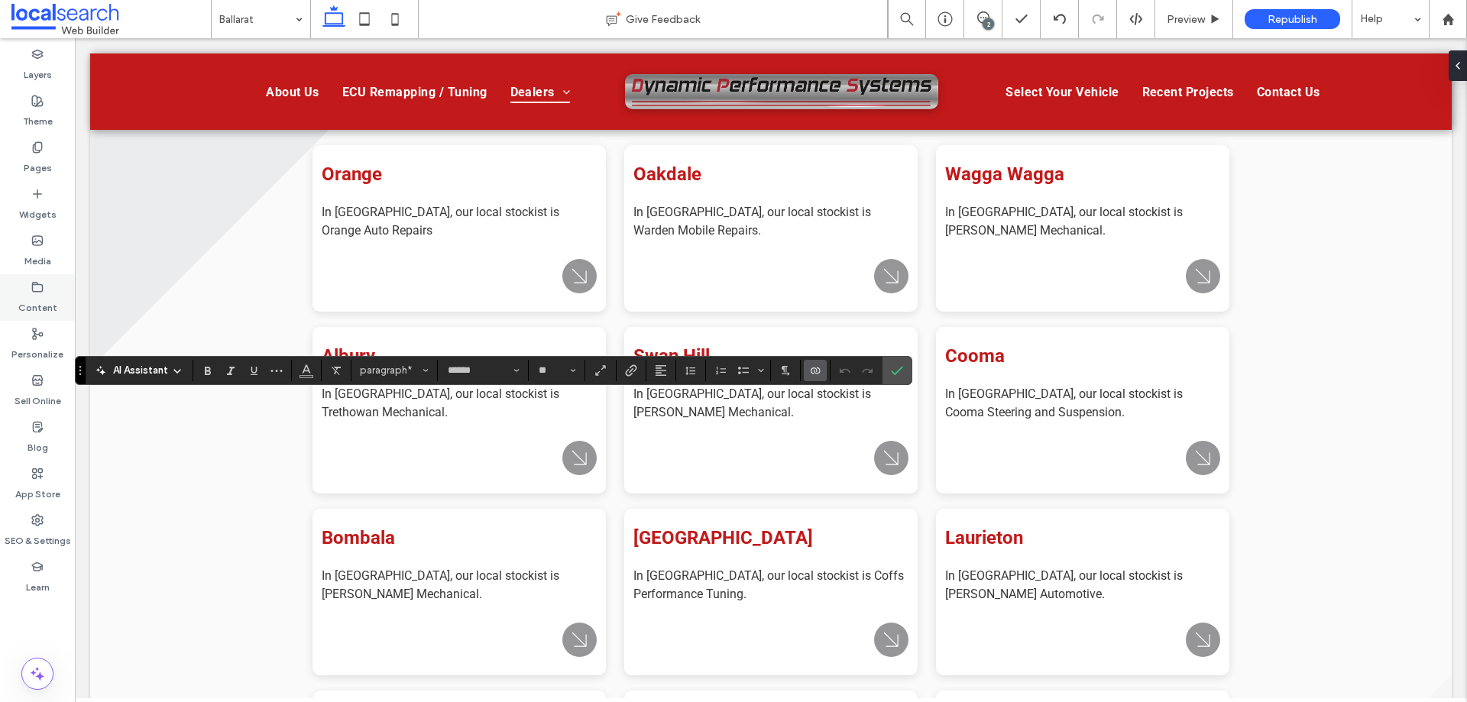
click at [46, 289] on div "Content" at bounding box center [37, 297] width 75 height 47
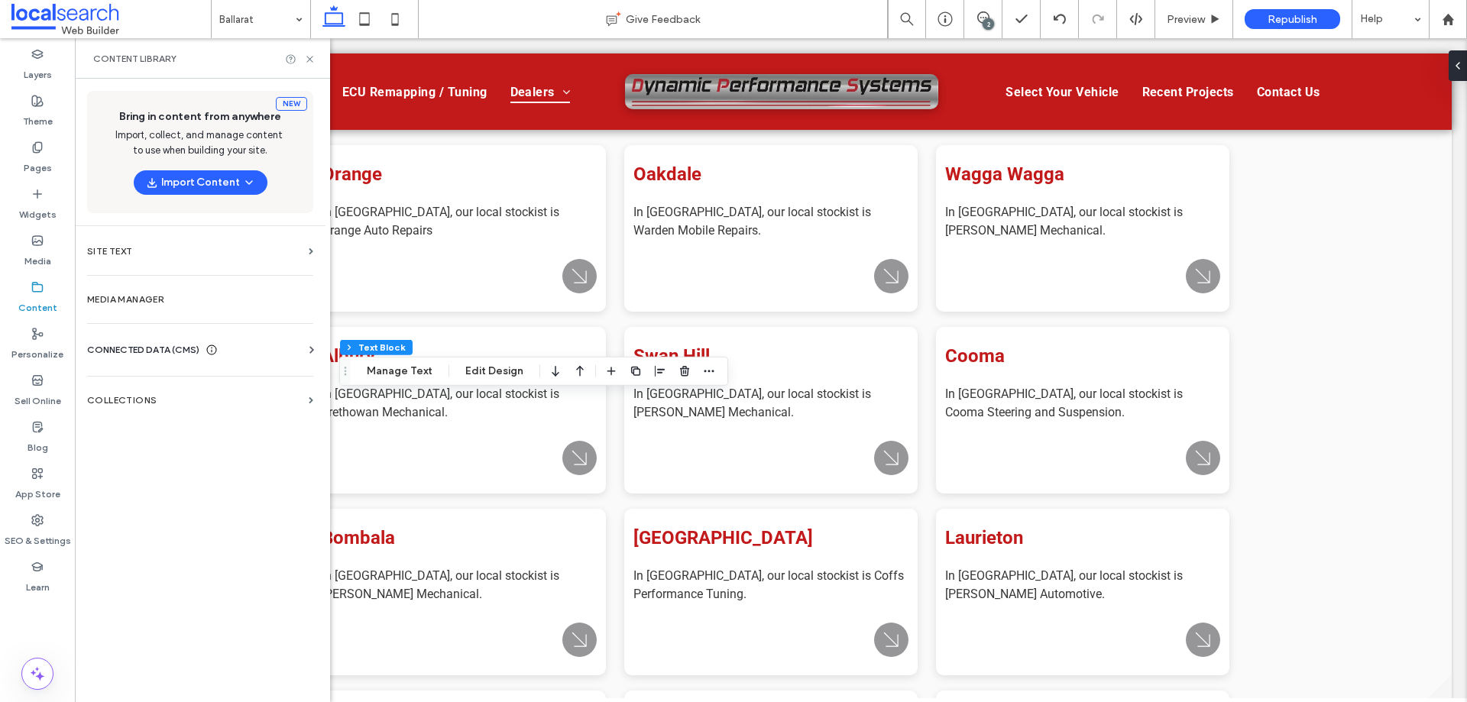
click at [193, 341] on div "CONNECTED DATA (CMS) Business Info Business Text Business Images Find and Repla…" at bounding box center [200, 350] width 251 height 40
click at [217, 344] on icon at bounding box center [211, 350] width 12 height 12
click at [228, 394] on section "Business Info" at bounding box center [203, 387] width 232 height 35
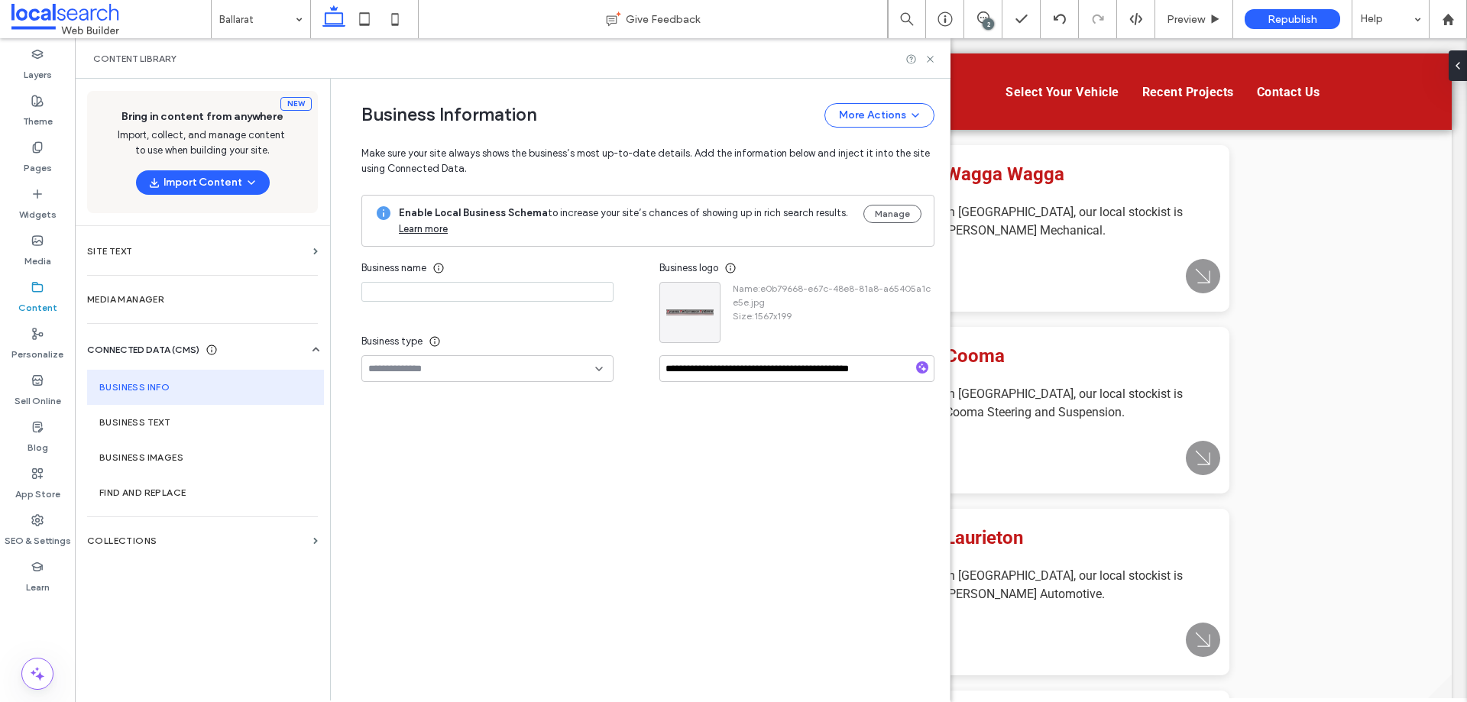
type input "**********"
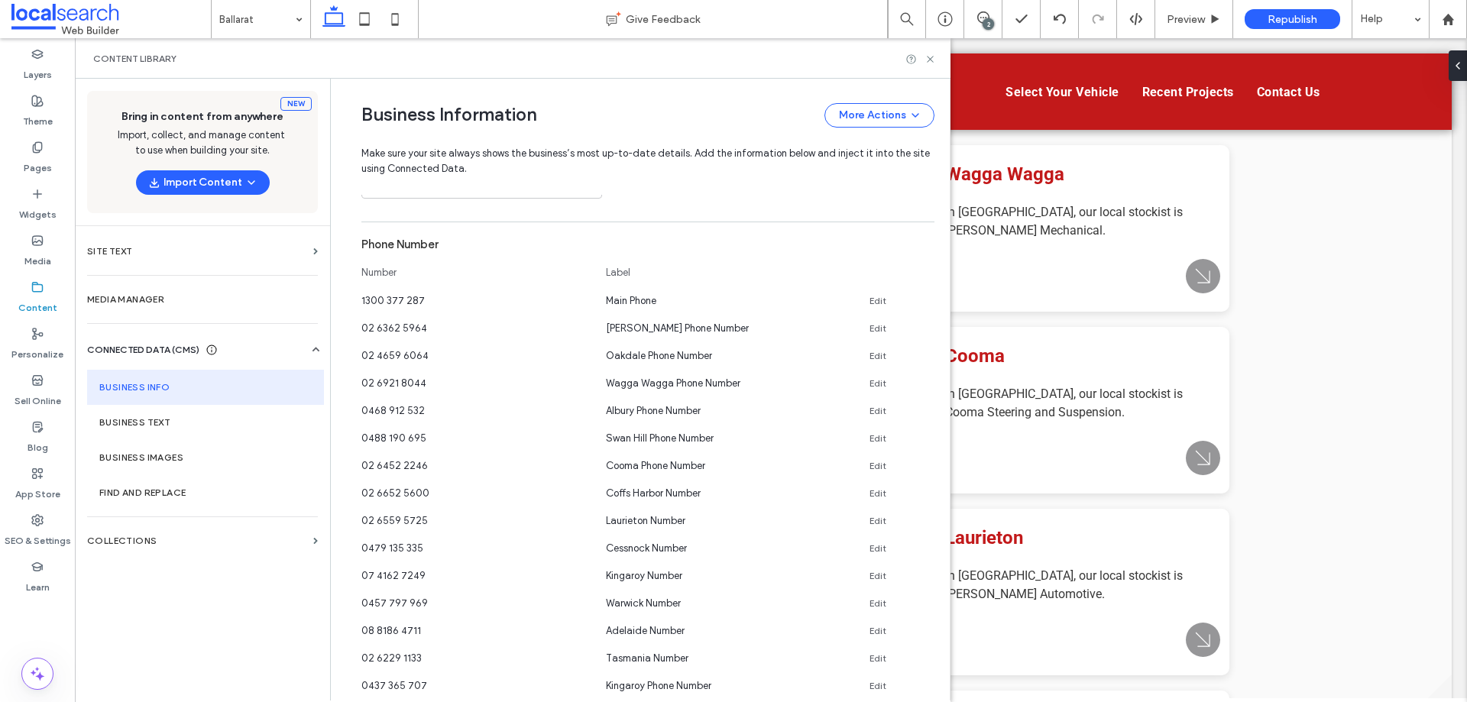
scroll to position [859, 0]
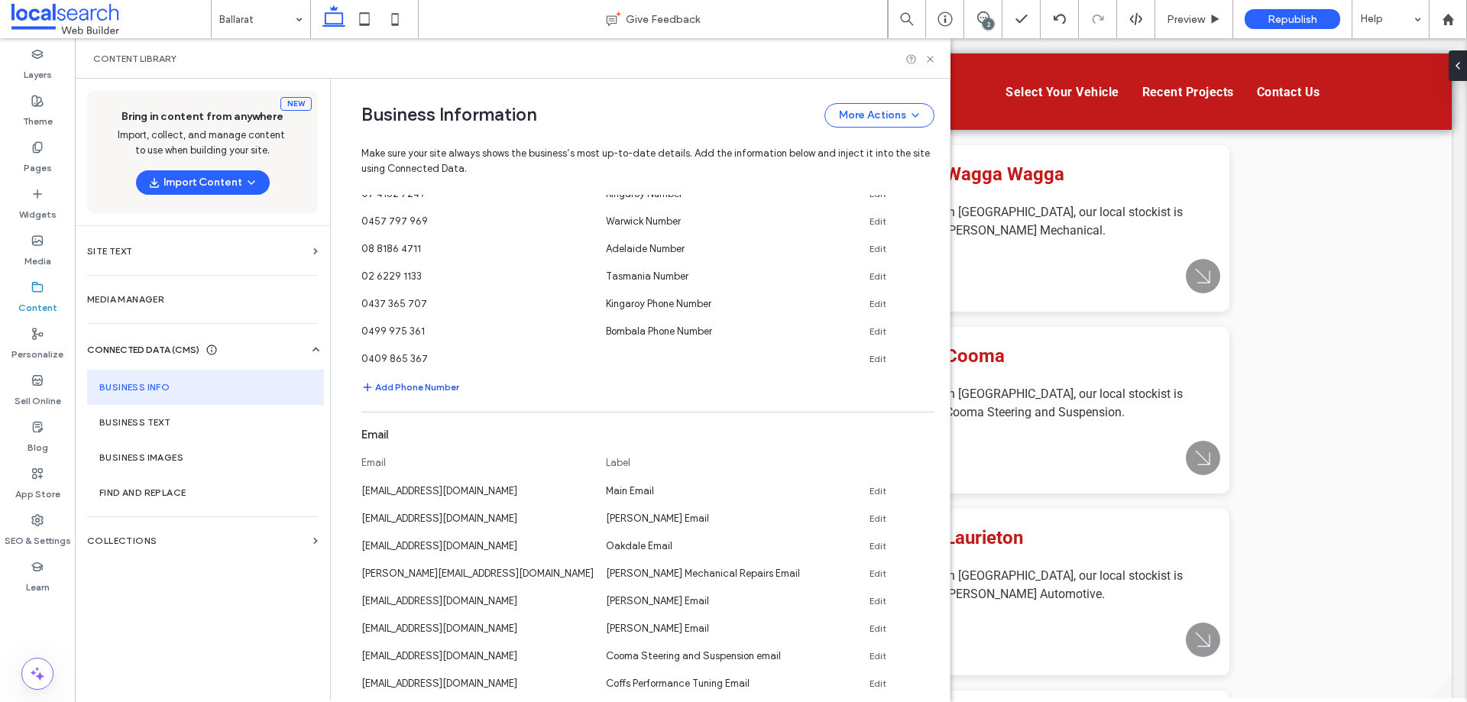
click at [420, 384] on button "Add Phone Number" at bounding box center [410, 387] width 98 height 18
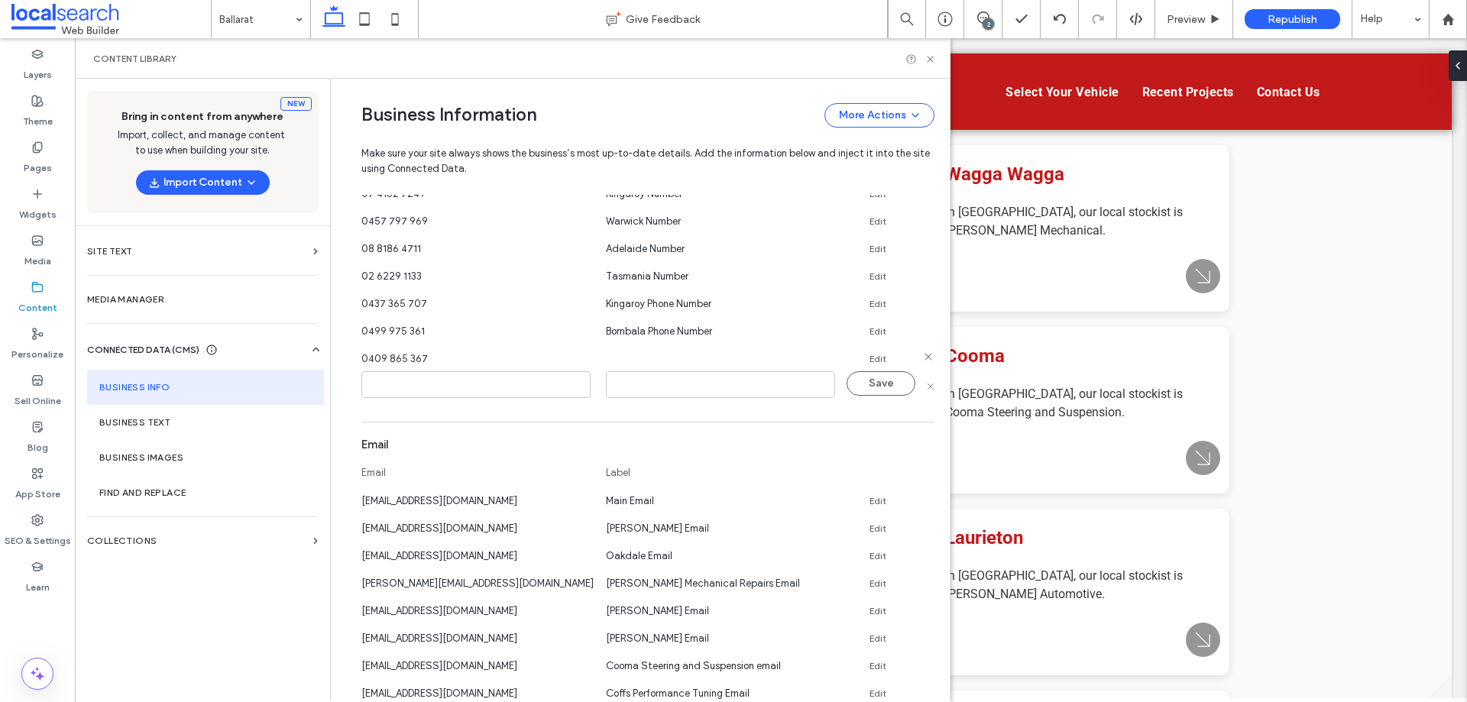
click at [869, 357] on link "Edit" at bounding box center [877, 359] width 17 height 12
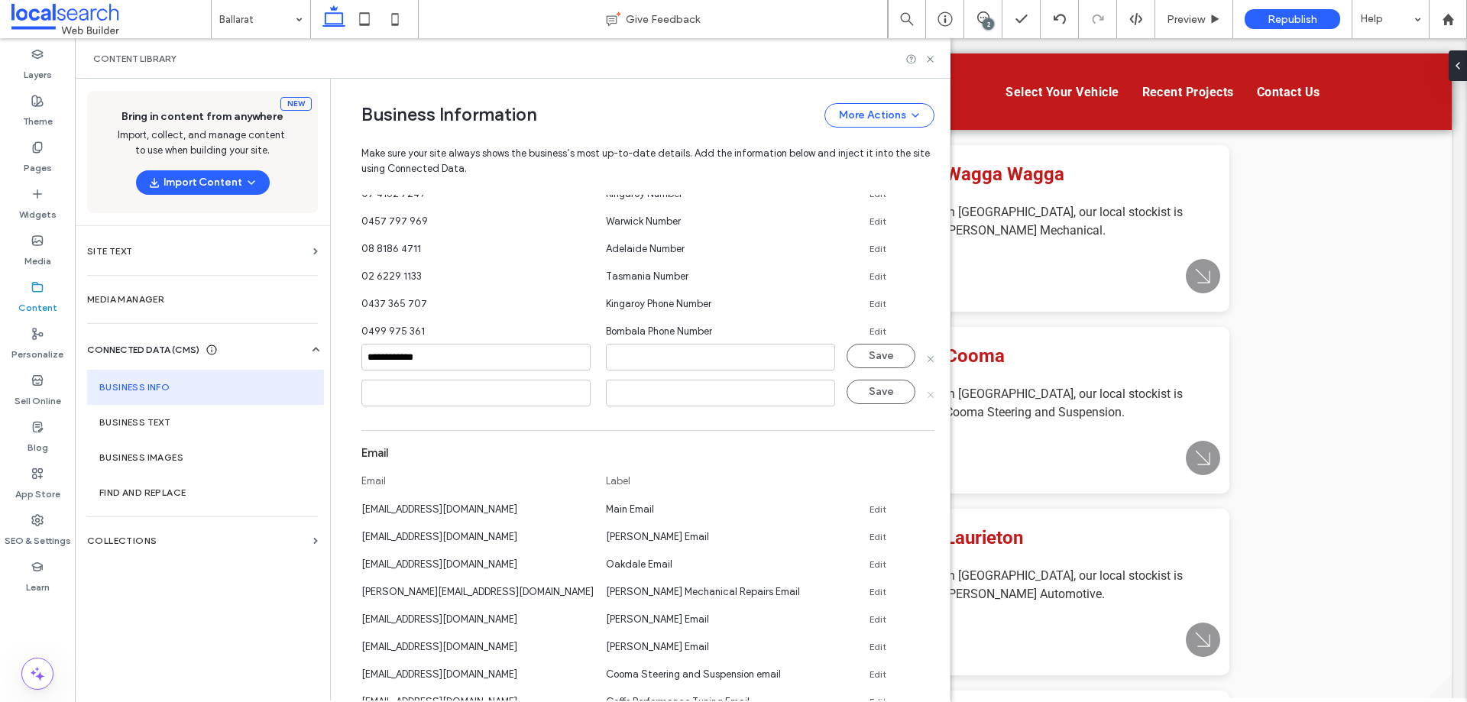
click at [926, 393] on icon at bounding box center [930, 394] width 8 height 8
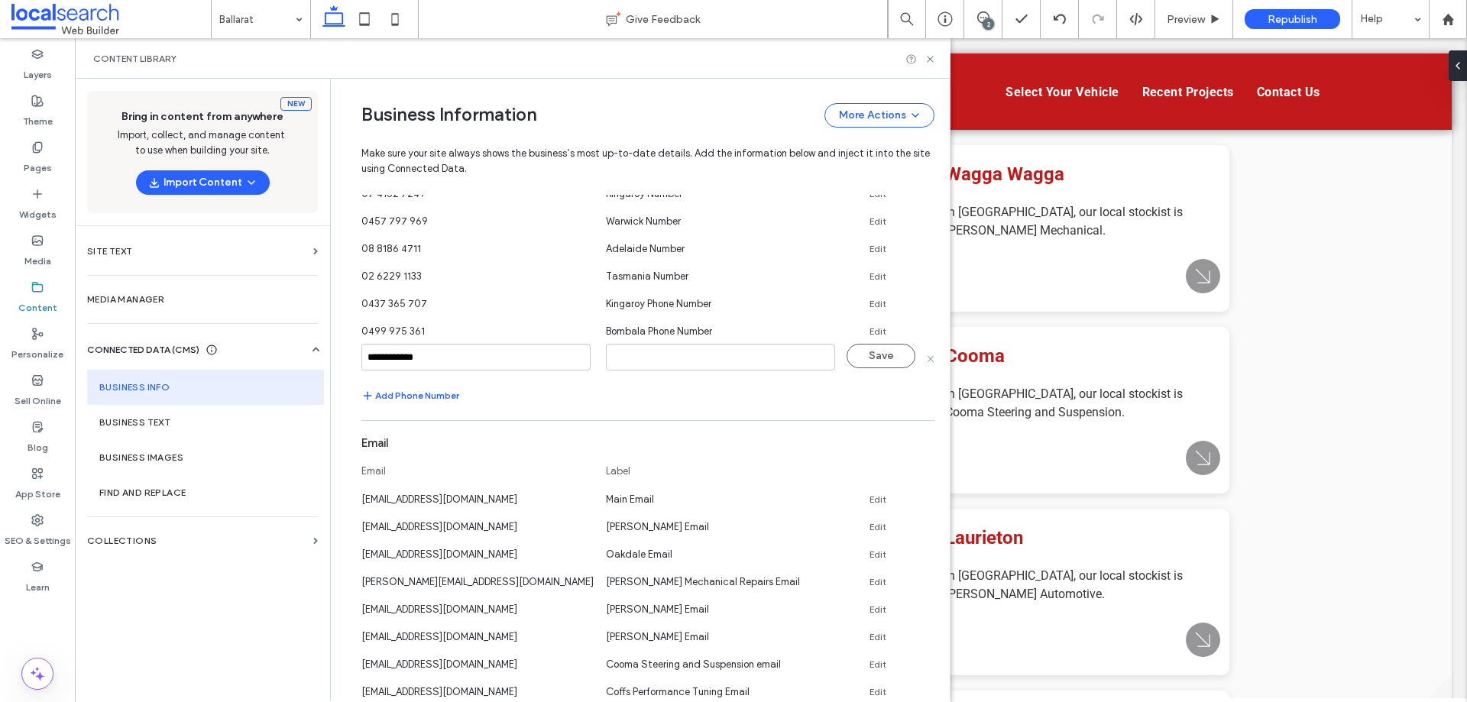
drag, startPoint x: 747, startPoint y: 341, endPoint x: 748, endPoint y: 351, distance: 10.0
click at [747, 344] on section "**********" at bounding box center [647, 126] width 573 height 557
click at [748, 351] on input at bounding box center [720, 357] width 229 height 27
type input "**********"
click at [863, 341] on section "**********" at bounding box center [647, 126] width 573 height 557
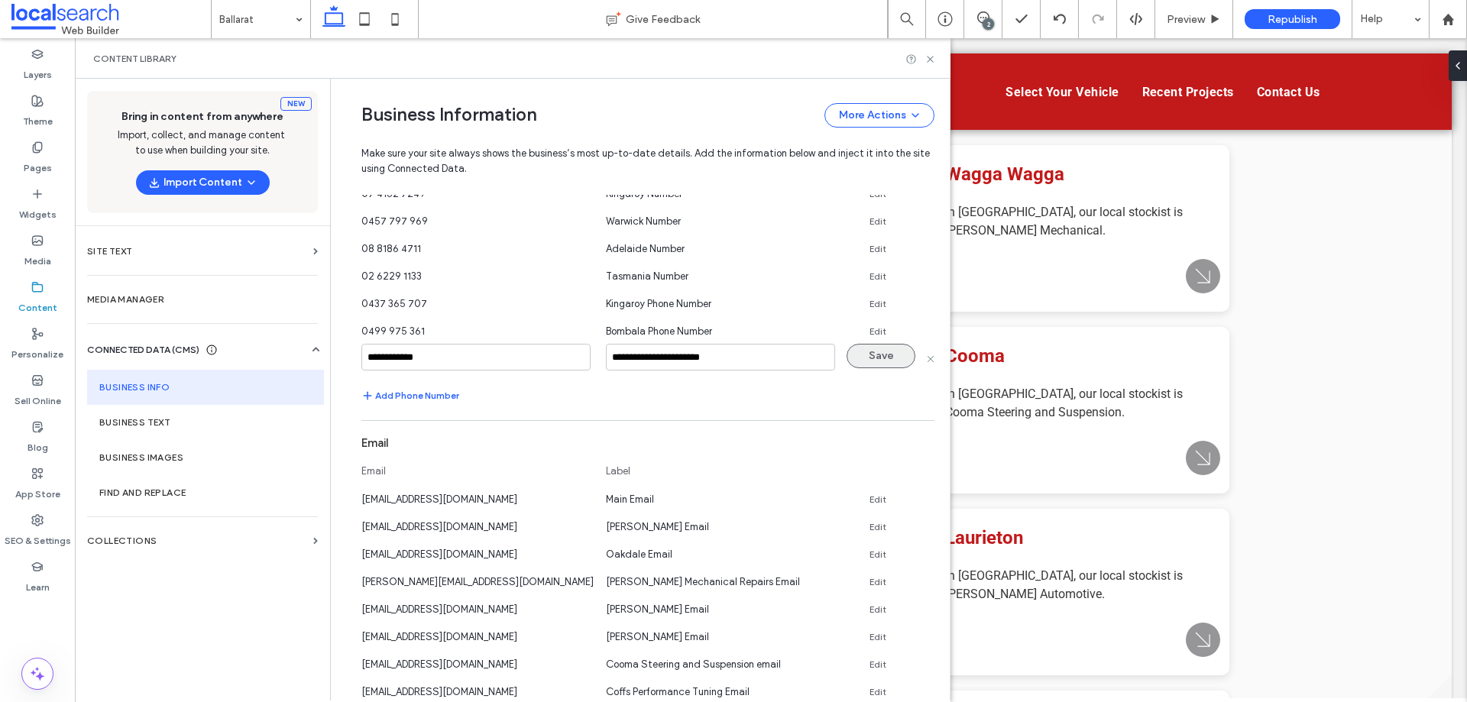
click at [874, 350] on button "Save" at bounding box center [880, 356] width 69 height 24
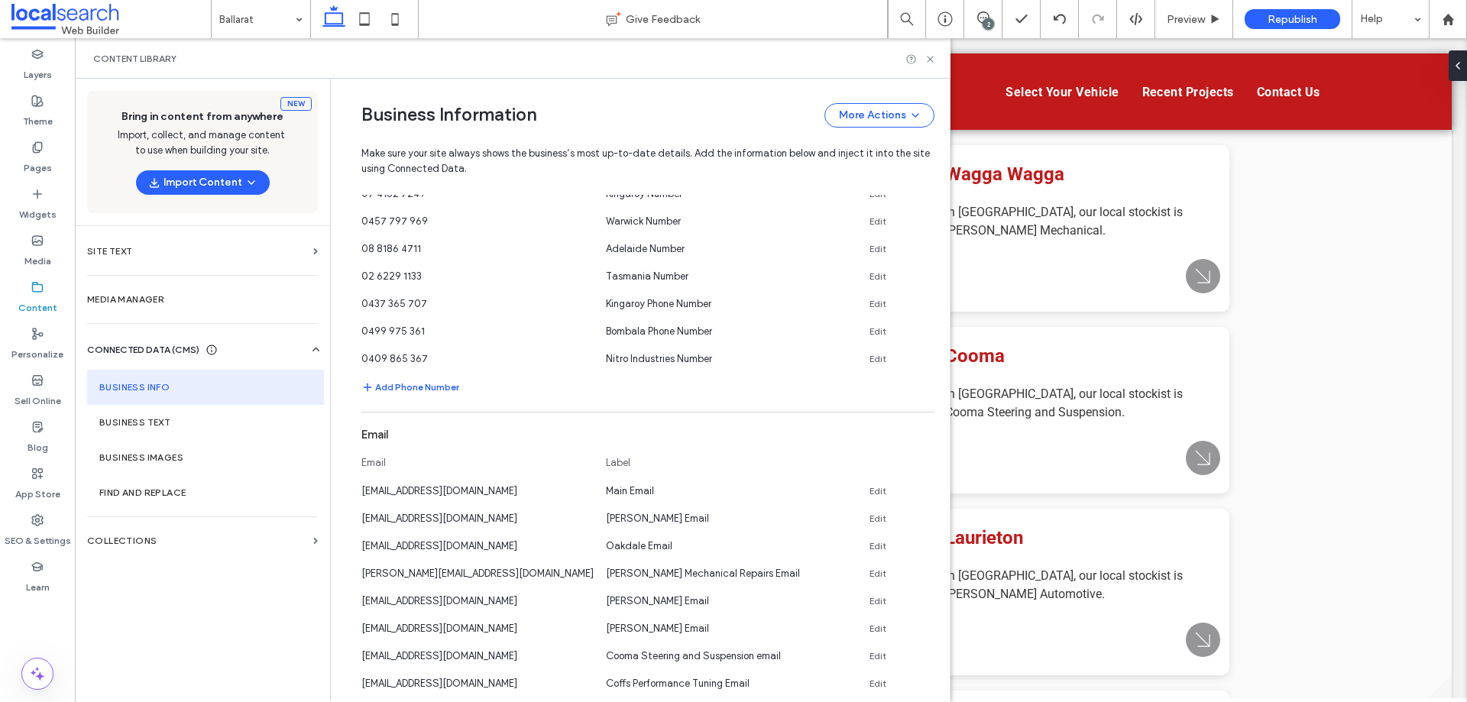
click at [933, 65] on div "Content Library" at bounding box center [512, 58] width 875 height 40
click at [931, 62] on icon at bounding box center [929, 58] width 11 height 11
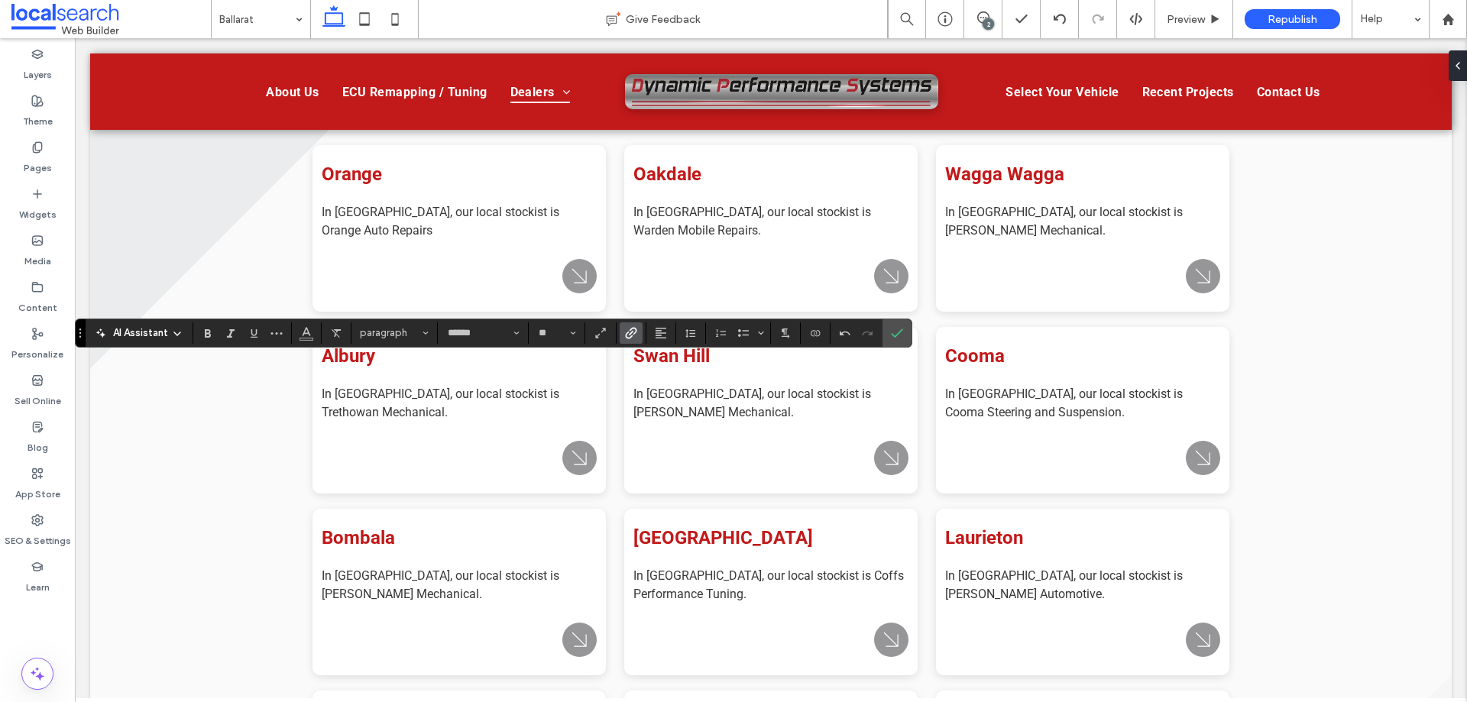
click at [628, 335] on icon "Link" at bounding box center [631, 333] width 12 height 12
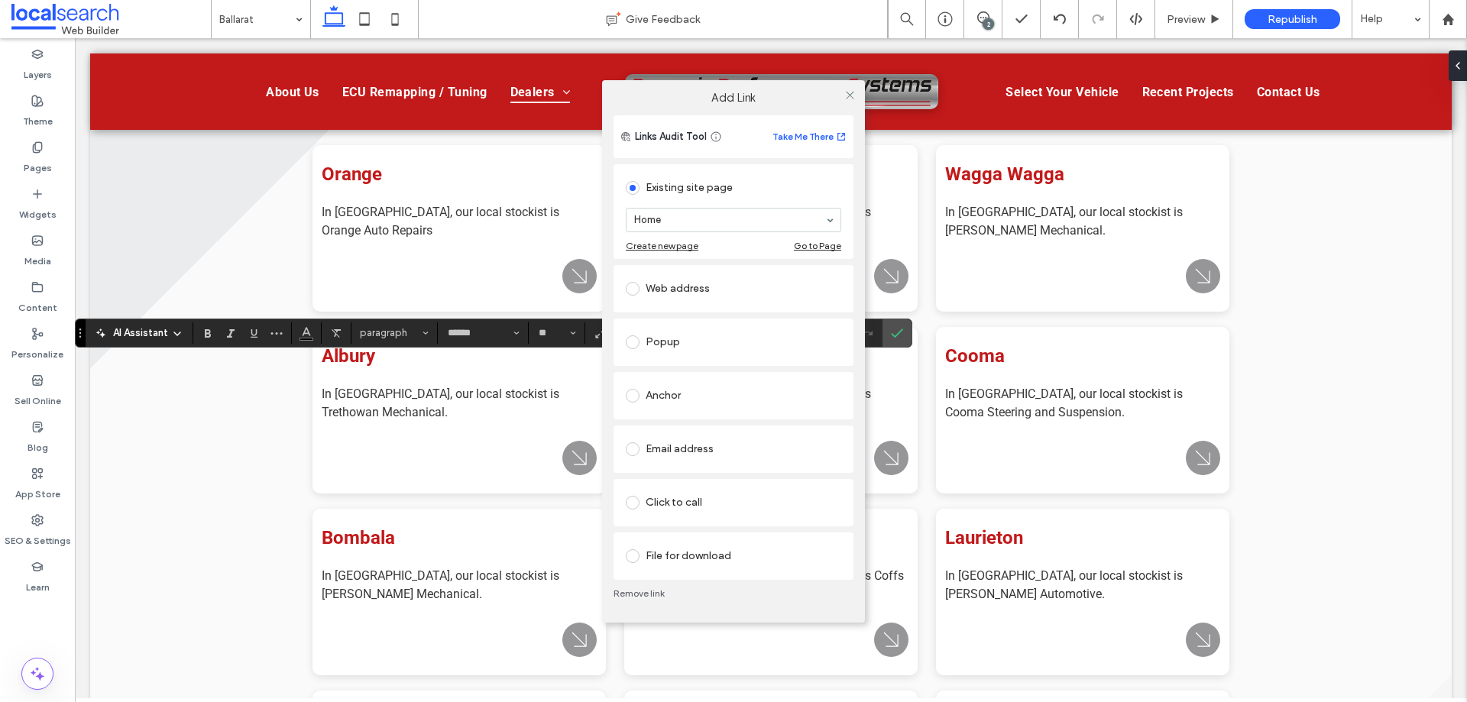
click at [720, 500] on div "Click to call" at bounding box center [733, 502] width 215 height 24
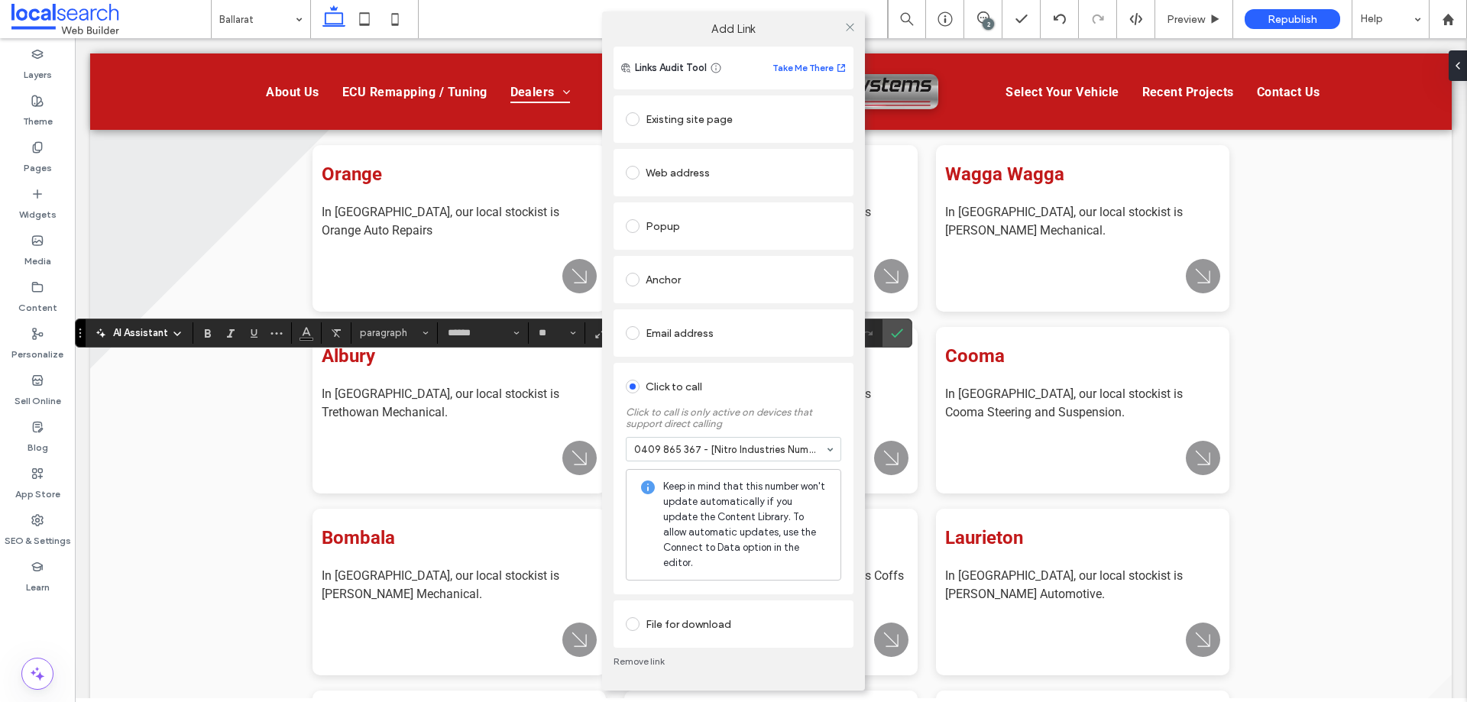
scroll to position [0, 0]
click at [849, 33] on icon at bounding box center [849, 26] width 11 height 11
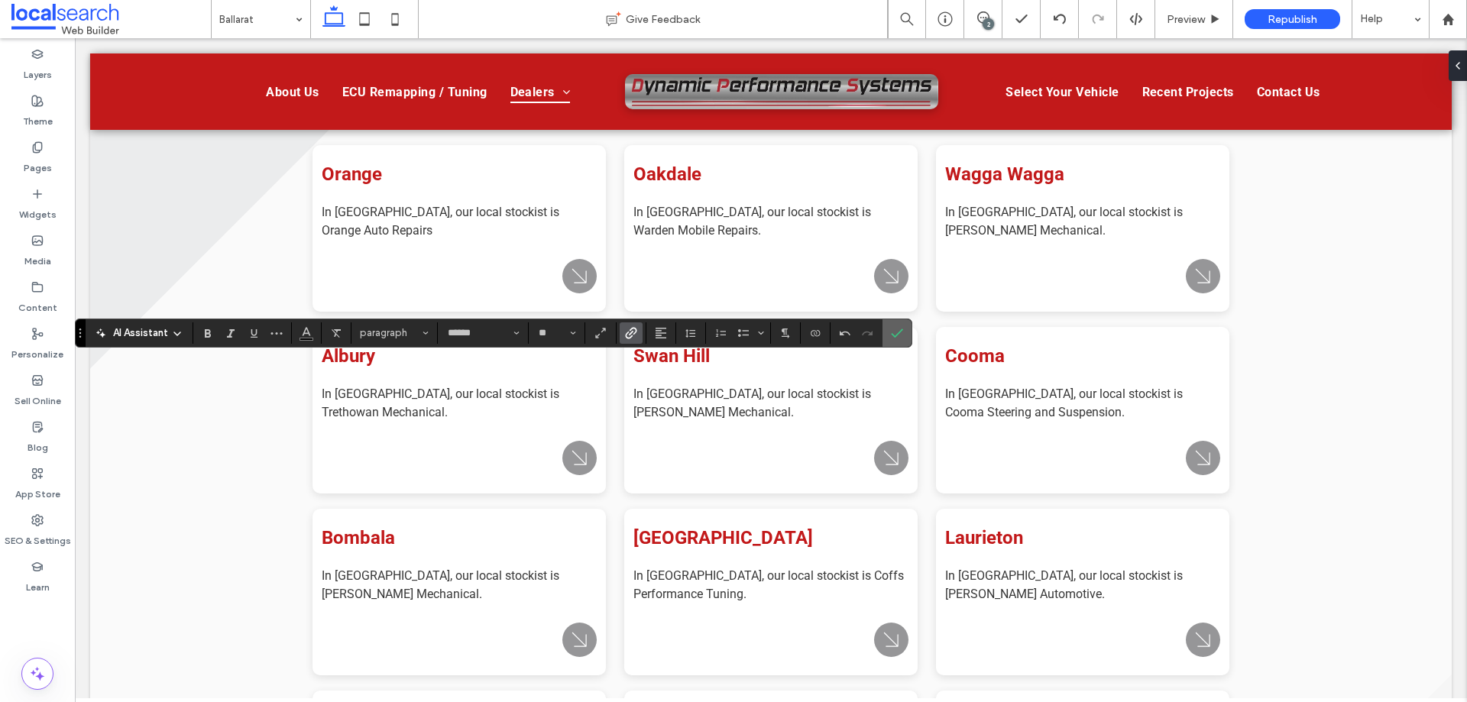
click at [888, 343] on label "Confirm" at bounding box center [896, 332] width 23 height 27
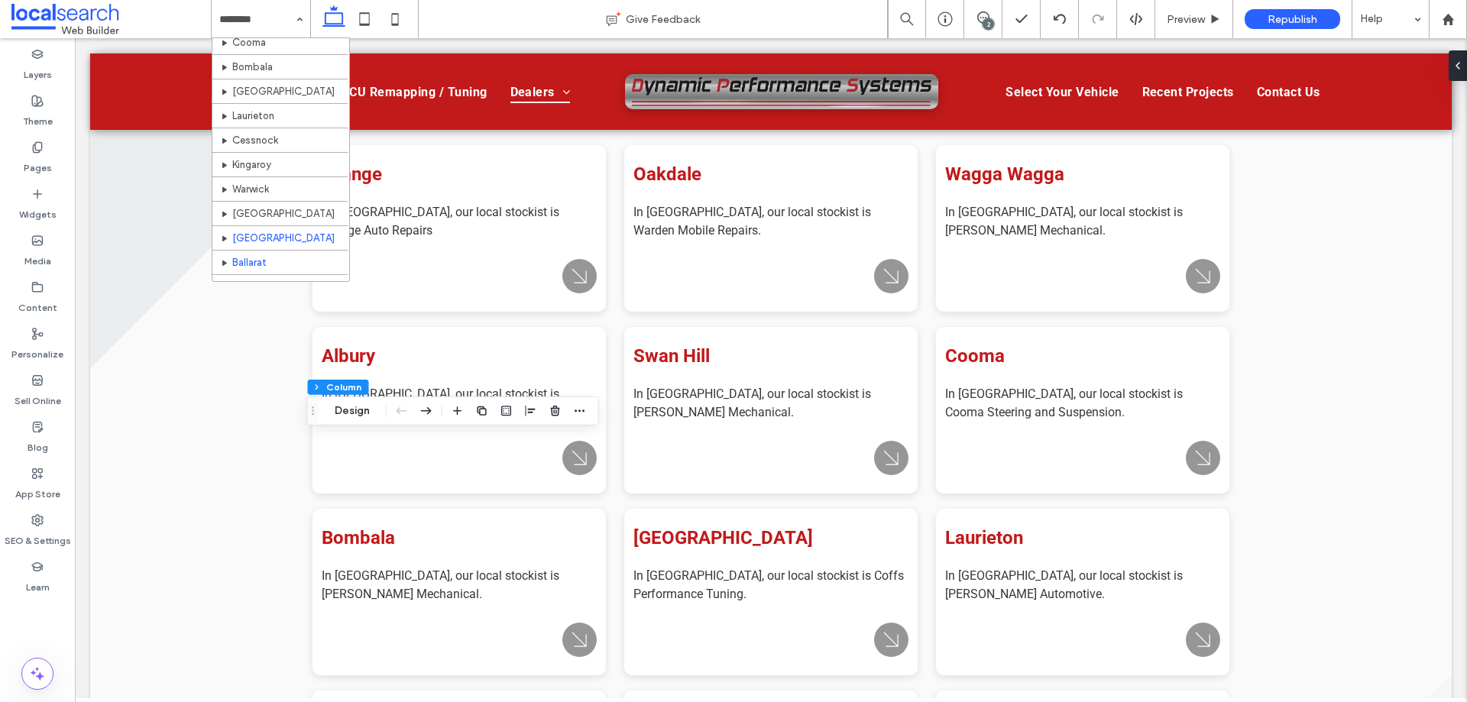
scroll to position [268, 0]
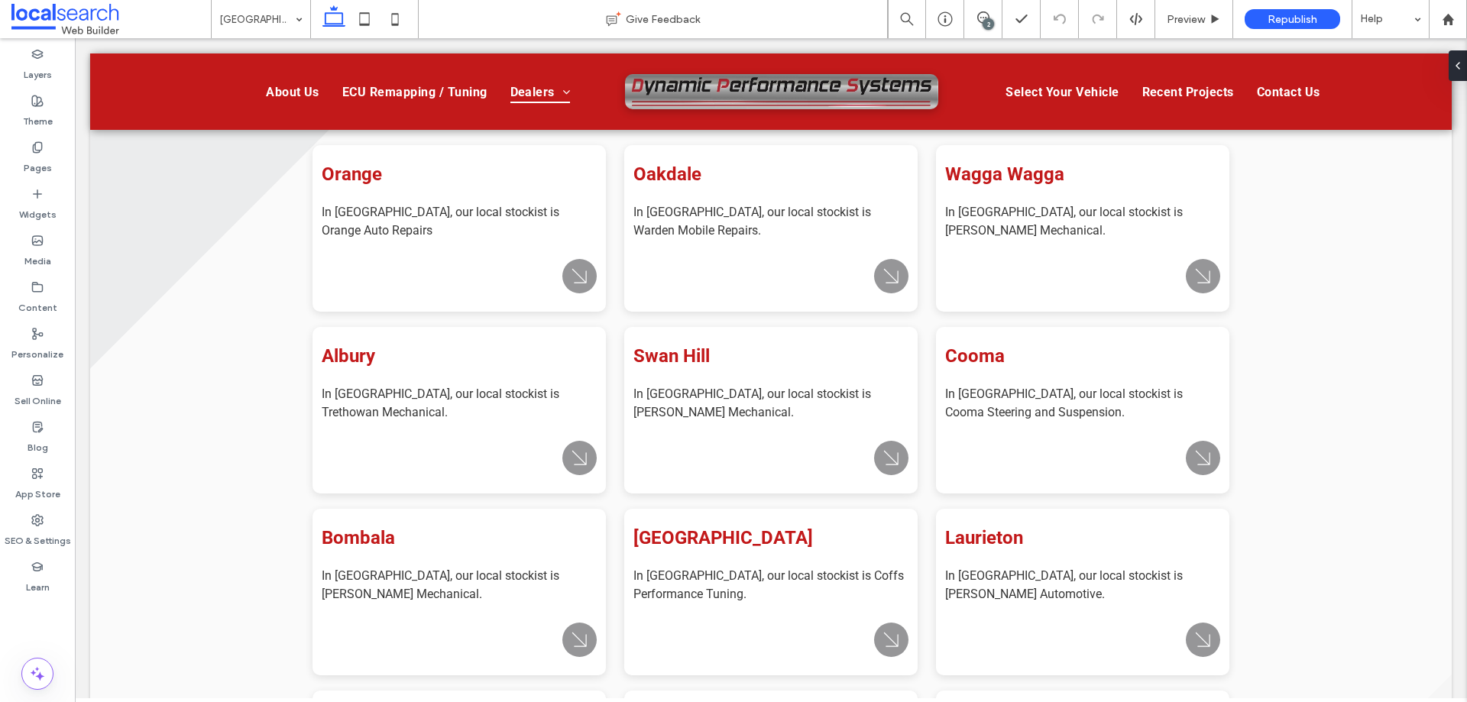
click at [236, 14] on input at bounding box center [257, 19] width 76 height 38
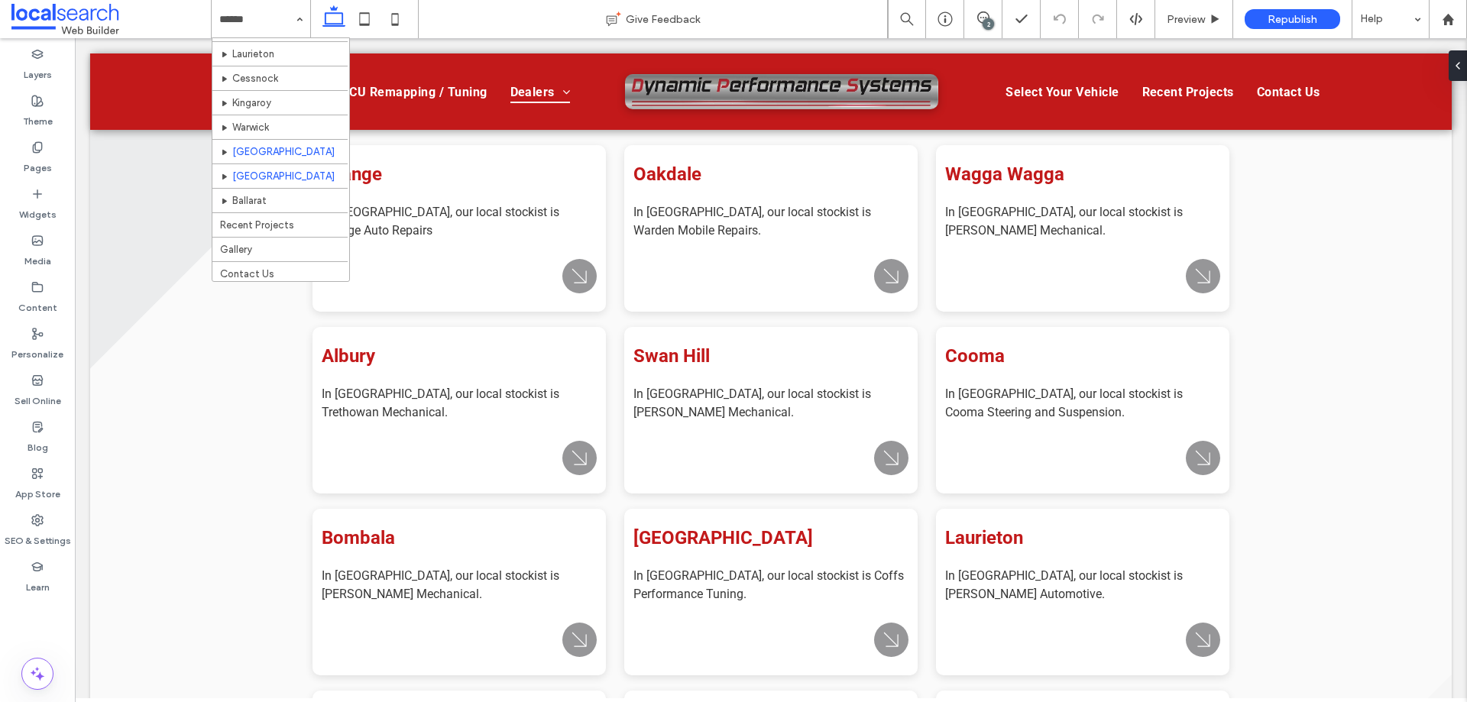
scroll to position [268, 0]
click at [263, 14] on input at bounding box center [257, 19] width 76 height 38
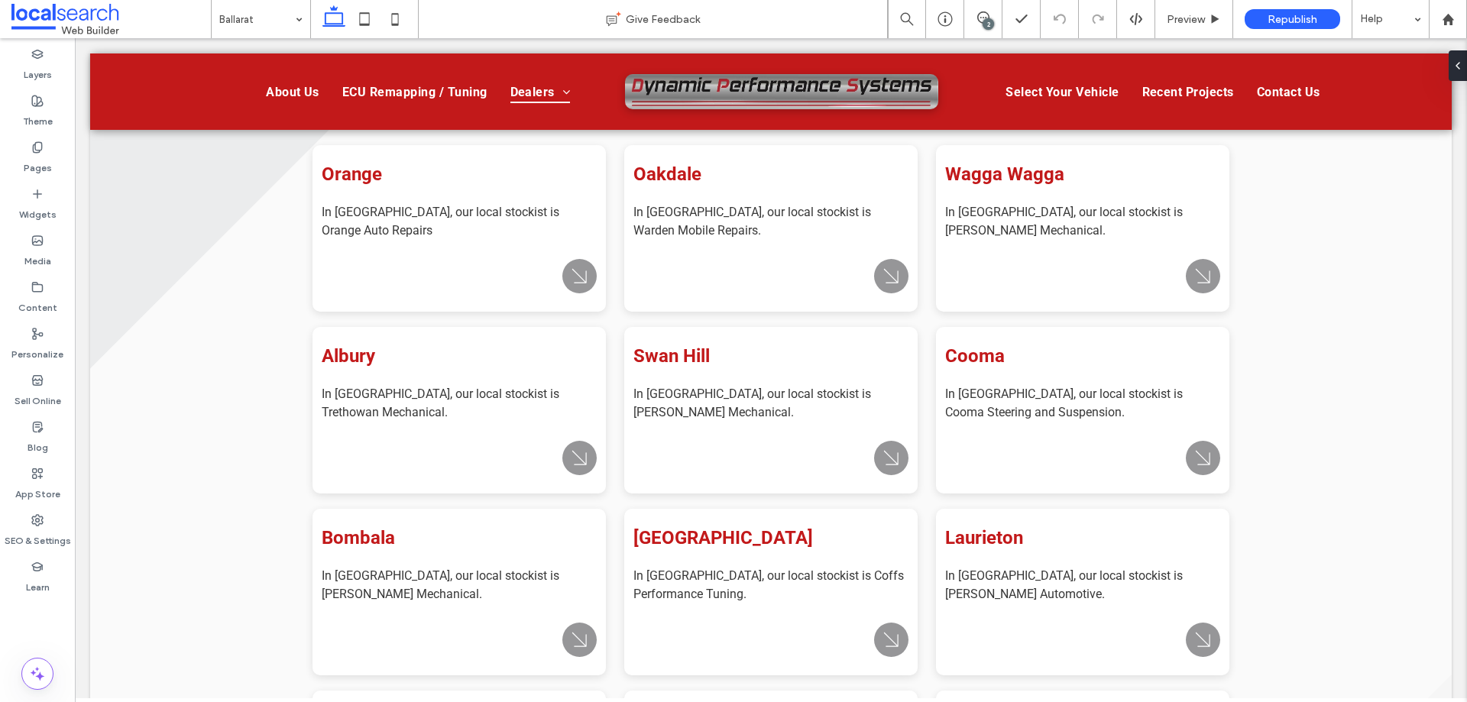
click at [988, 24] on div "2" at bounding box center [987, 23] width 11 height 11
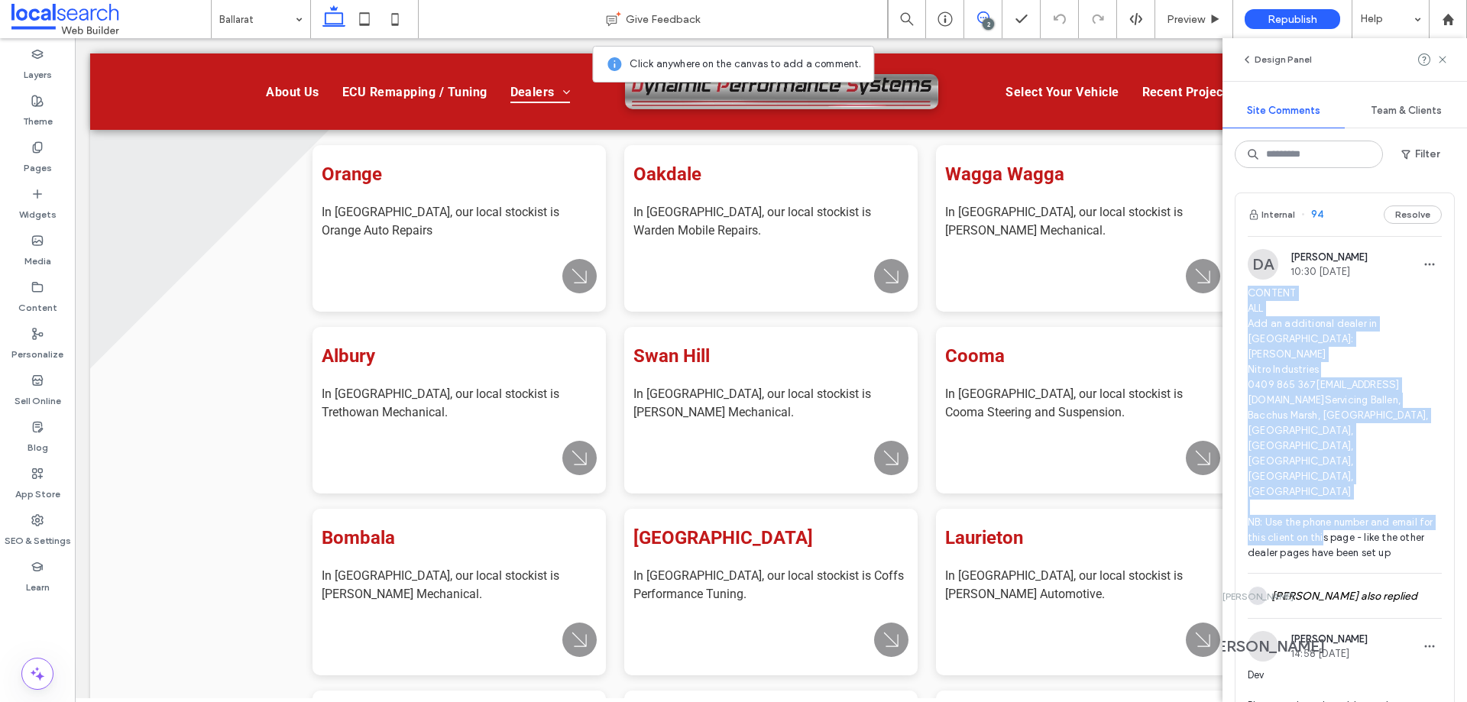
drag, startPoint x: 1242, startPoint y: 295, endPoint x: 1415, endPoint y: 483, distance: 255.7
click at [1421, 493] on div "DA [PERSON_NAME] 10:30 [DATE] CONTENT ALL Add an additional dealer in [GEOGRAPH…" at bounding box center [1344, 411] width 218 height 324
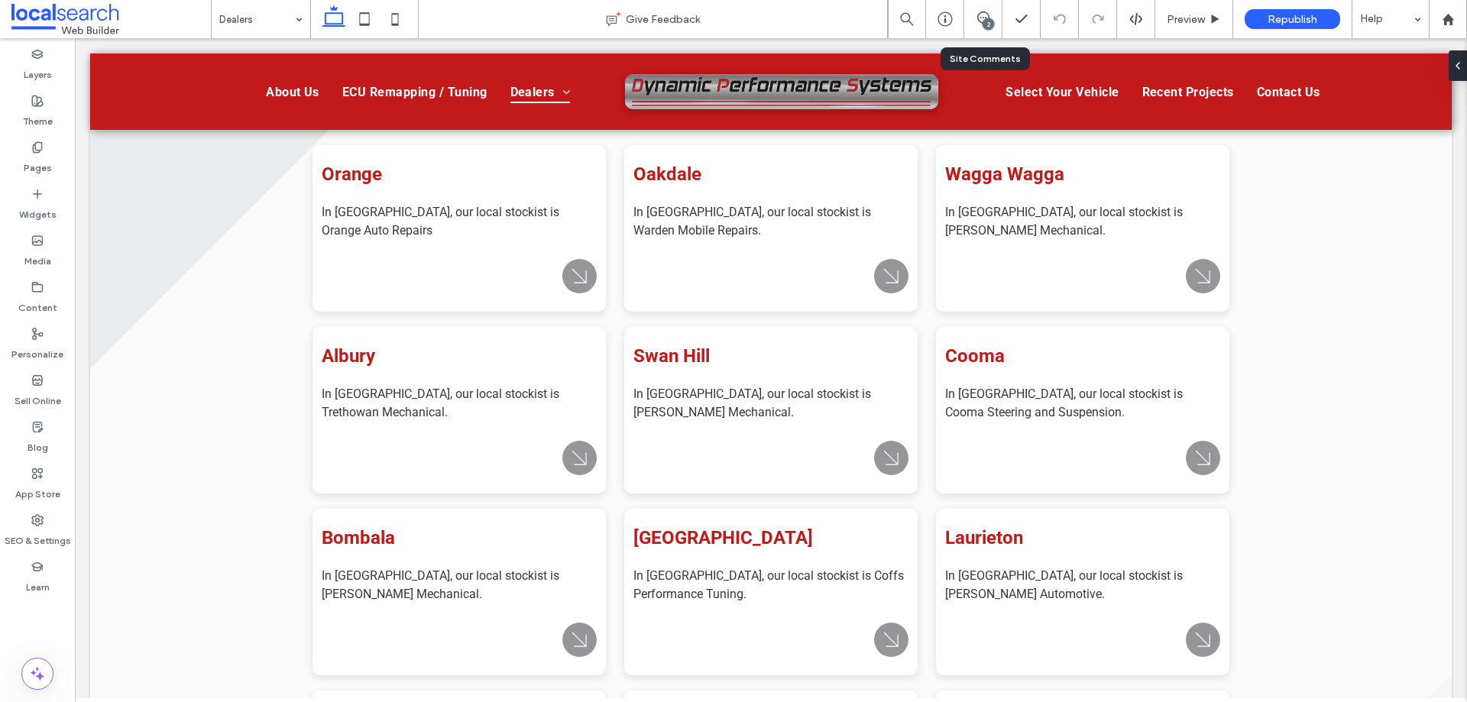
click at [977, 11] on div "2" at bounding box center [983, 19] width 38 height 38
click at [991, 21] on div "2" at bounding box center [987, 23] width 11 height 11
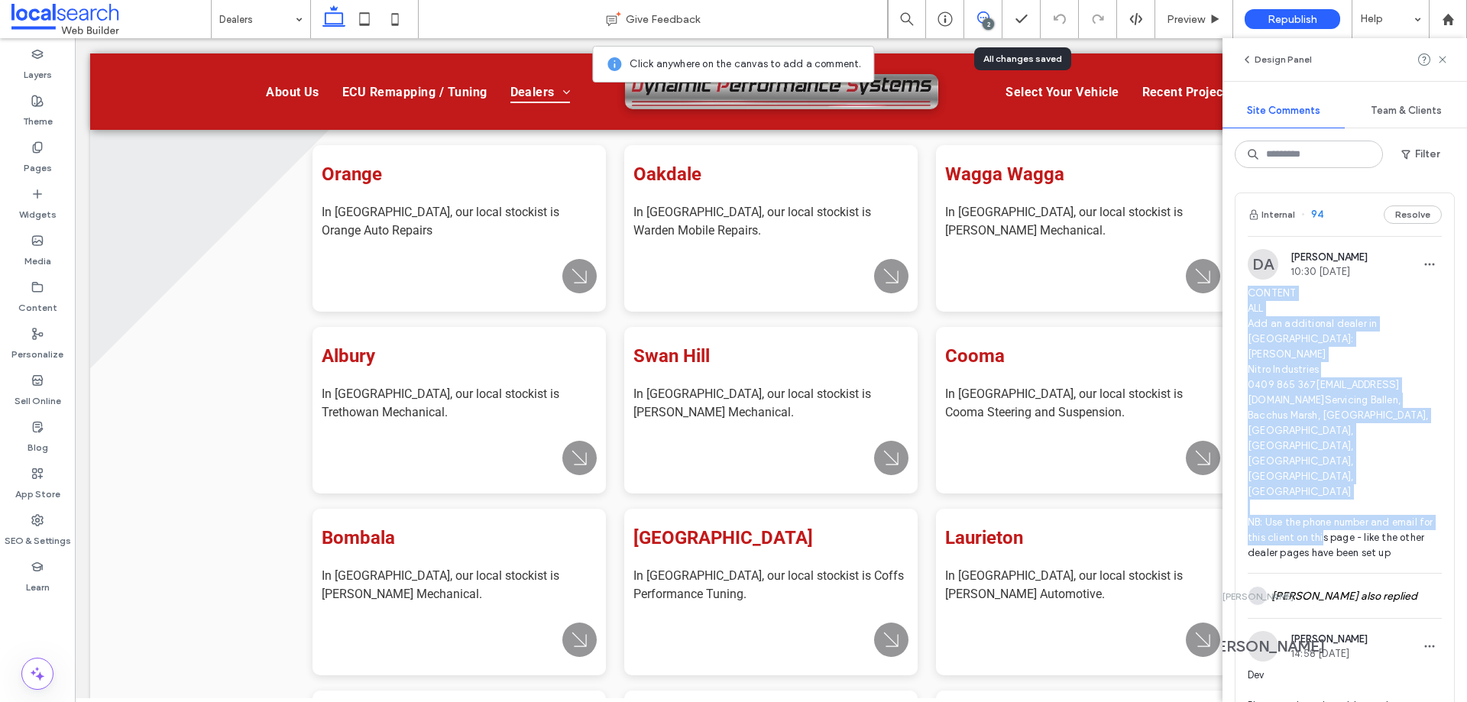
drag, startPoint x: 1245, startPoint y: 286, endPoint x: 1430, endPoint y: 493, distance: 277.0
click at [1430, 493] on div "DA [PERSON_NAME] 10:30 [DATE] CONTENT ALL Add an additional dealer in [GEOGRAPH…" at bounding box center [1344, 411] width 218 height 324
copy span "CONTENT ALL Add an additional dealer in [GEOGRAPHIC_DATA]: [PERSON_NAME] Nitro …"
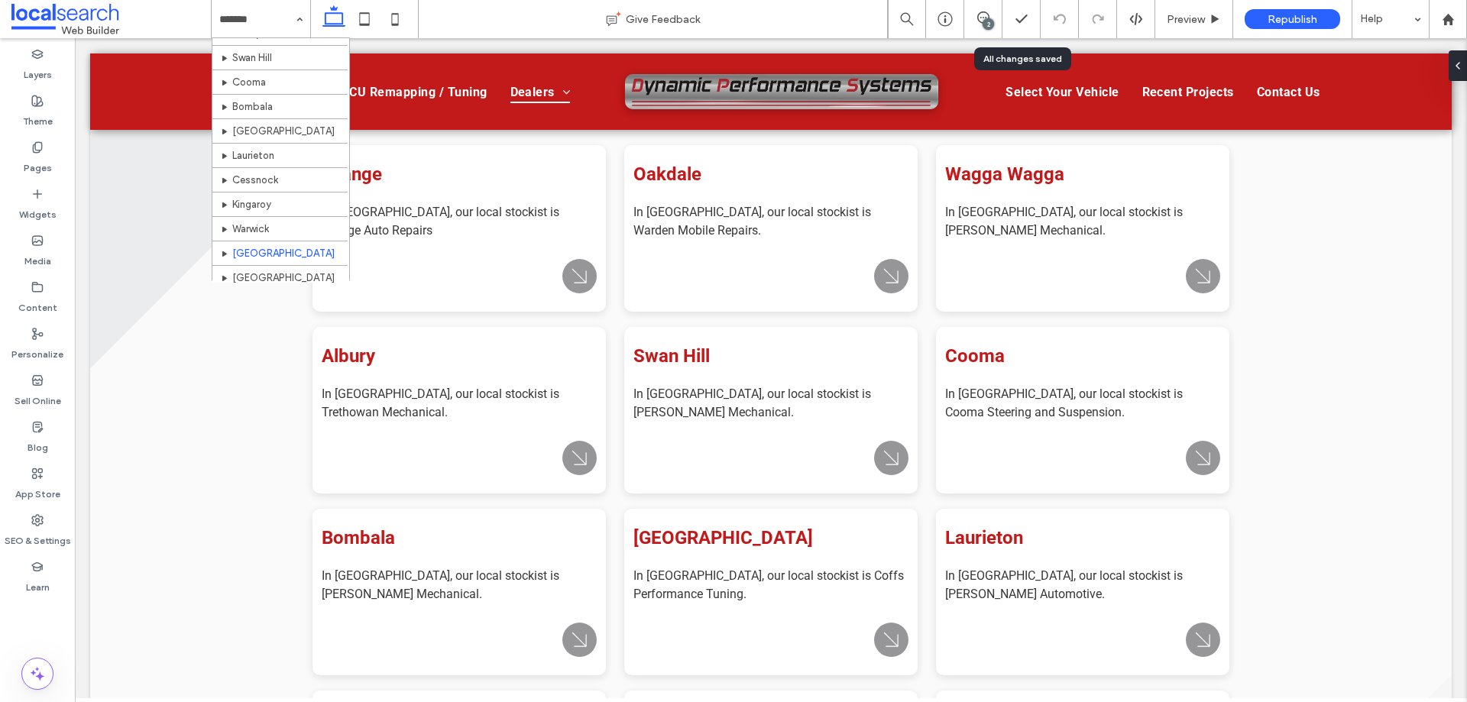
scroll to position [268, 0]
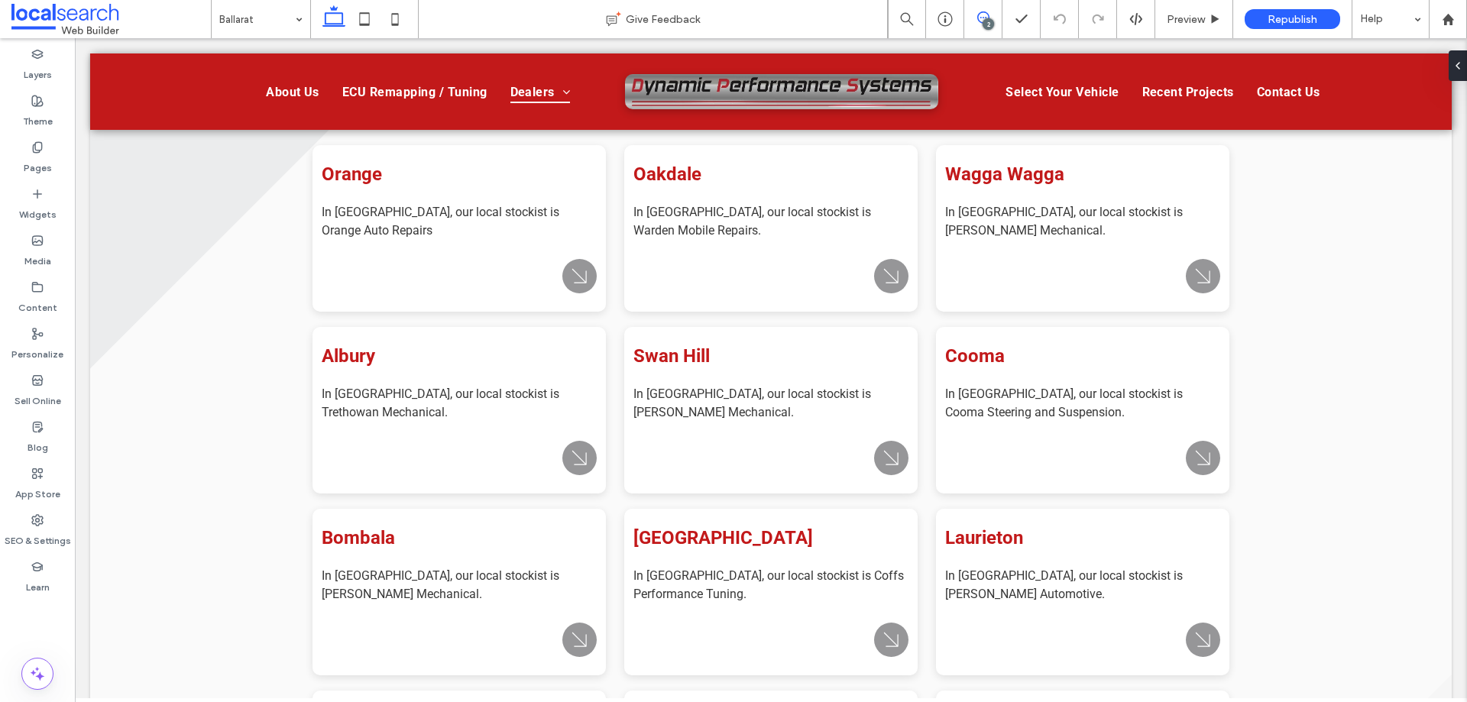
click at [977, 18] on icon at bounding box center [983, 17] width 12 height 12
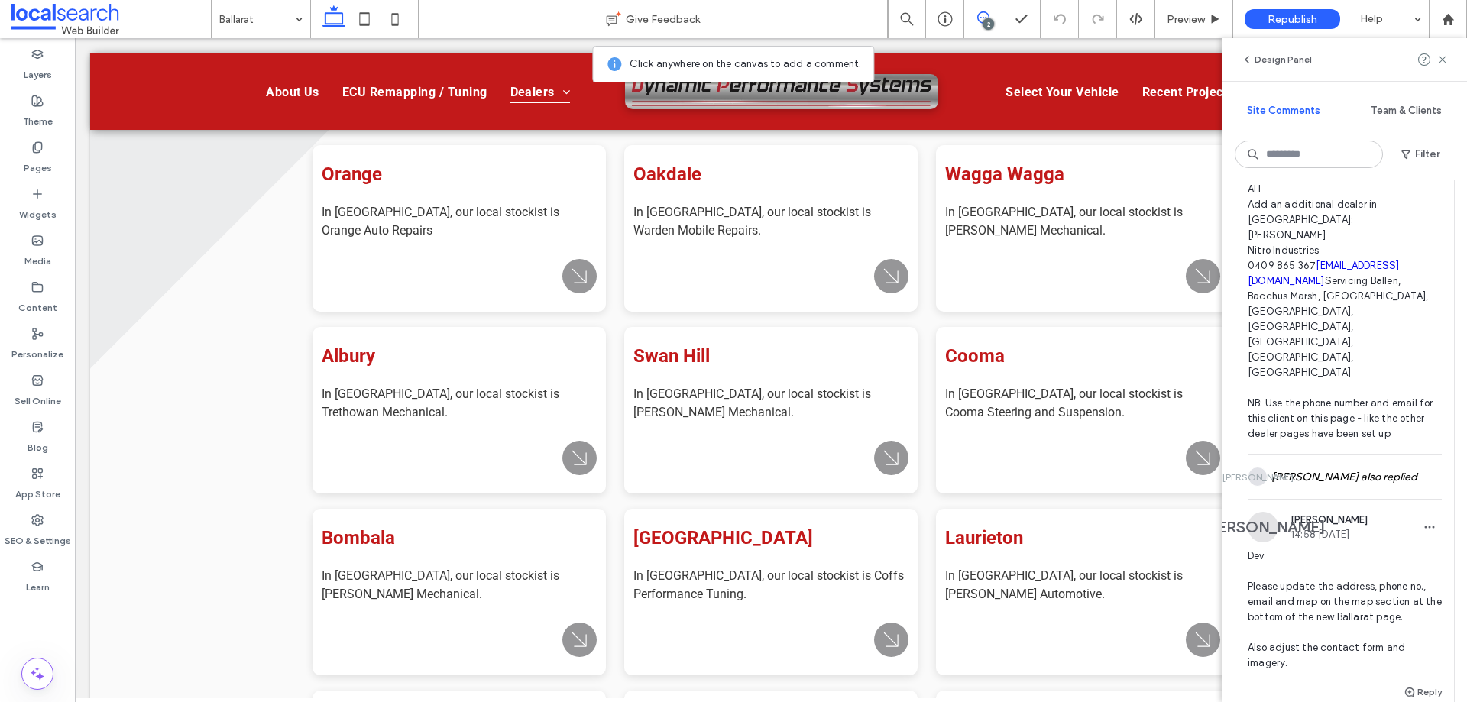
scroll to position [306, 0]
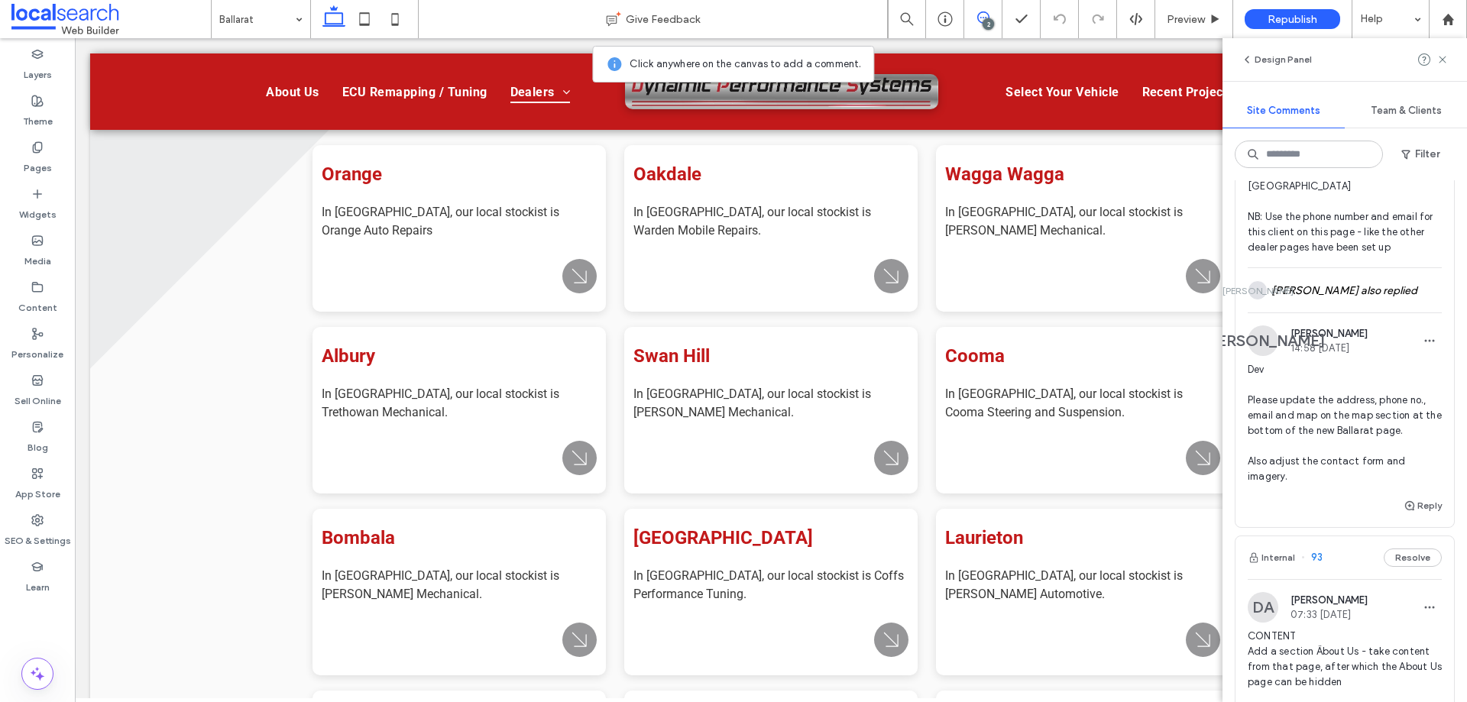
drag, startPoint x: 1283, startPoint y: 299, endPoint x: 1376, endPoint y: 301, distance: 92.4
click at [1376, 325] on div "[PERSON_NAME] 14:58 [DATE]" at bounding box center [1344, 340] width 194 height 31
copy div "[PERSON_NAME]"
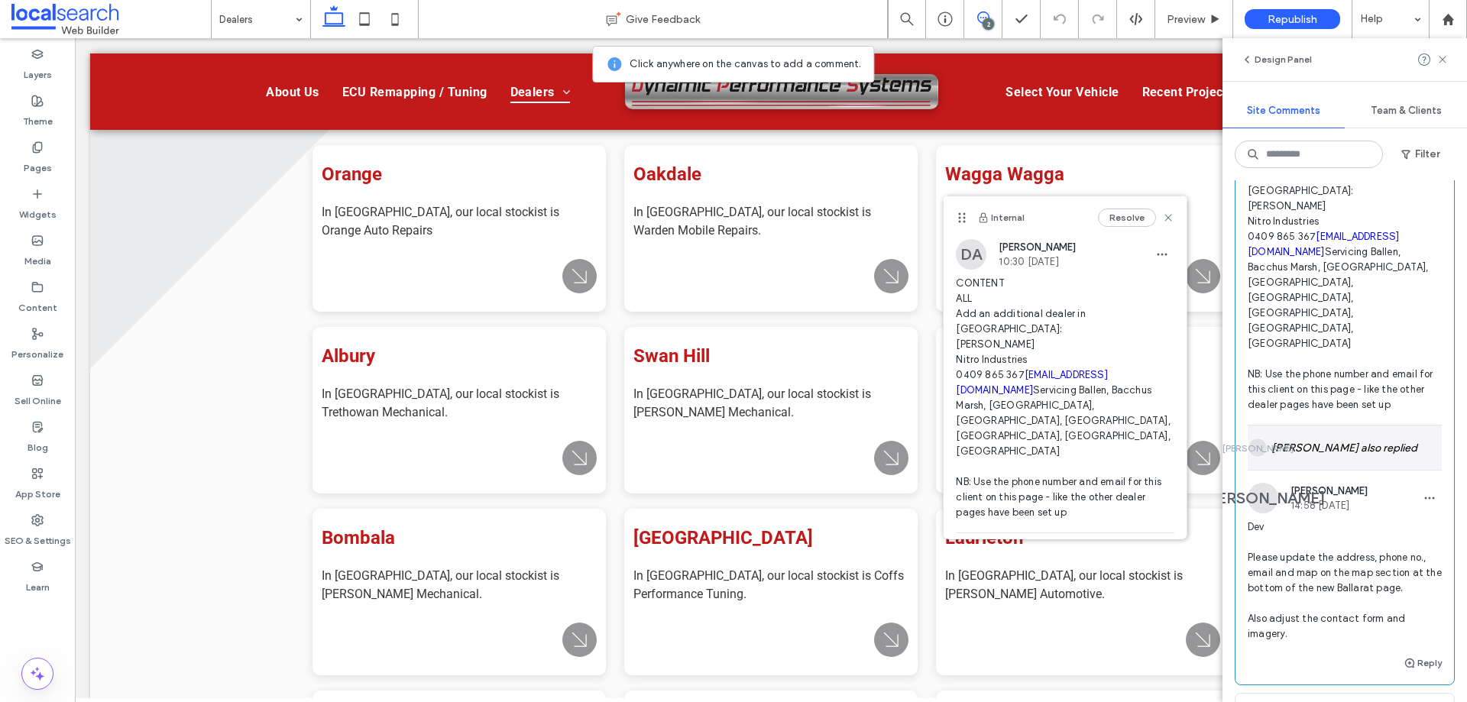
scroll to position [153, 0]
